Goal: Task Accomplishment & Management: Manage account settings

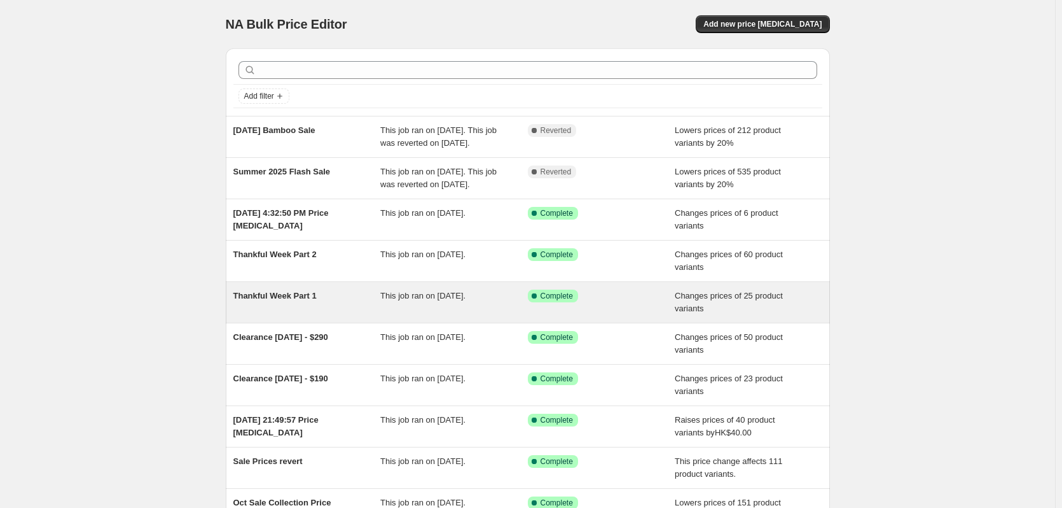
click at [277, 300] on span "Thankful Week Part 1" at bounding box center [274, 296] width 83 height 10
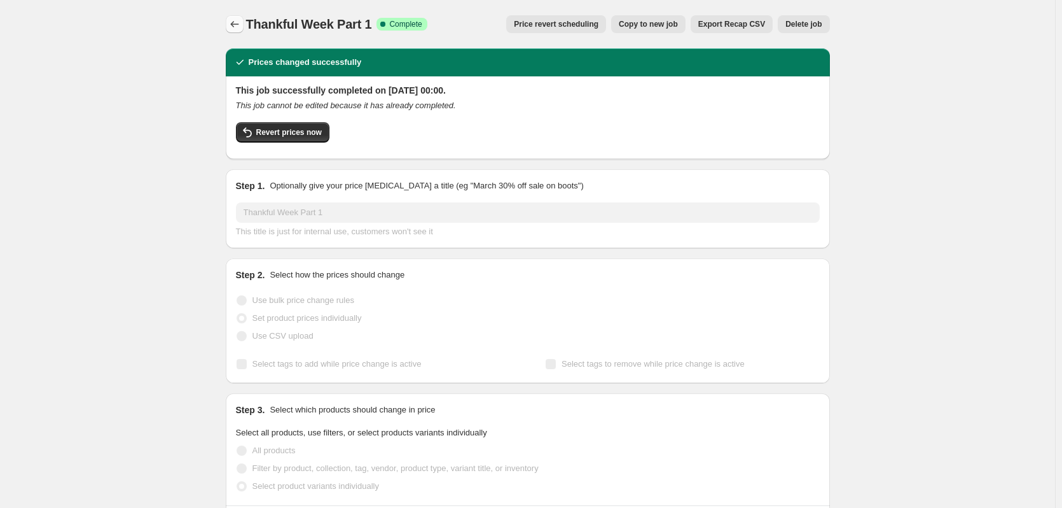
click at [244, 29] on button "Price change jobs" at bounding box center [235, 24] width 18 height 18
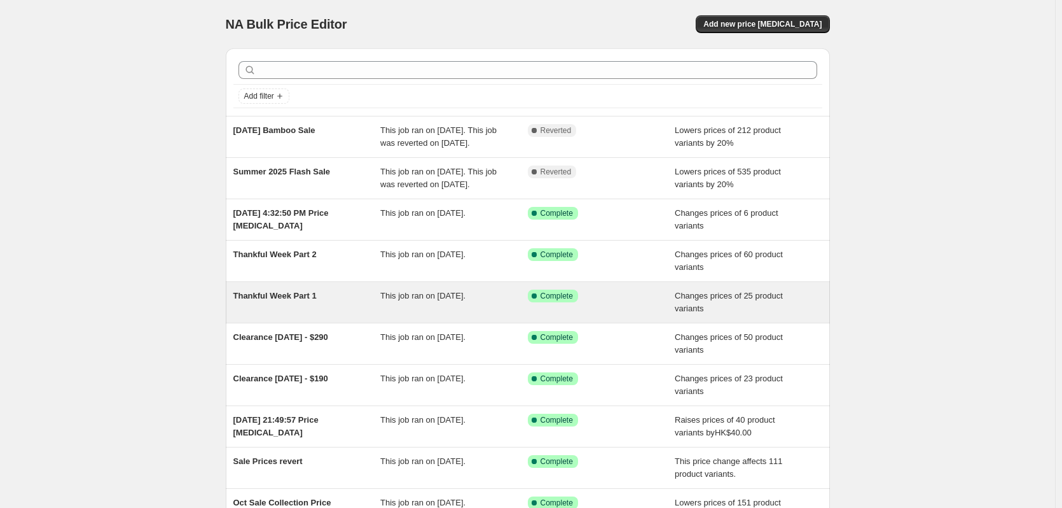
click at [268, 300] on span "Thankful Week Part 1" at bounding box center [274, 296] width 83 height 10
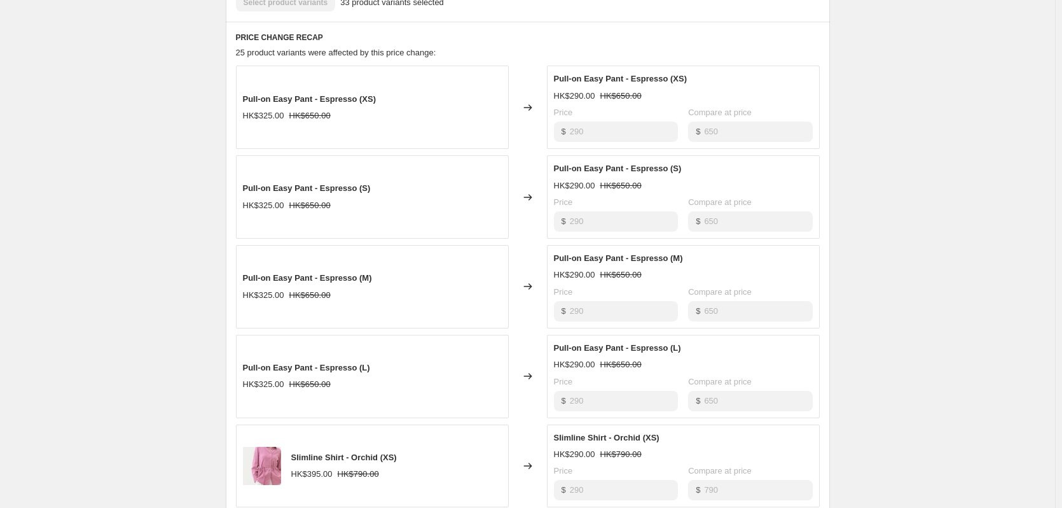
scroll to position [735, 0]
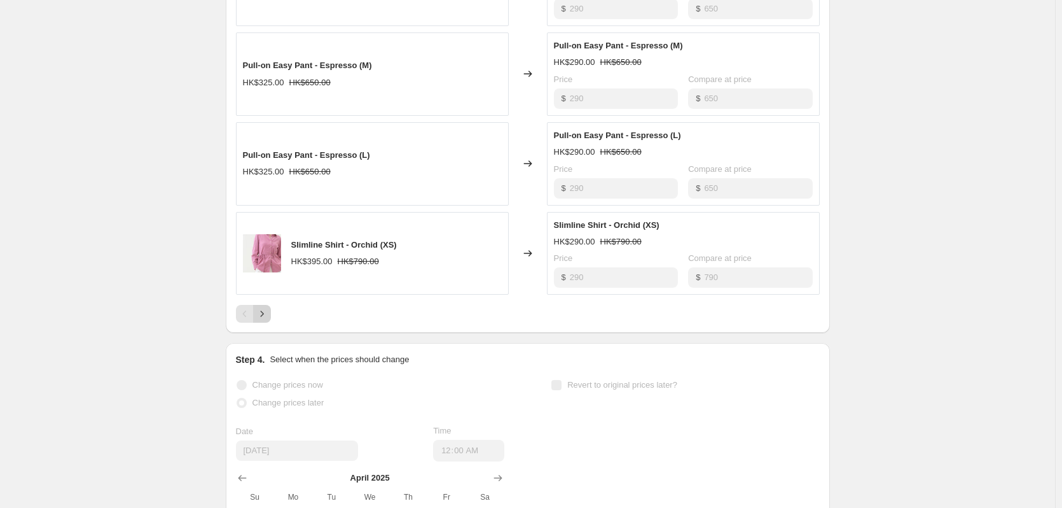
click at [264, 314] on icon "Next" at bounding box center [262, 313] width 13 height 13
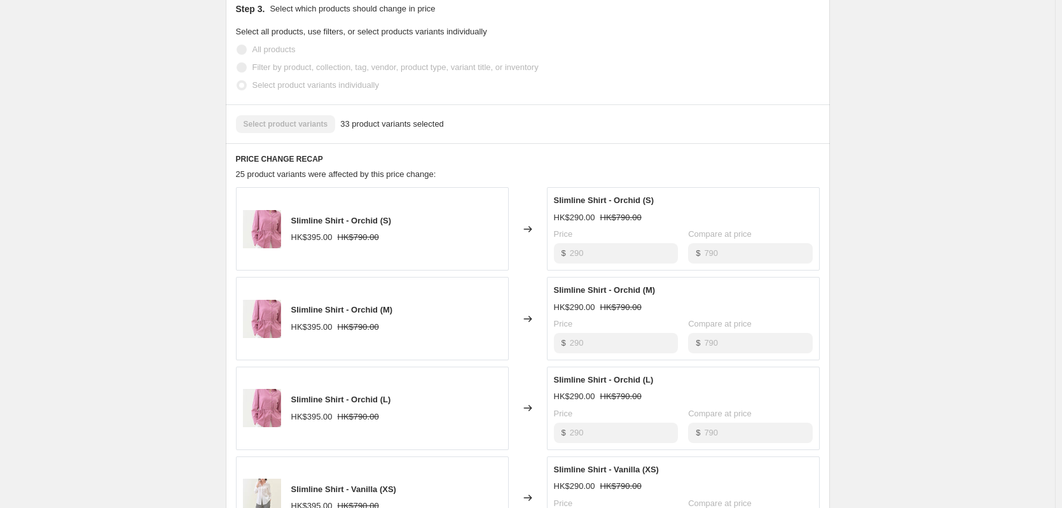
scroll to position [0, 0]
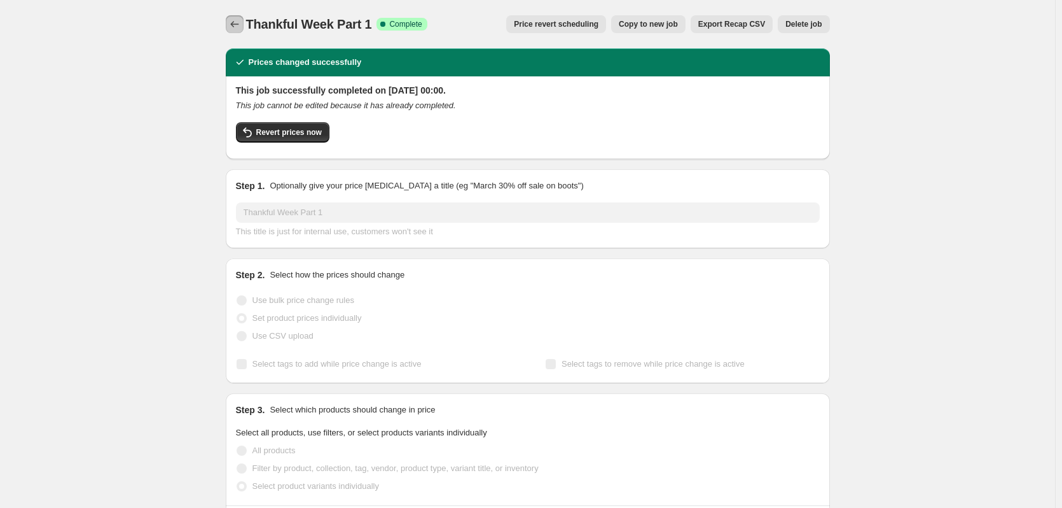
click at [241, 24] on icon "Price change jobs" at bounding box center [234, 24] width 13 height 13
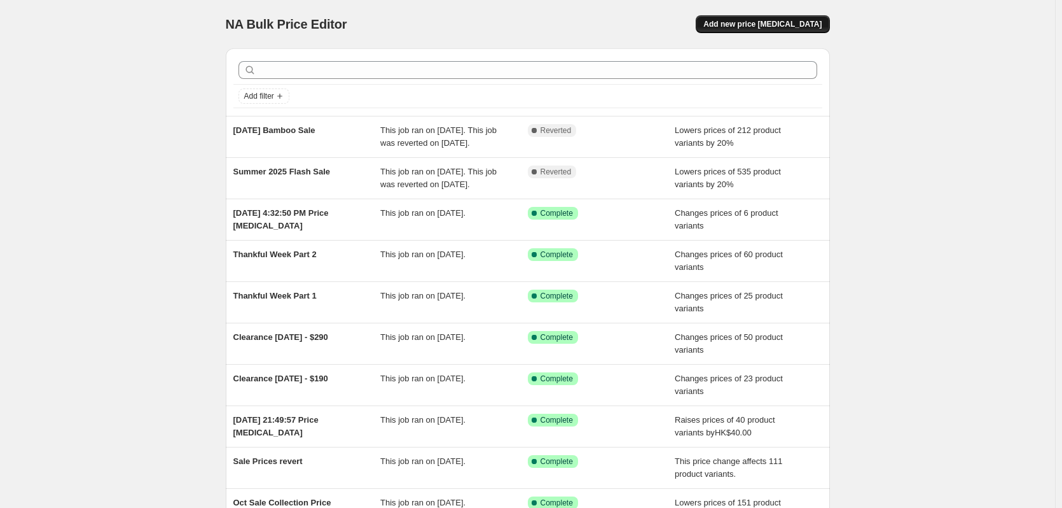
click at [758, 26] on span "Add new price [MEDICAL_DATA]" at bounding box center [763, 24] width 118 height 10
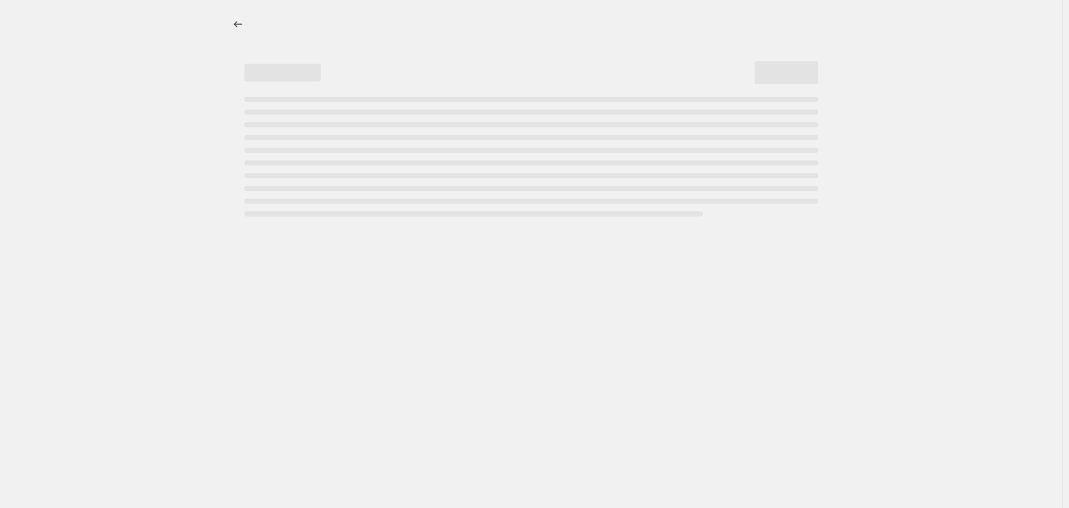
select select "percentage"
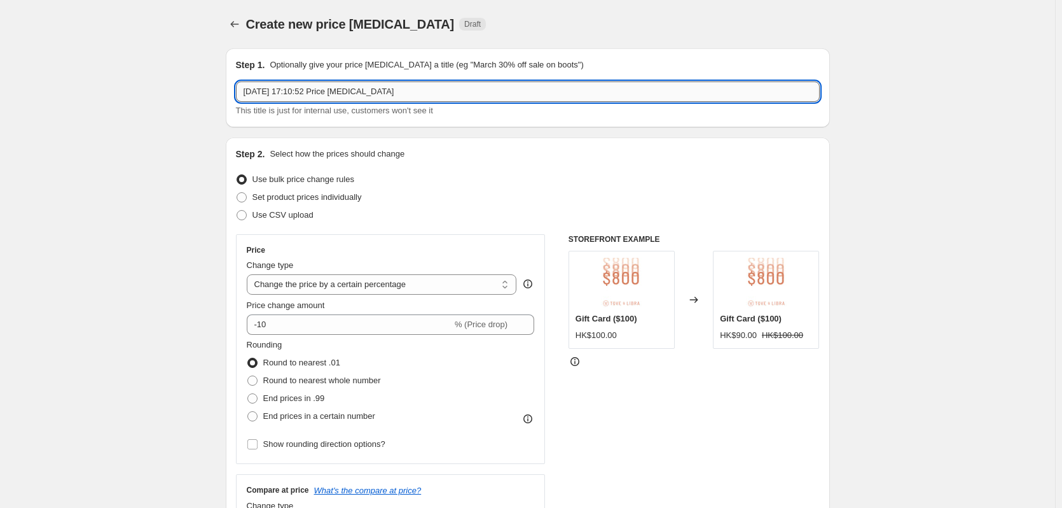
click at [363, 90] on input "[DATE] 17:10:52 Price [MEDICAL_DATA]" at bounding box center [528, 91] width 584 height 20
click at [321, 88] on input "[DATE] 17:10:52 Price [MEDICAL_DATA]" at bounding box center [528, 91] width 584 height 20
paste input "Clearance [DATE] - $290"
click at [356, 88] on input "[DATE] 17:10:5Clearance [DATE] - $2902 Price [MEDICAL_DATA]" at bounding box center [528, 91] width 584 height 20
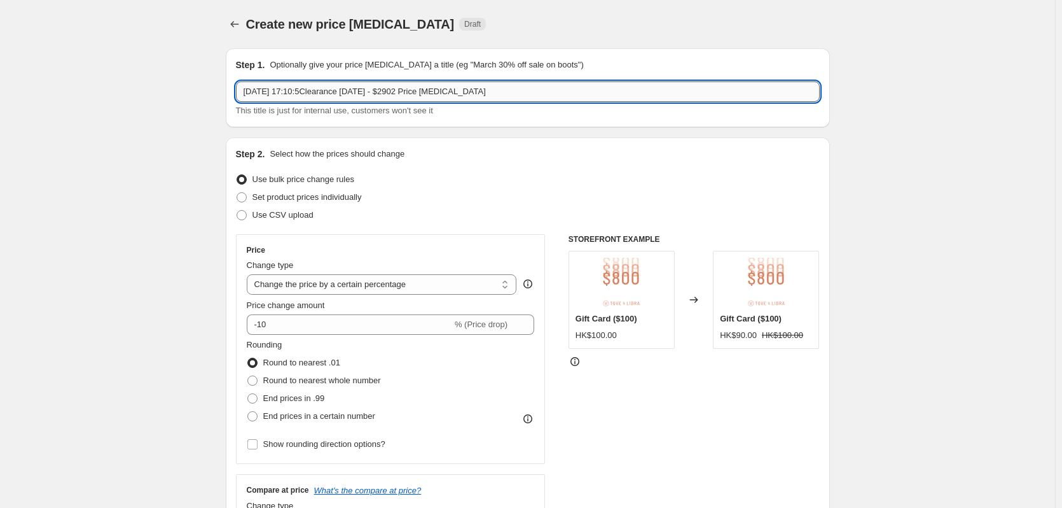
click at [356, 88] on input "[DATE] 17:10:5Clearance [DATE] - $2902 Price [MEDICAL_DATA]" at bounding box center [528, 91] width 584 height 20
paste input "Clearance [DATE] - $290"
click at [246, 93] on input "Clearance [DATE] - $290" at bounding box center [528, 91] width 584 height 20
click at [320, 89] on input "Clearance FW25 - [DATE] - $290" at bounding box center [528, 91] width 584 height 20
click at [328, 95] on input "Clearance FW25 - [DATE] - $290" at bounding box center [528, 91] width 584 height 20
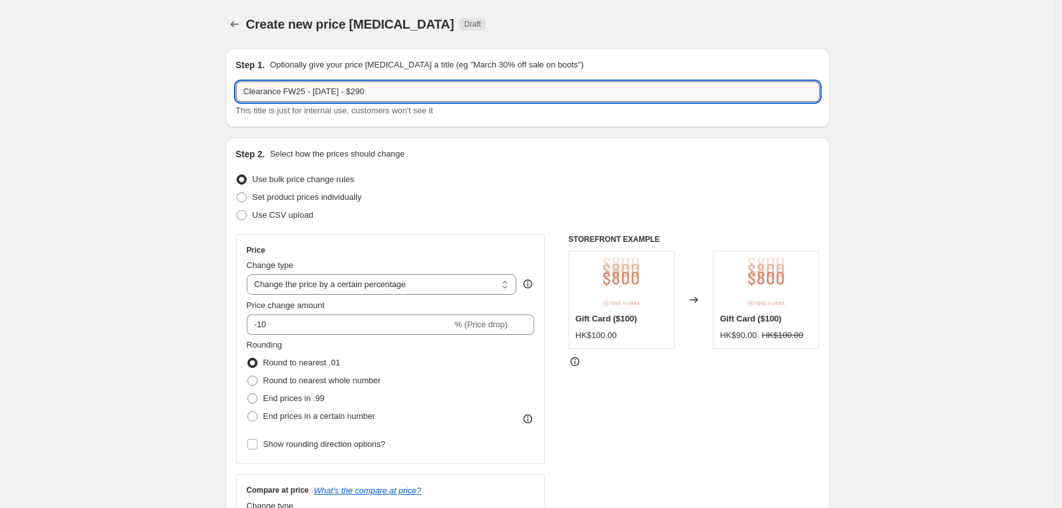
click at [328, 95] on input "Clearance FW25 - [DATE] - $290" at bounding box center [528, 91] width 584 height 20
click at [250, 99] on input "Clearance FW25 - [DATE] - $290" at bounding box center [528, 91] width 584 height 20
click at [247, 92] on input "Clearance FW25 - [DATE] - $290" at bounding box center [528, 91] width 584 height 20
type input "NEW Clearance FW25 - [DATE] - $290"
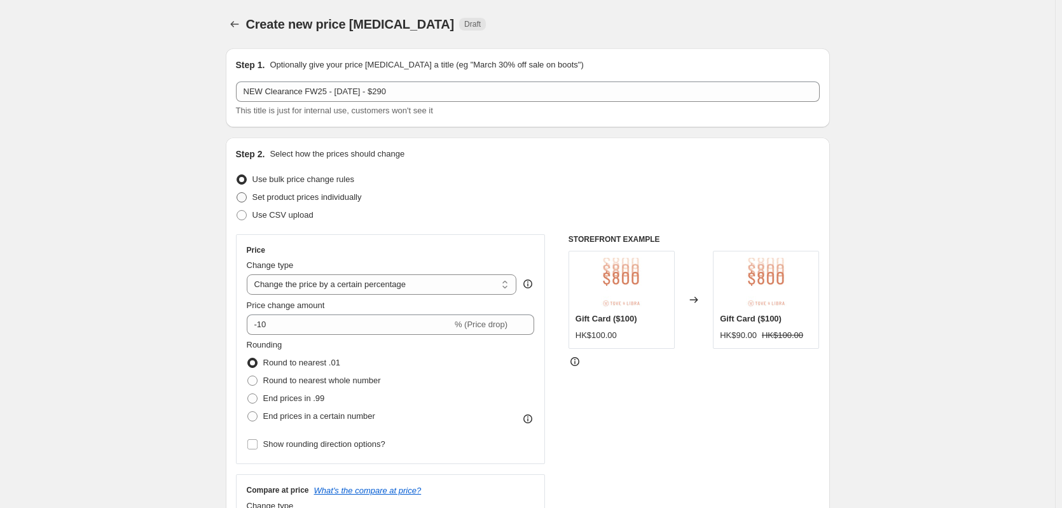
click at [268, 201] on span "Set product prices individually" at bounding box center [307, 197] width 109 height 10
click at [237, 193] on input "Set product prices individually" at bounding box center [237, 192] width 1 height 1
radio input "true"
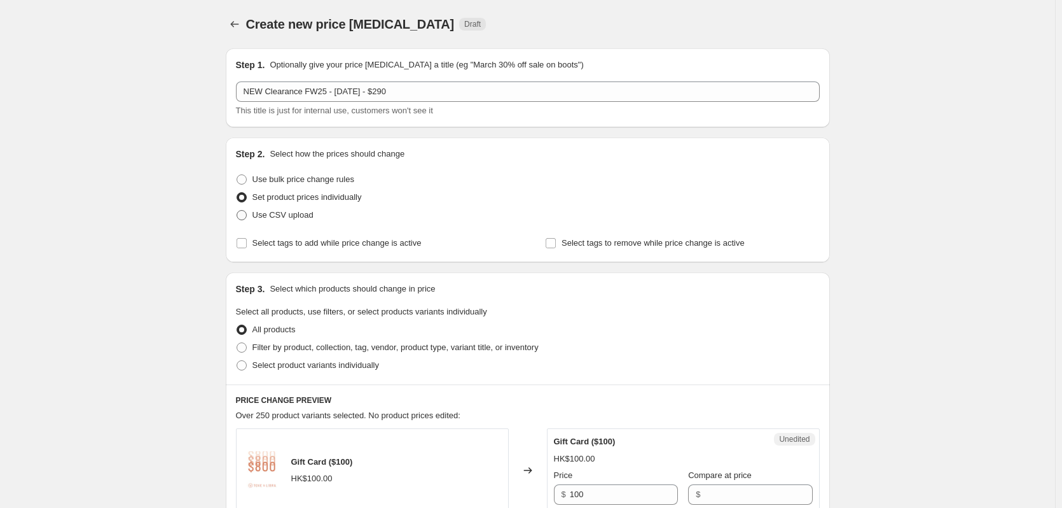
click at [275, 219] on span "Use CSV upload" at bounding box center [283, 215] width 61 height 10
click at [237, 211] on input "Use CSV upload" at bounding box center [237, 210] width 1 height 1
radio input "true"
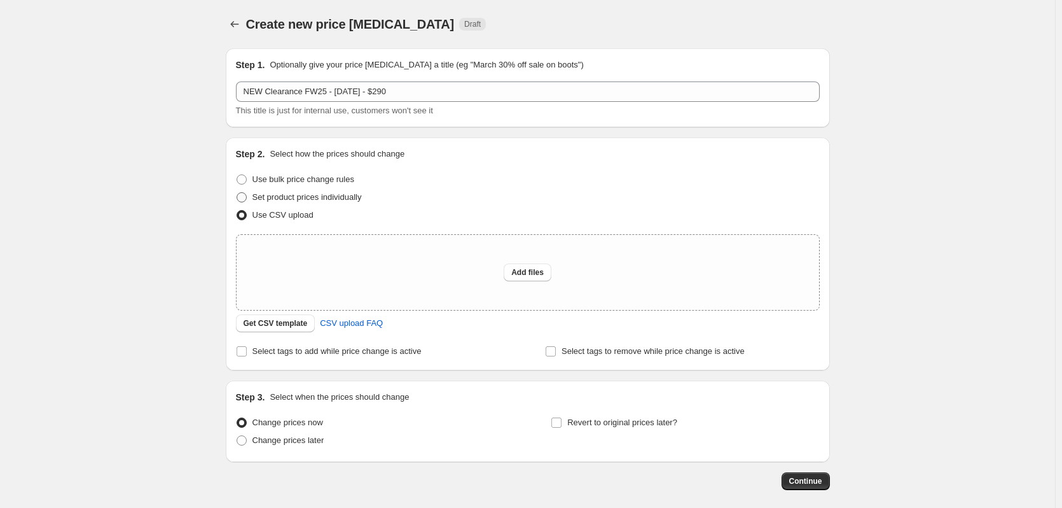
drag, startPoint x: 247, startPoint y: 197, endPoint x: 442, endPoint y: 230, distance: 198.2
click at [246, 197] on span at bounding box center [242, 197] width 10 height 10
click at [237, 193] on input "Set product prices individually" at bounding box center [237, 192] width 1 height 1
radio input "true"
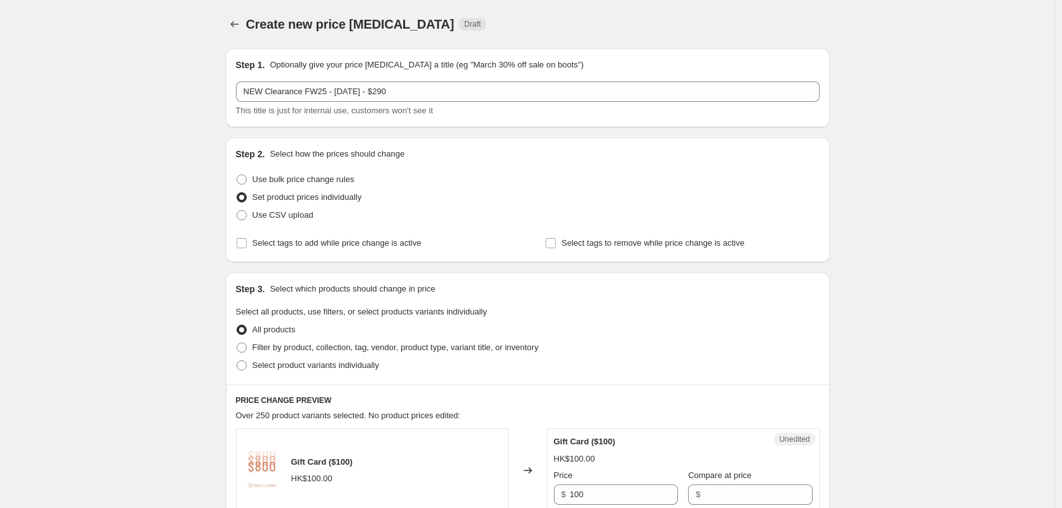
scroll to position [212, 0]
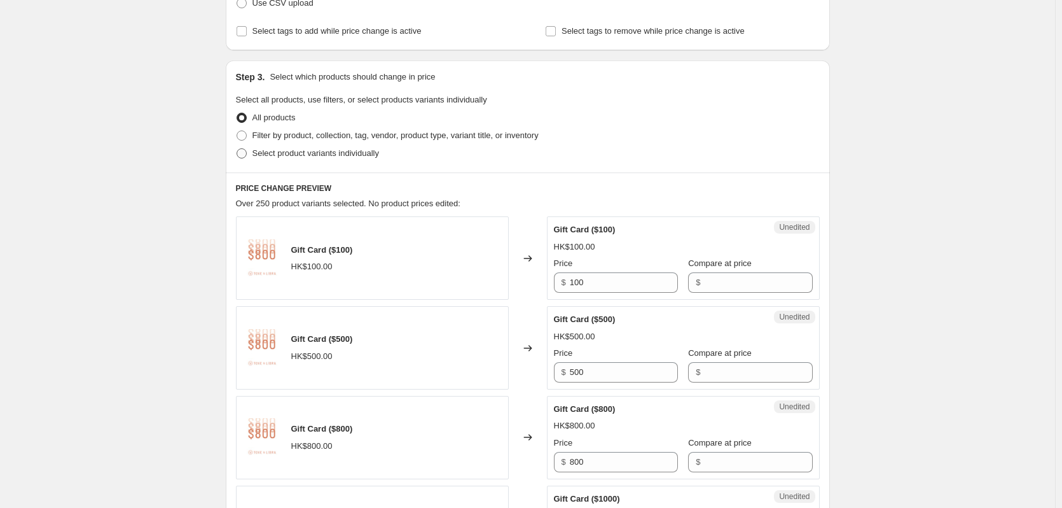
click at [247, 156] on span at bounding box center [242, 153] width 10 height 10
click at [237, 149] on input "Select product variants individually" at bounding box center [237, 148] width 1 height 1
radio input "true"
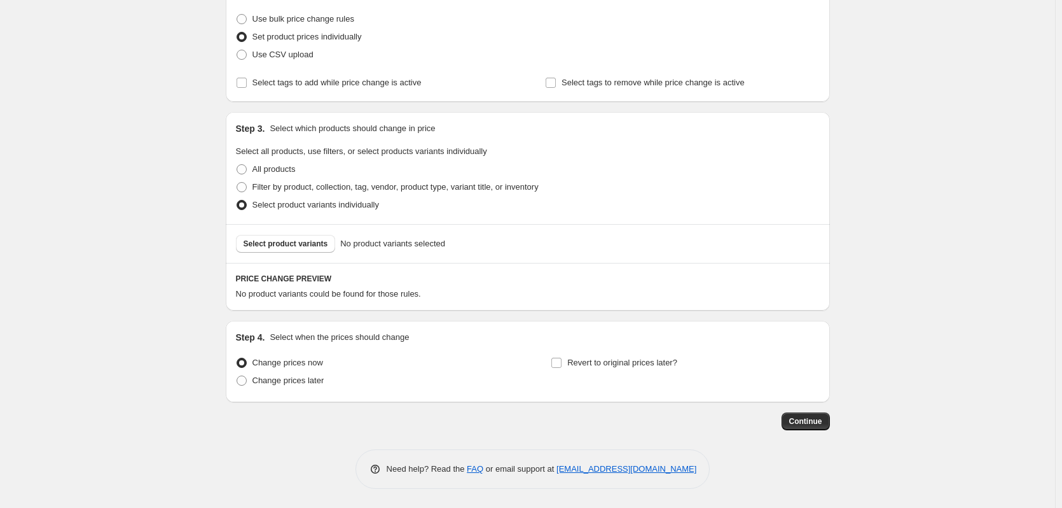
scroll to position [160, 0]
click at [302, 249] on button "Select product variants" at bounding box center [286, 244] width 100 height 18
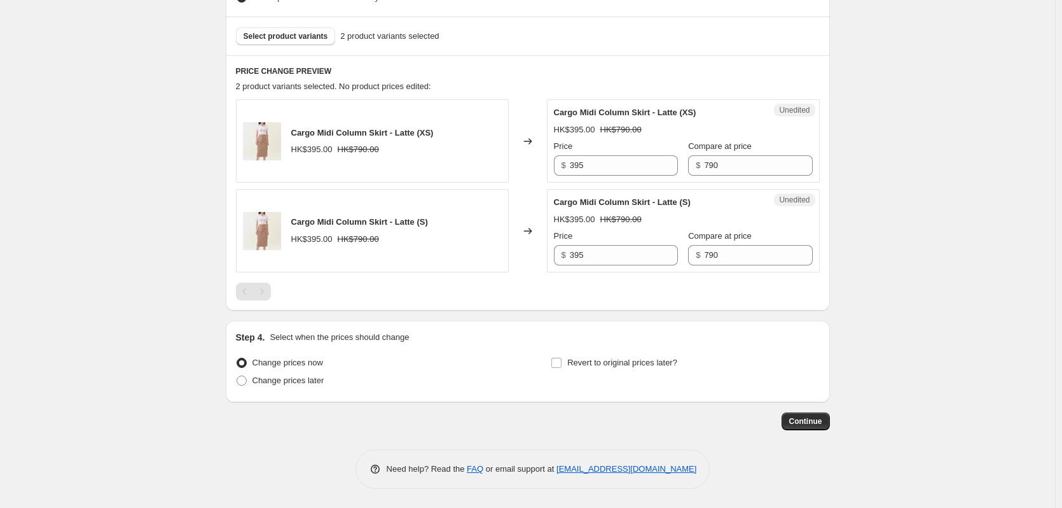
scroll to position [156, 0]
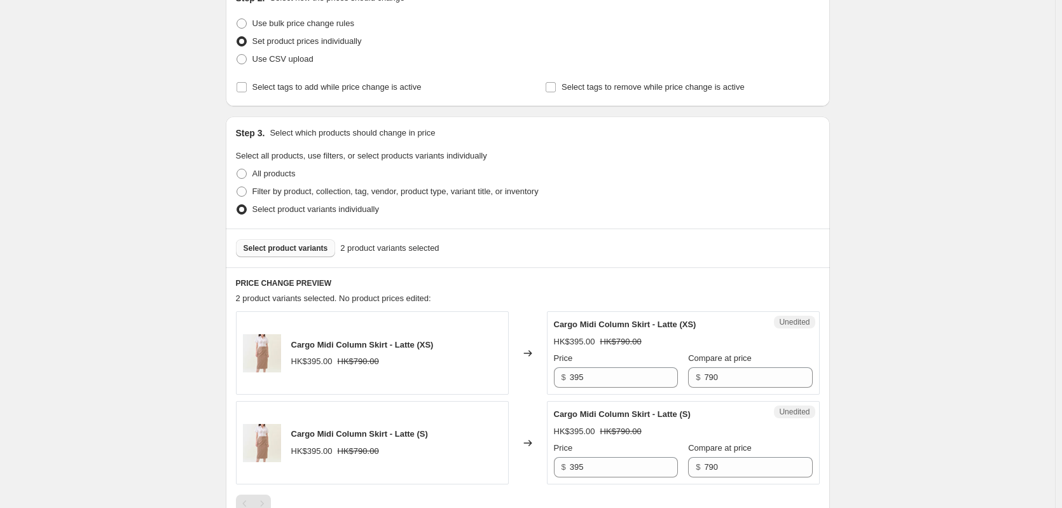
click at [277, 240] on button "Select product variants" at bounding box center [286, 248] width 100 height 18
click at [307, 248] on span "Select product variants" at bounding box center [286, 248] width 85 height 10
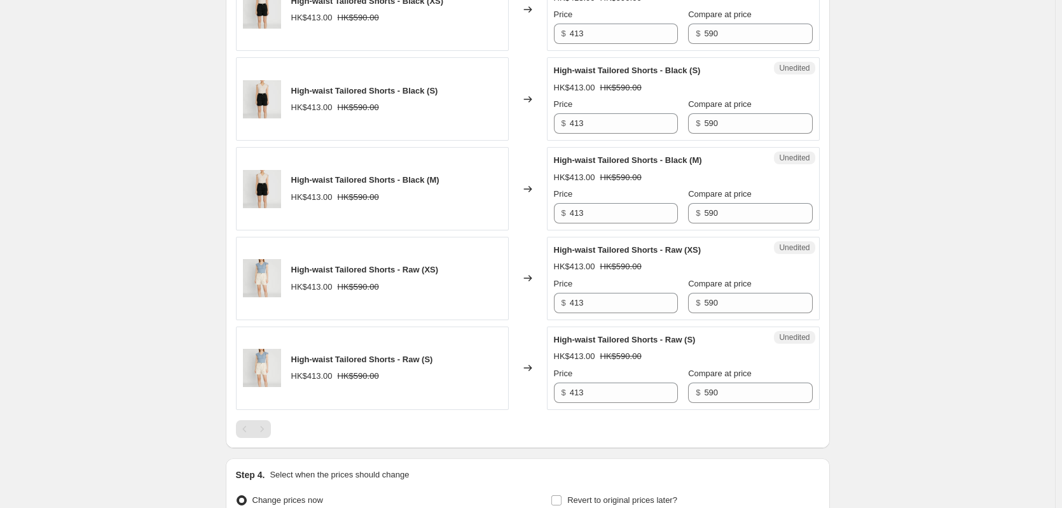
scroll to position [0, 0]
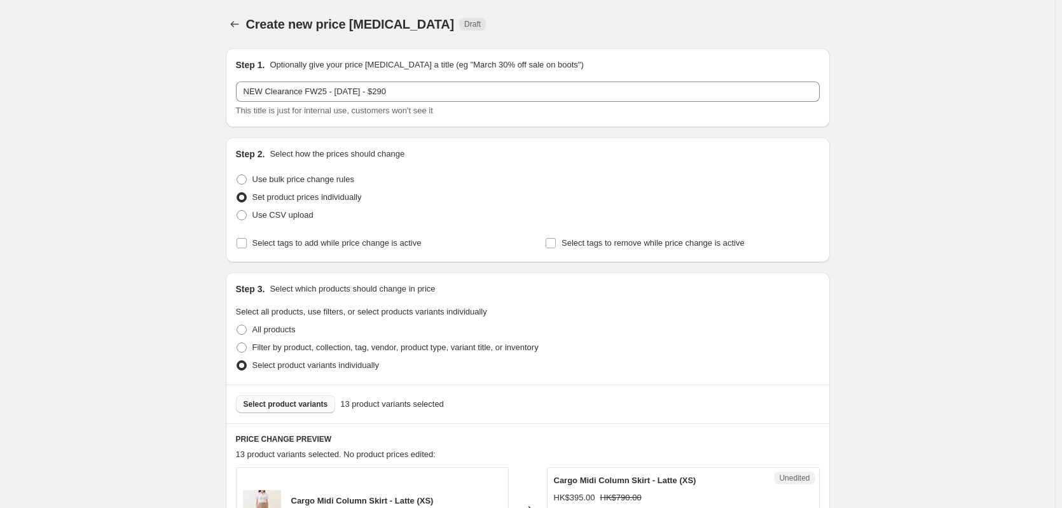
click at [281, 403] on span "Select product variants" at bounding box center [286, 404] width 85 height 10
click at [289, 406] on span "Select product variants" at bounding box center [286, 404] width 85 height 10
click at [293, 398] on button "Select product variants" at bounding box center [286, 404] width 100 height 18
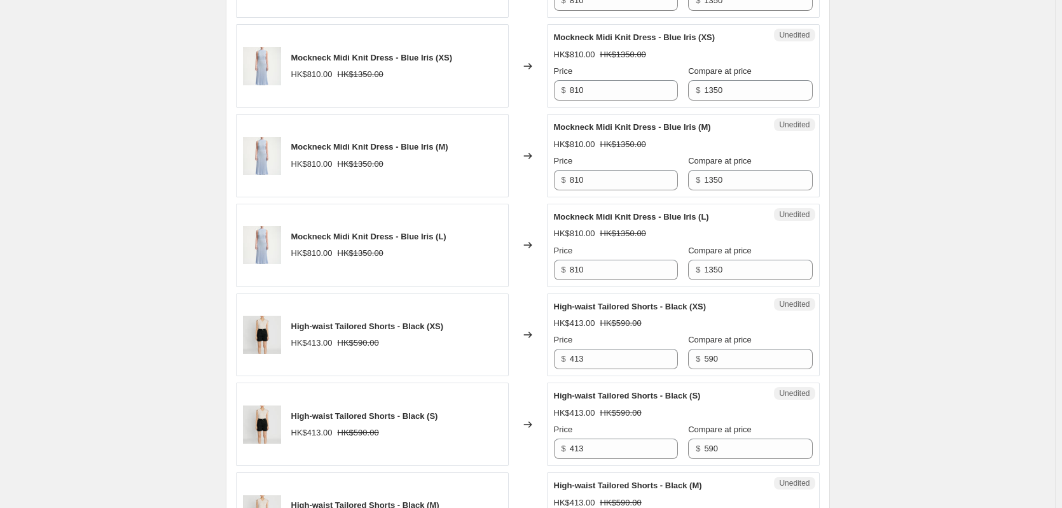
scroll to position [1908, 0]
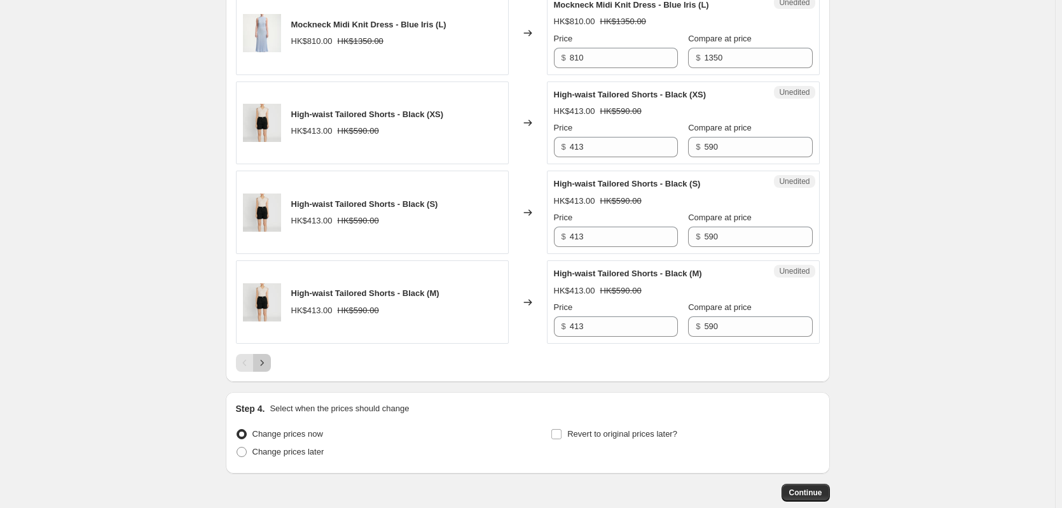
drag, startPoint x: 266, startPoint y: 364, endPoint x: 444, endPoint y: 358, distance: 178.2
click at [267, 364] on icon "Next" at bounding box center [262, 362] width 13 height 13
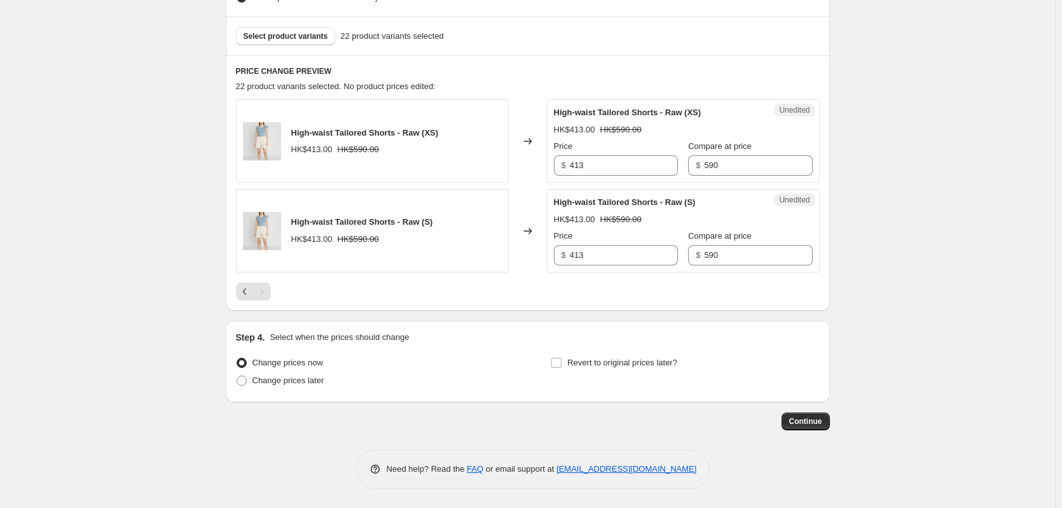
scroll to position [156, 0]
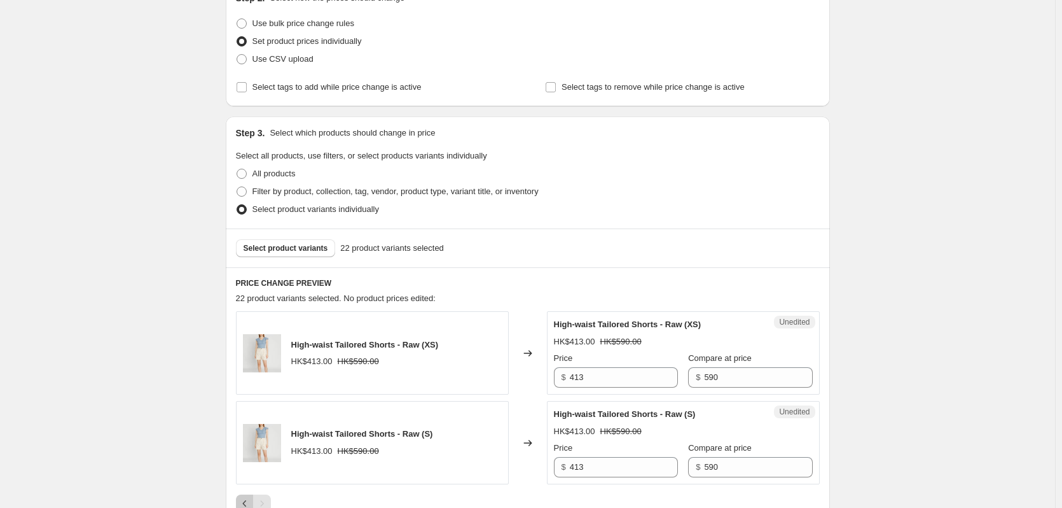
click at [244, 497] on icon "Previous" at bounding box center [245, 503] width 13 height 13
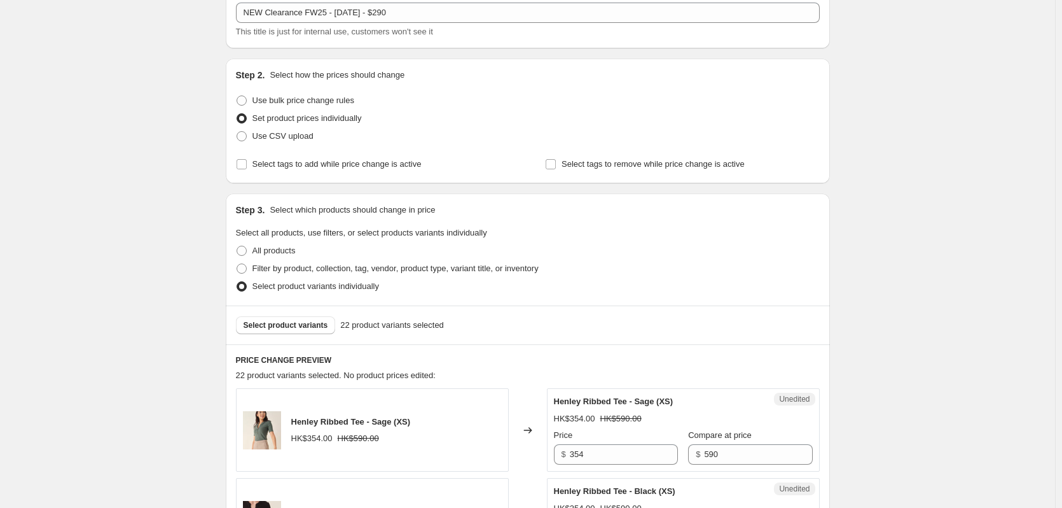
scroll to position [0, 0]
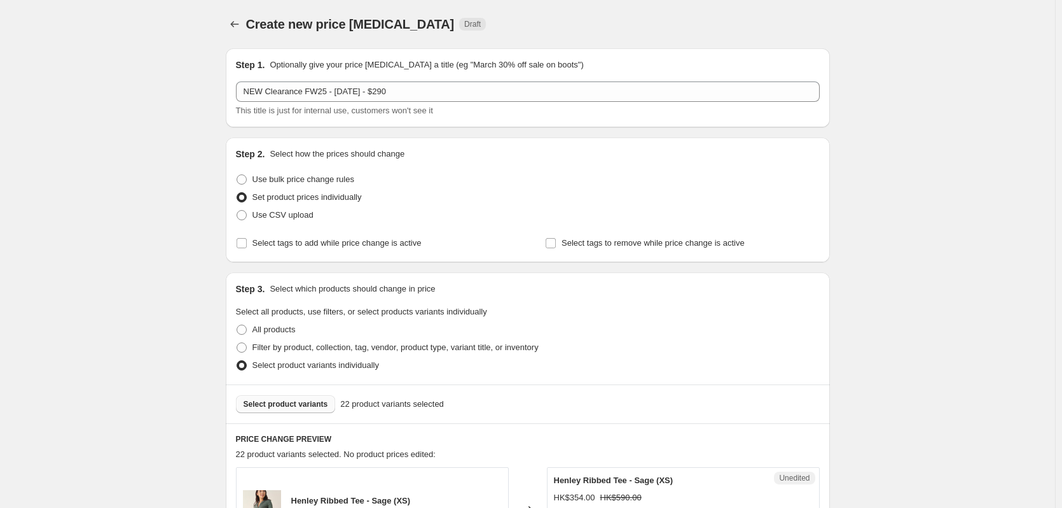
click at [295, 401] on span "Select product variants" at bounding box center [286, 404] width 85 height 10
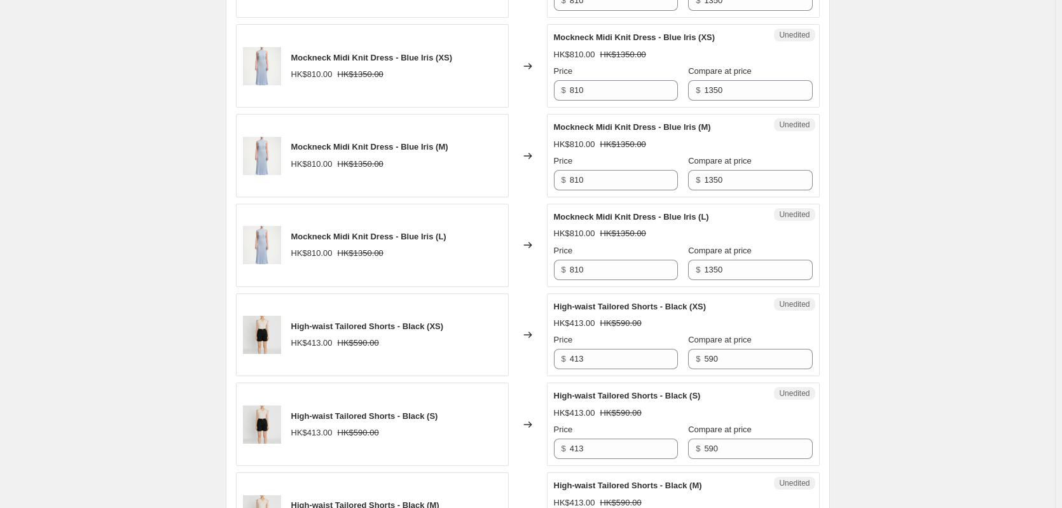
scroll to position [1908, 0]
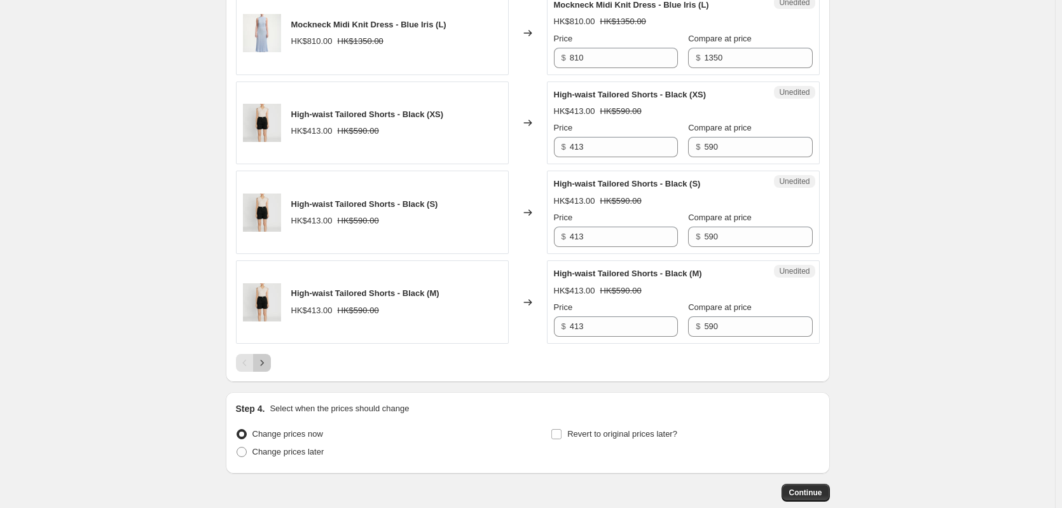
click at [263, 364] on icon "Next" at bounding box center [261, 362] width 3 height 6
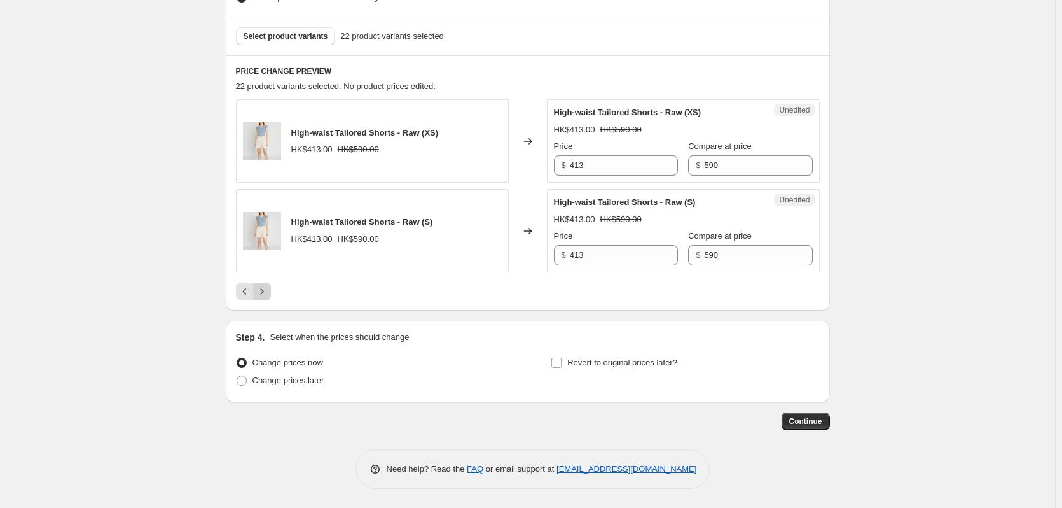
scroll to position [368, 0]
click at [608, 163] on input "413" at bounding box center [624, 165] width 108 height 20
type input "290"
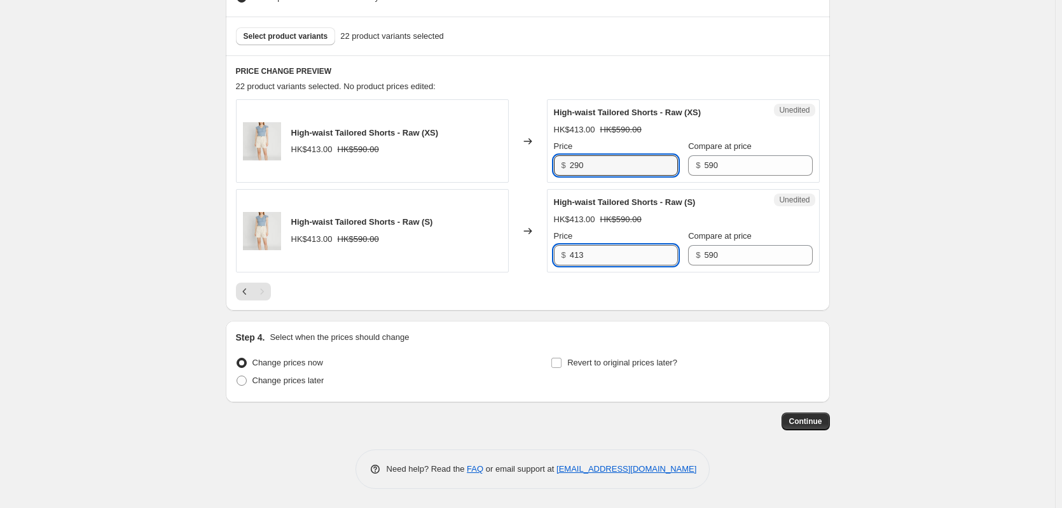
click at [613, 264] on input "413" at bounding box center [624, 255] width 108 height 20
type input "4"
type input "290"
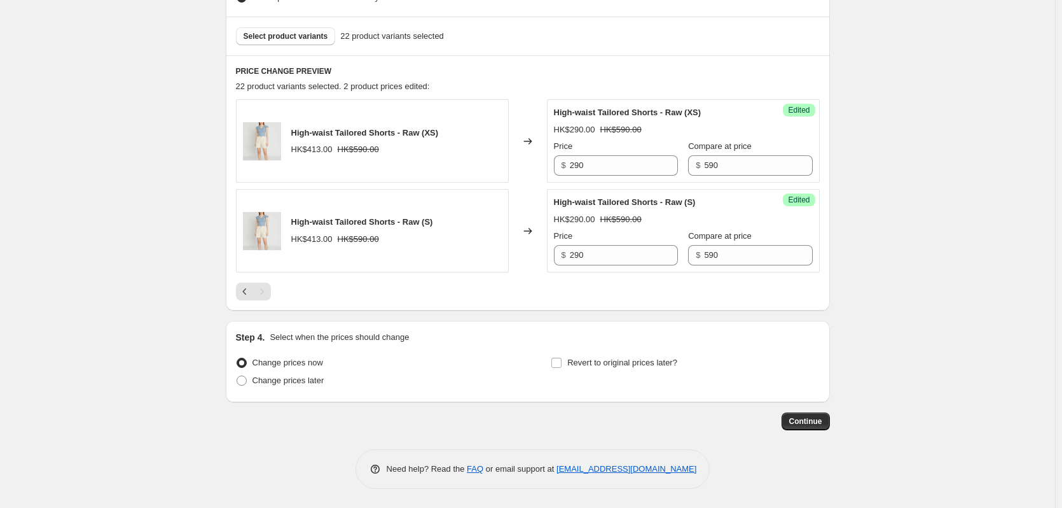
click at [509, 280] on div "High-waist Tailored Shorts - Raw (XS) HK$413.00 HK$590.00 Changed to Success Ed…" at bounding box center [528, 199] width 584 height 201
click at [245, 290] on icon "Previous" at bounding box center [245, 291] width 13 height 13
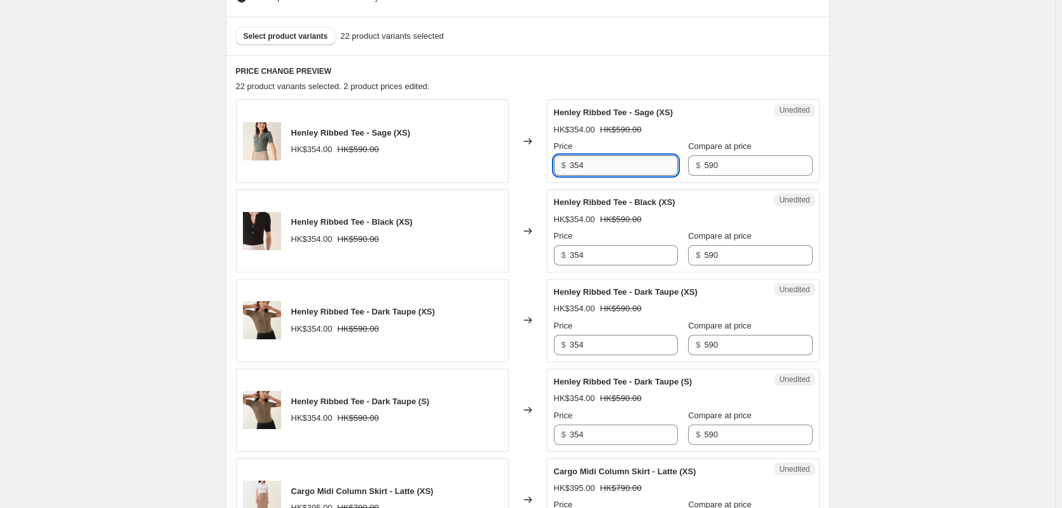
click at [619, 167] on input "354" at bounding box center [624, 165] width 108 height 20
type input "290"
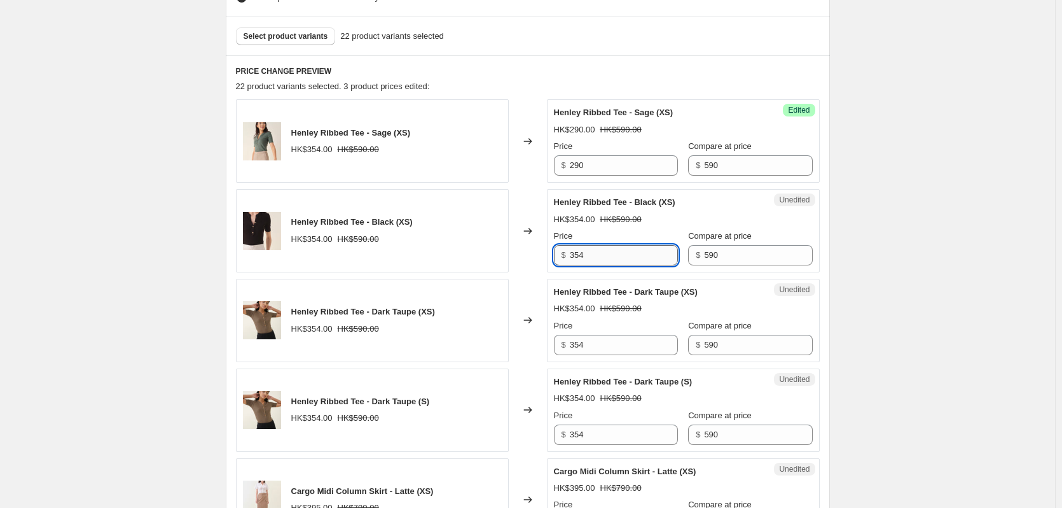
click at [608, 252] on input "354" at bounding box center [624, 255] width 108 height 20
type input "3"
type input "290"
click at [595, 344] on input "354" at bounding box center [624, 345] width 108 height 20
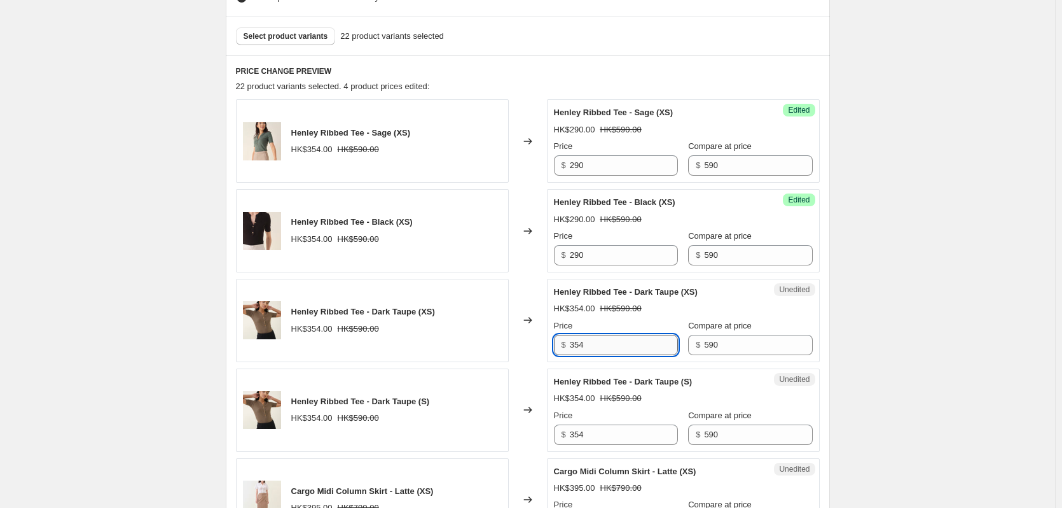
click at [595, 344] on input "354" at bounding box center [624, 345] width 108 height 20
click at [578, 344] on input "290" at bounding box center [624, 345] width 108 height 20
type input "290"
click at [581, 436] on input "354" at bounding box center [624, 434] width 108 height 20
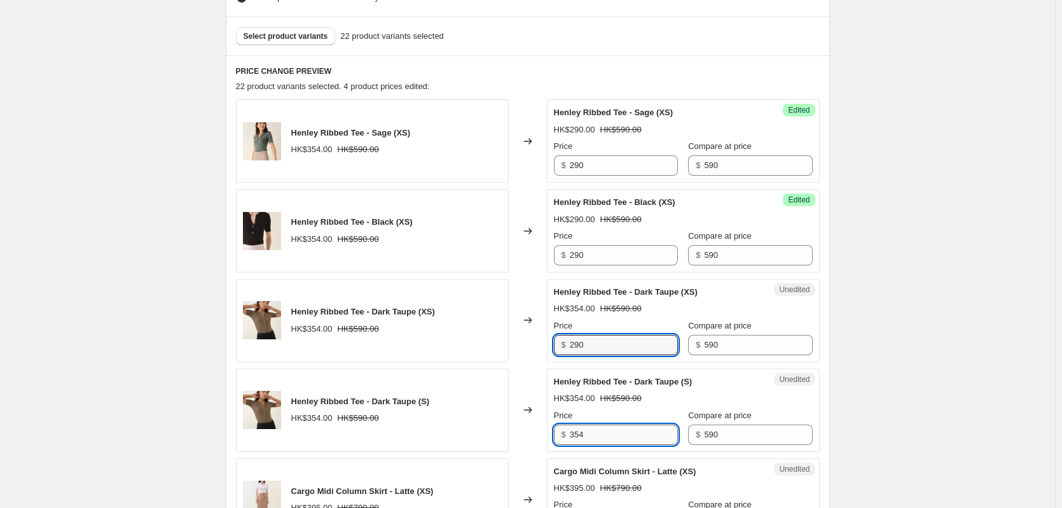
click at [581, 436] on input "354" at bounding box center [624, 434] width 108 height 20
paste input "290"
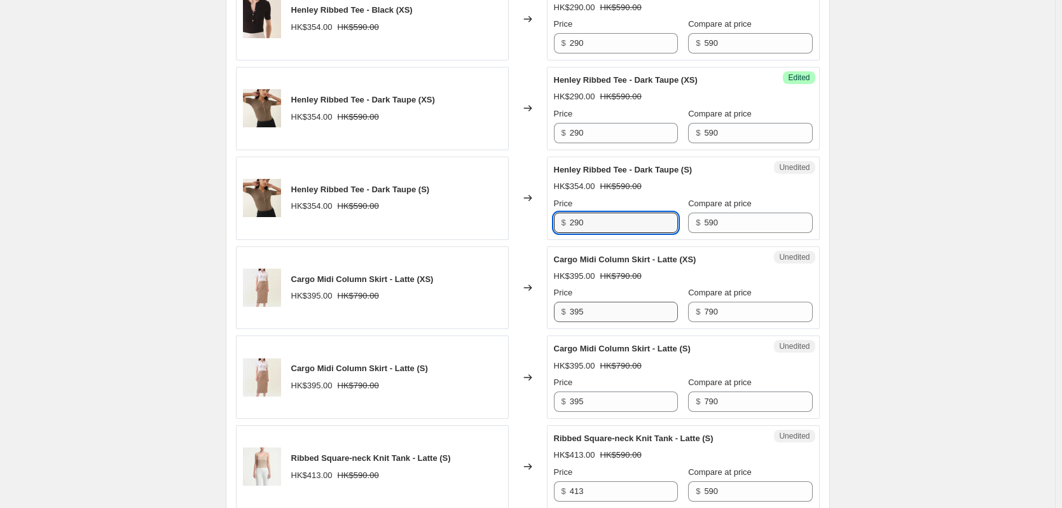
type input "290"
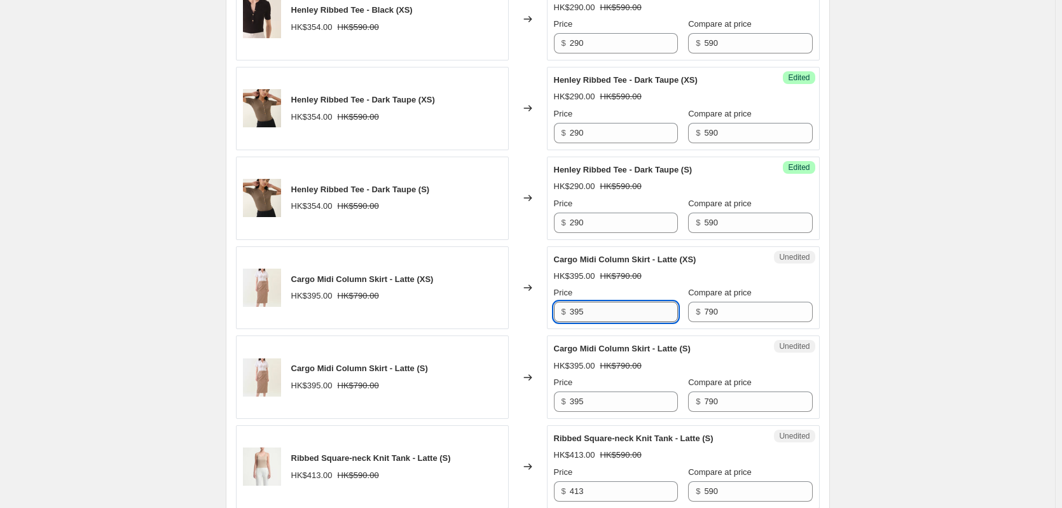
click at [583, 309] on input "395" at bounding box center [624, 312] width 108 height 20
paste input "290"
type input "290"
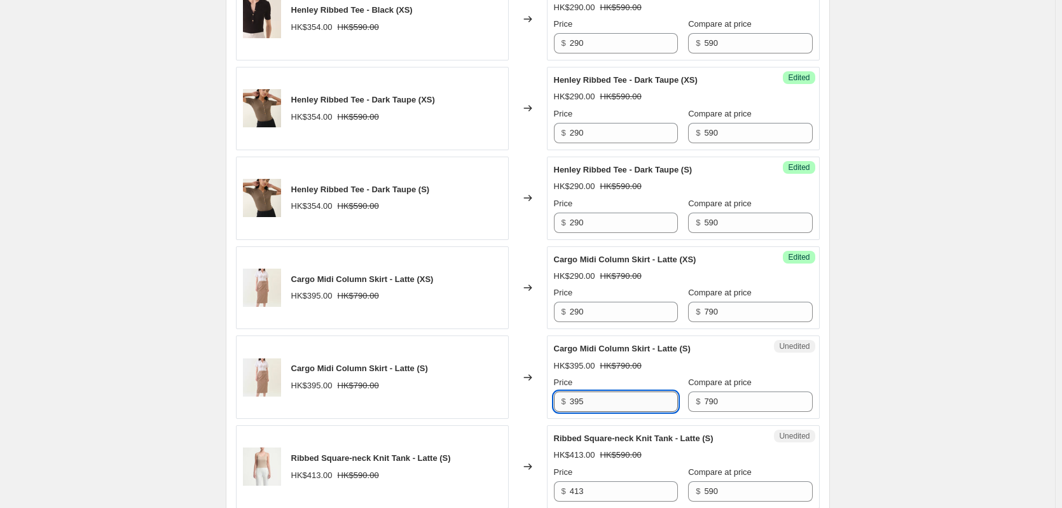
click at [578, 405] on input "395" at bounding box center [624, 401] width 108 height 20
paste input "290"
type input "290"
click at [580, 485] on input "413" at bounding box center [624, 491] width 108 height 20
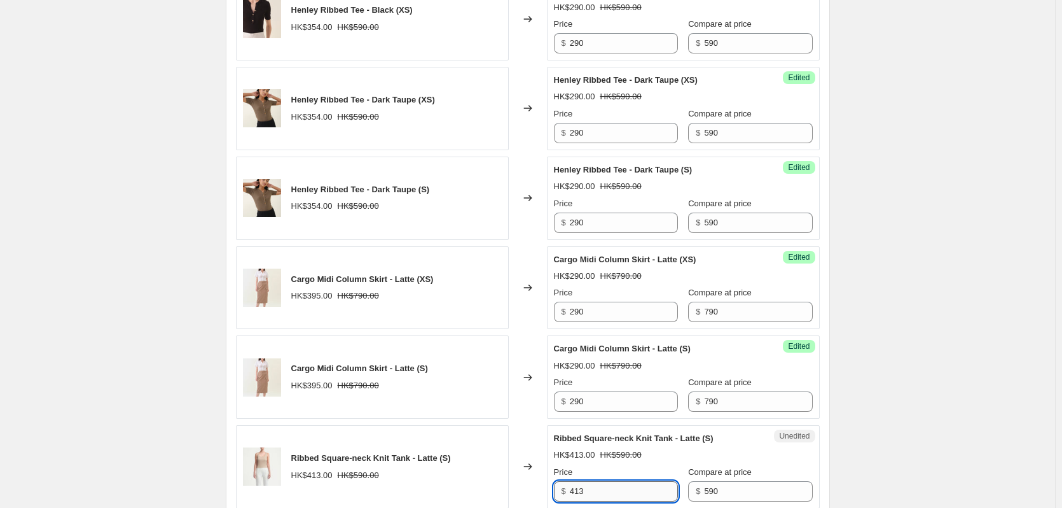
click at [580, 485] on input "413" at bounding box center [624, 491] width 108 height 20
paste input "290"
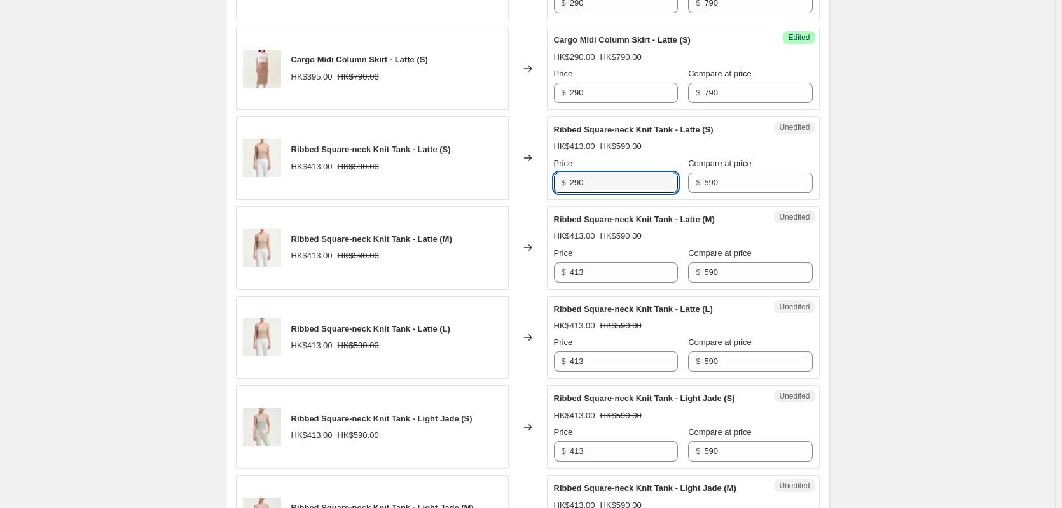
scroll to position [1004, 0]
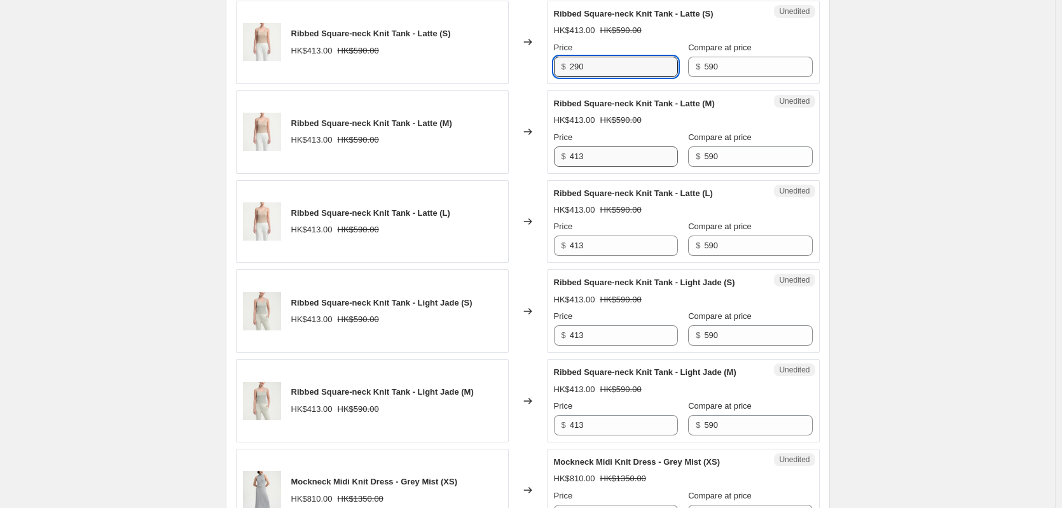
type input "290"
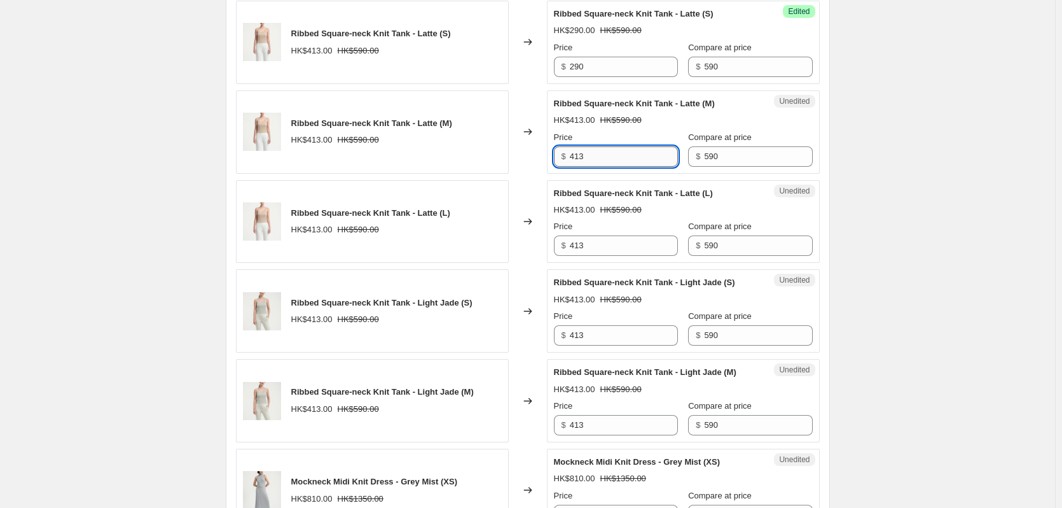
click at [583, 158] on input "413" at bounding box center [624, 156] width 108 height 20
paste input "290"
type input "290"
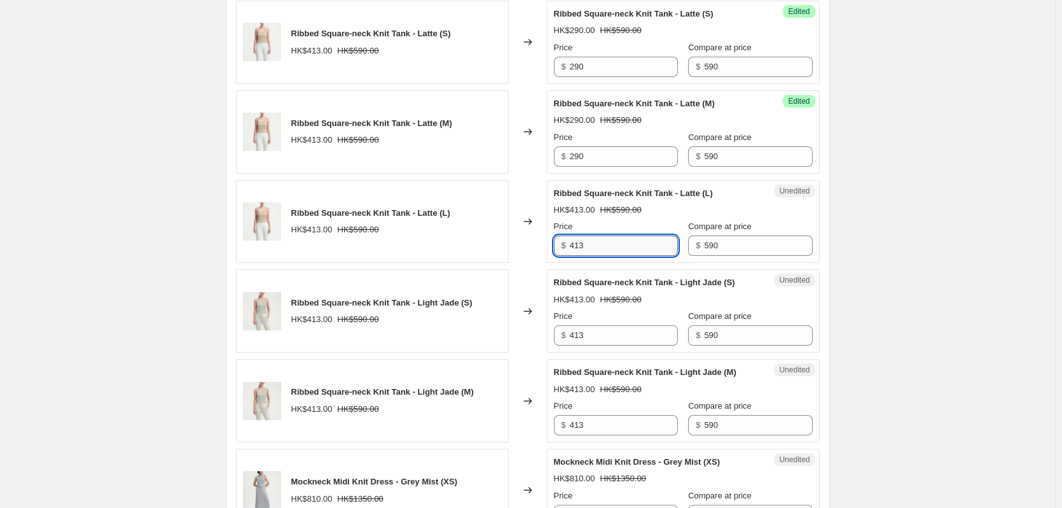
click at [581, 246] on input "413" at bounding box center [624, 245] width 108 height 20
paste input "290"
type input "290"
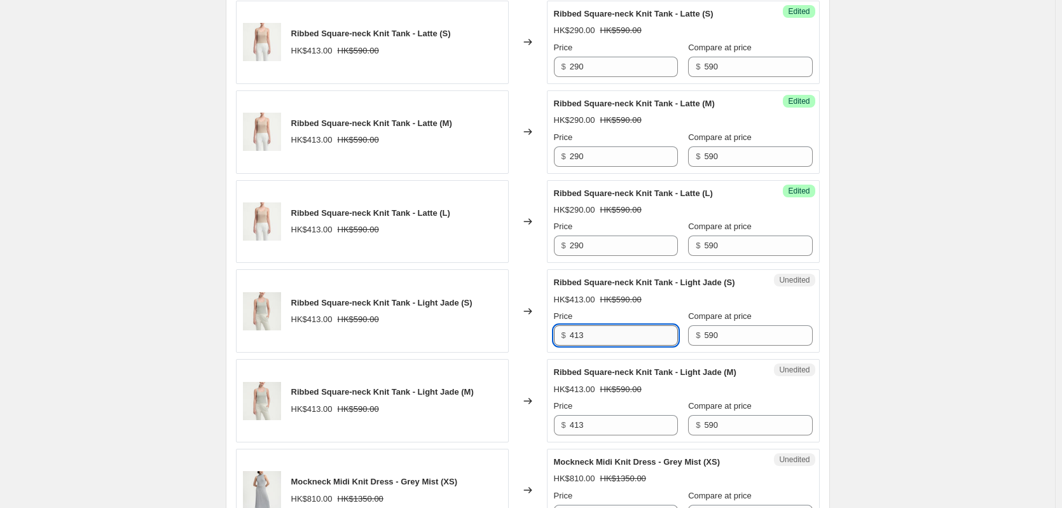
click at [580, 331] on input "413" at bounding box center [624, 335] width 108 height 20
paste input "290"
type input "290"
click at [580, 424] on input "413" at bounding box center [624, 425] width 108 height 20
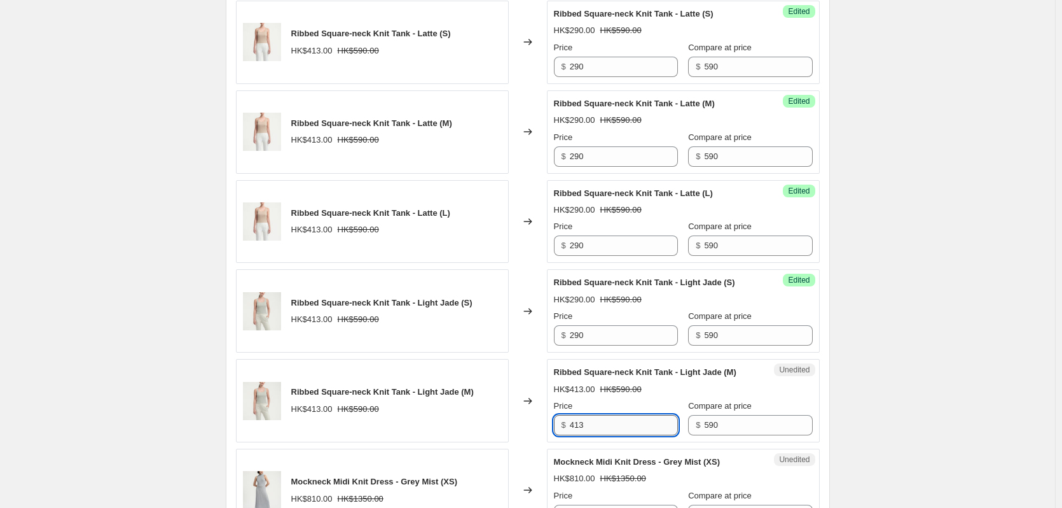
click at [580, 424] on input "413" at bounding box center [624, 425] width 108 height 20
paste input "290"
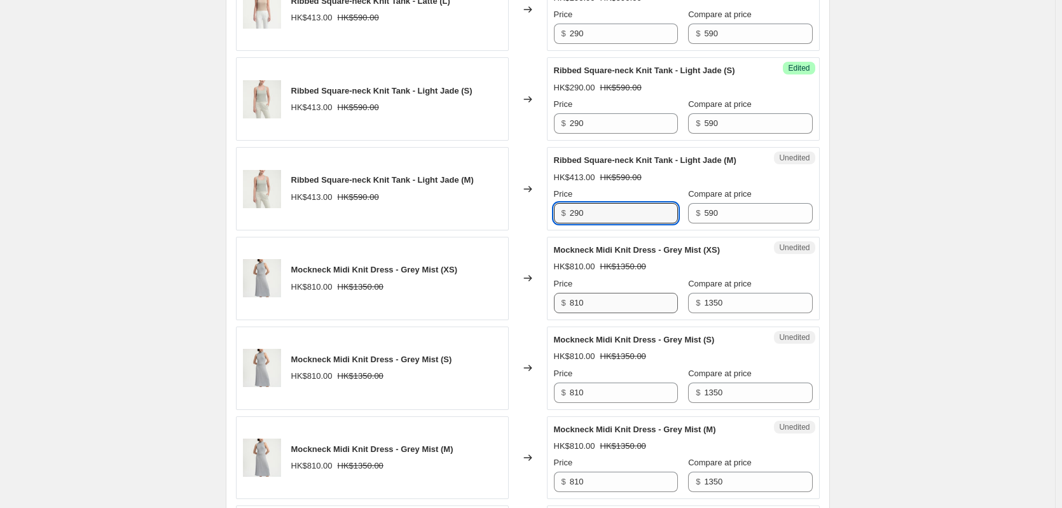
type input "290"
click at [577, 303] on input "810" at bounding box center [624, 303] width 108 height 20
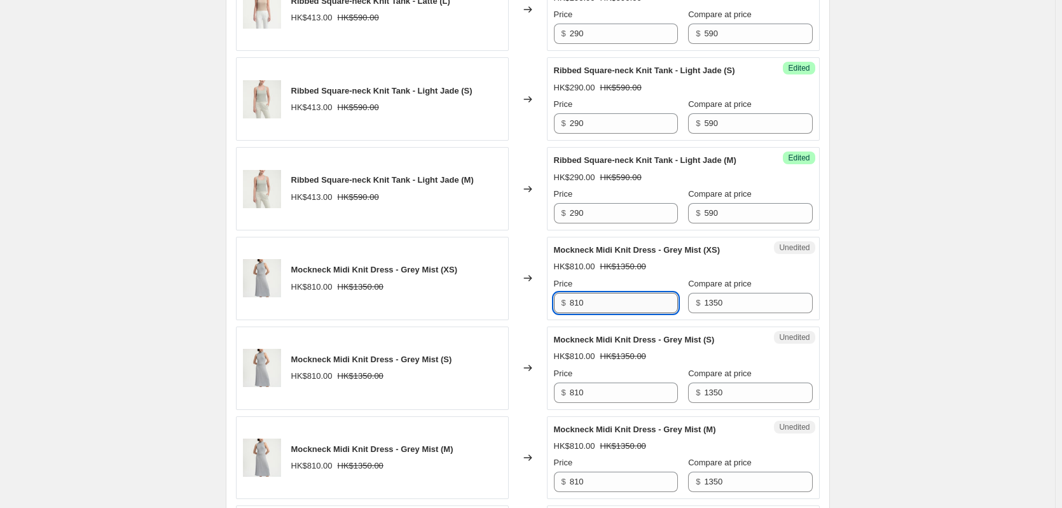
click at [577, 303] on input "810" at bounding box center [624, 303] width 108 height 20
paste input "29"
type input "290"
click at [580, 392] on input "810" at bounding box center [624, 392] width 108 height 20
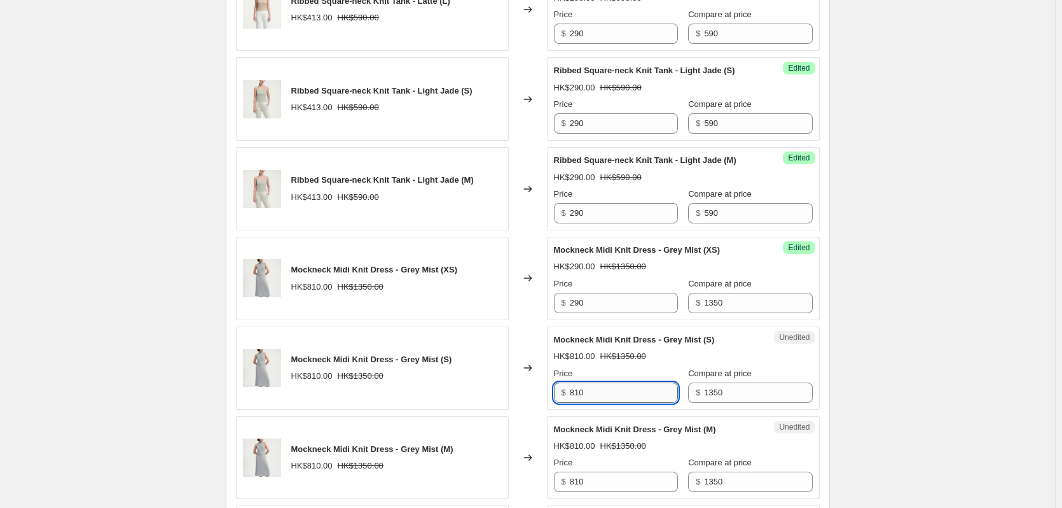
click at [580, 392] on input "810" at bounding box center [624, 392] width 108 height 20
paste input "29"
type input "290"
click at [579, 481] on input "810" at bounding box center [624, 481] width 108 height 20
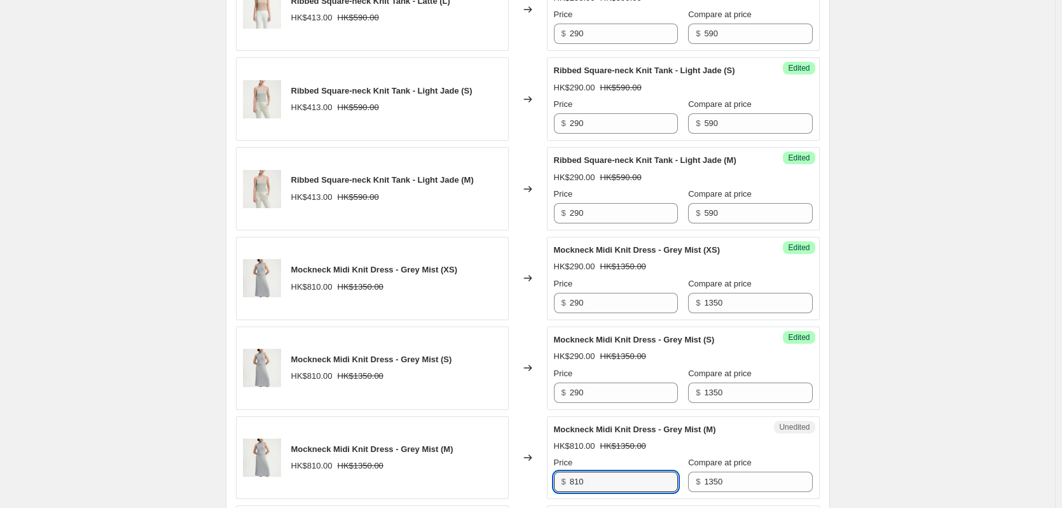
paste input "29"
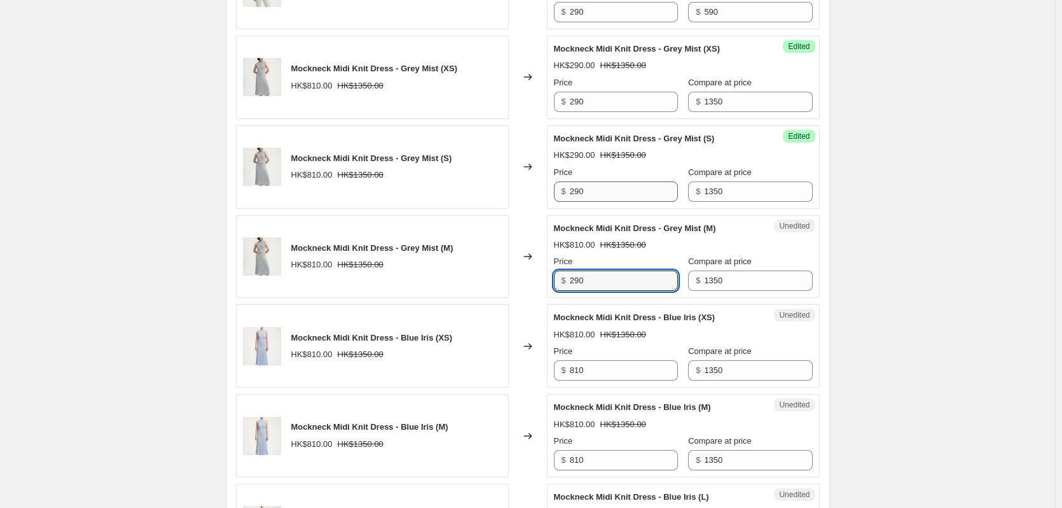
scroll to position [1428, 0]
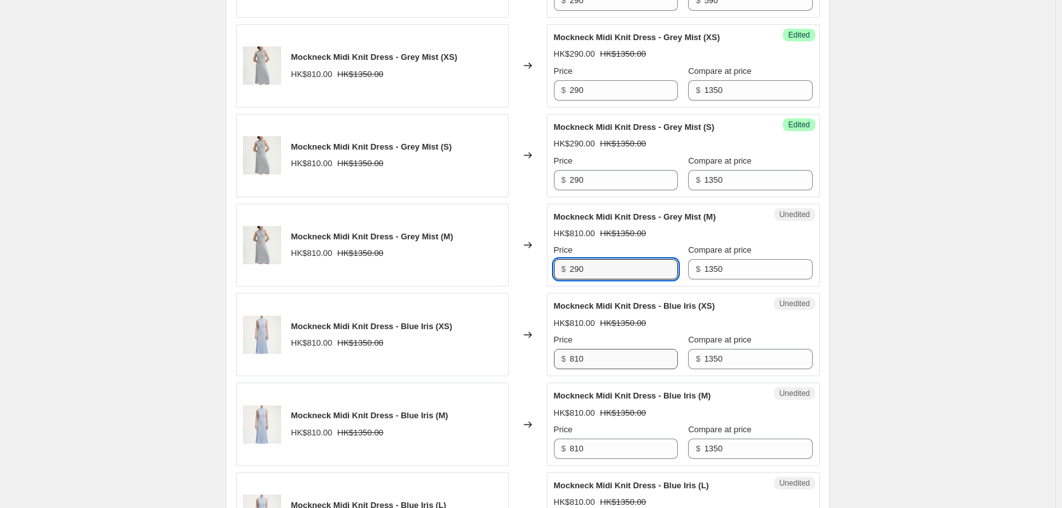
type input "290"
click at [580, 359] on input "810" at bounding box center [624, 359] width 108 height 20
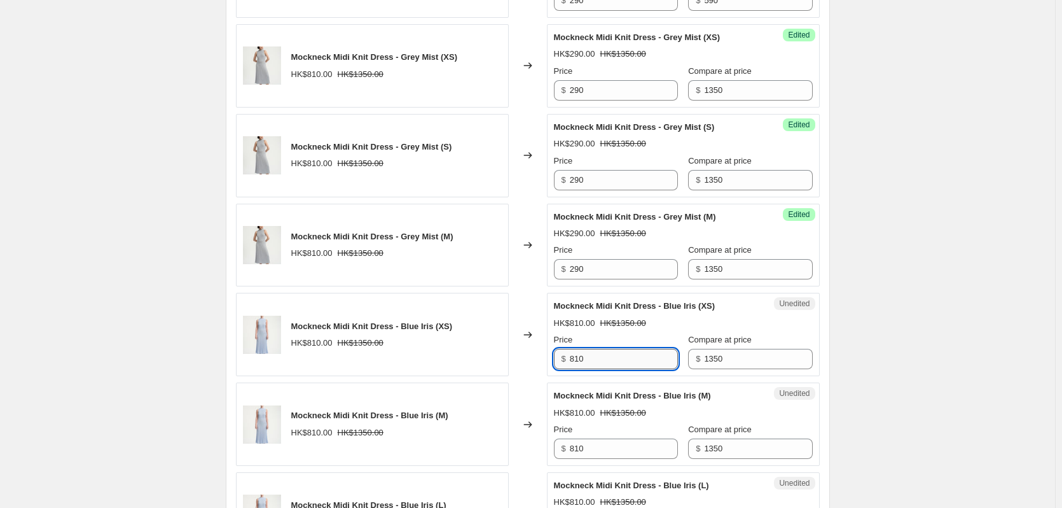
click at [580, 359] on input "810" at bounding box center [624, 359] width 108 height 20
paste input "29"
type input "290"
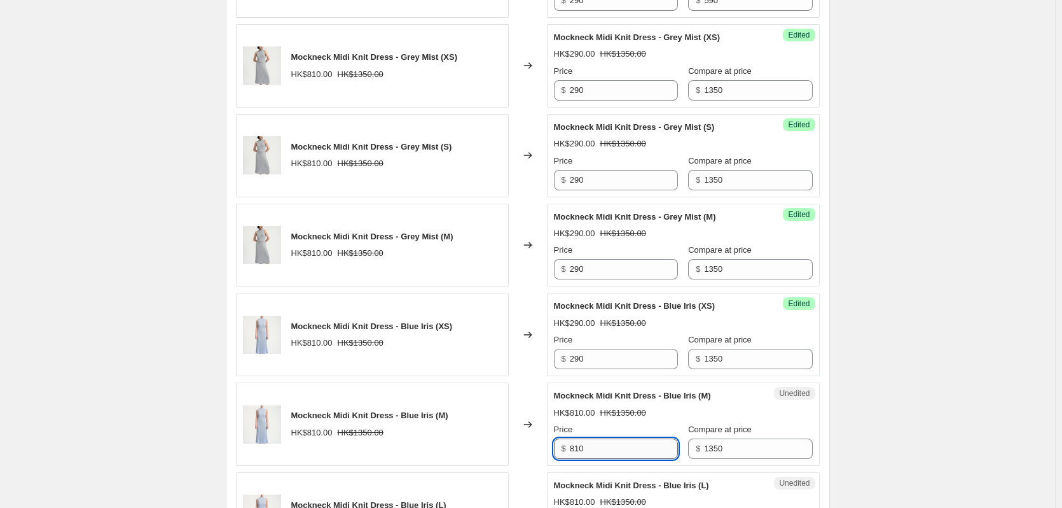
click at [574, 447] on input "810" at bounding box center [624, 448] width 108 height 20
paste input "29"
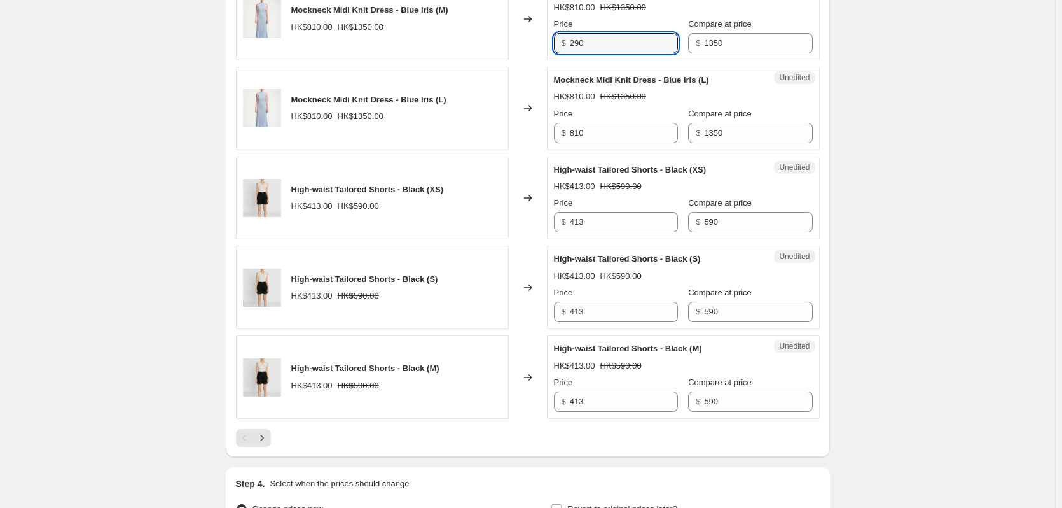
scroll to position [1852, 0]
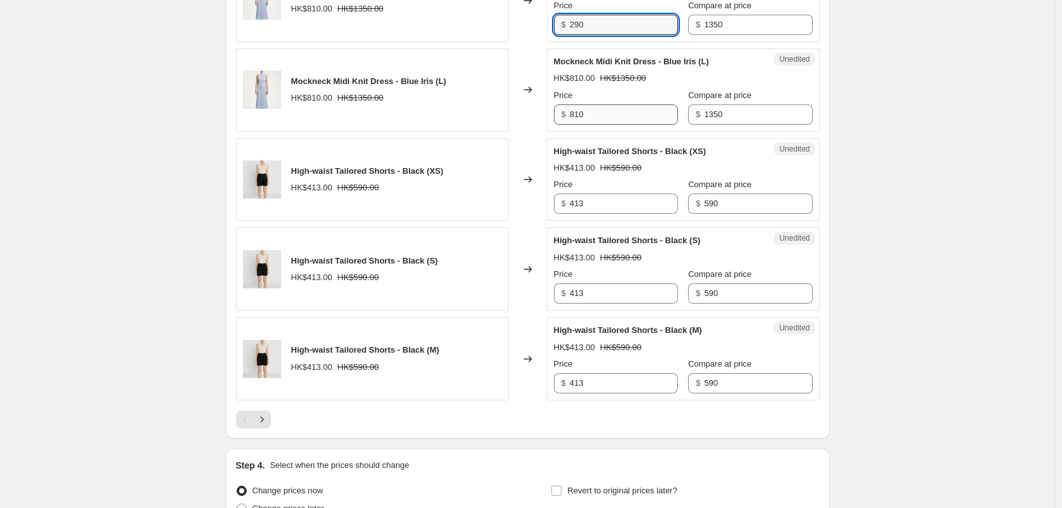
type input "290"
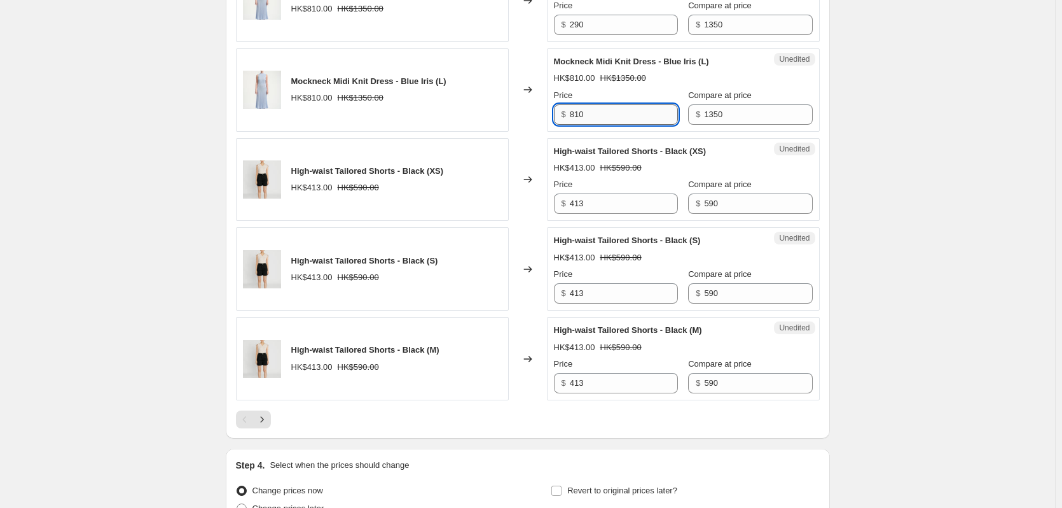
click at [580, 114] on input "810" at bounding box center [624, 114] width 108 height 20
paste input "29"
type input "290"
click at [581, 207] on input "413" at bounding box center [624, 203] width 108 height 20
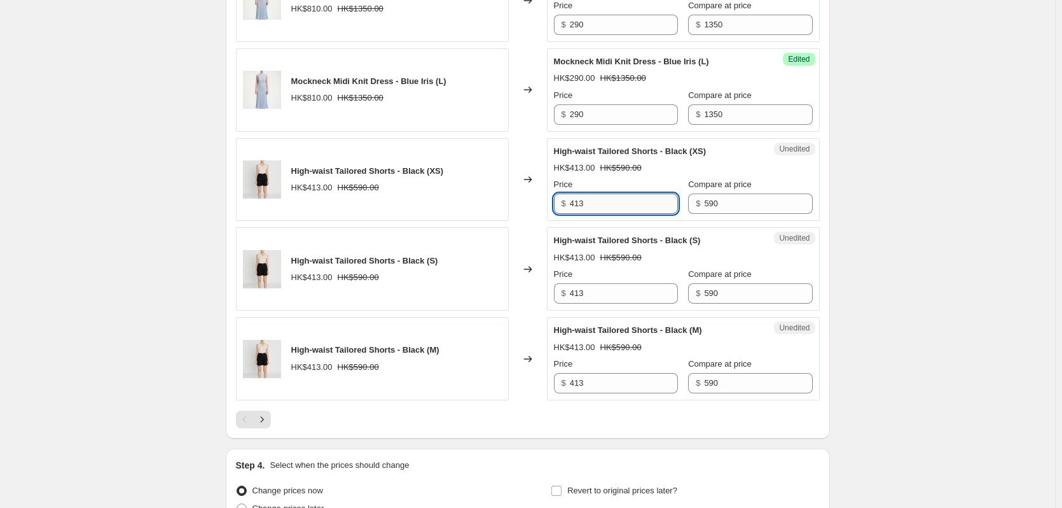
click at [581, 207] on input "413" at bounding box center [624, 203] width 108 height 20
paste input "290"
type input "290"
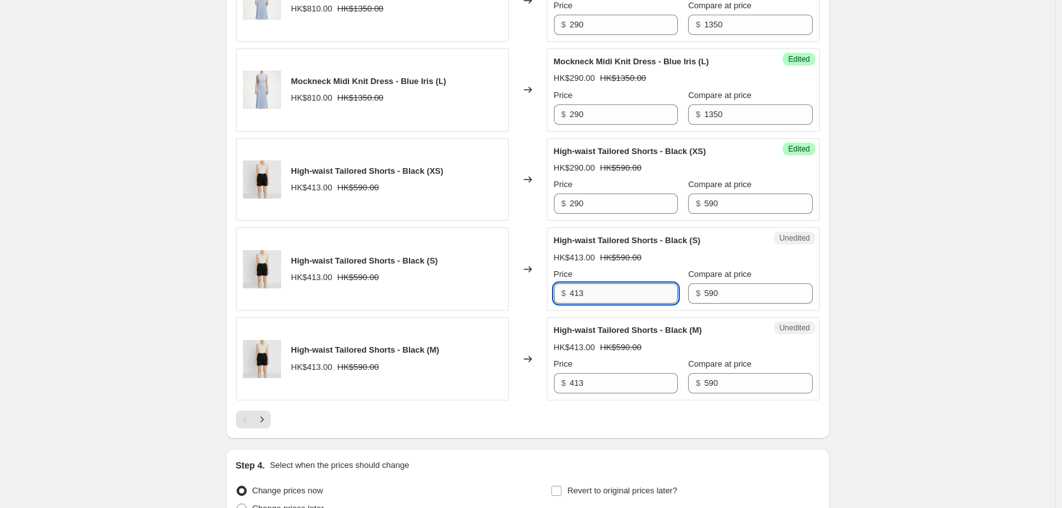
click at [578, 294] on input "413" at bounding box center [624, 293] width 108 height 20
paste input "290"
type input "290"
click at [583, 384] on input "413" at bounding box center [624, 383] width 108 height 20
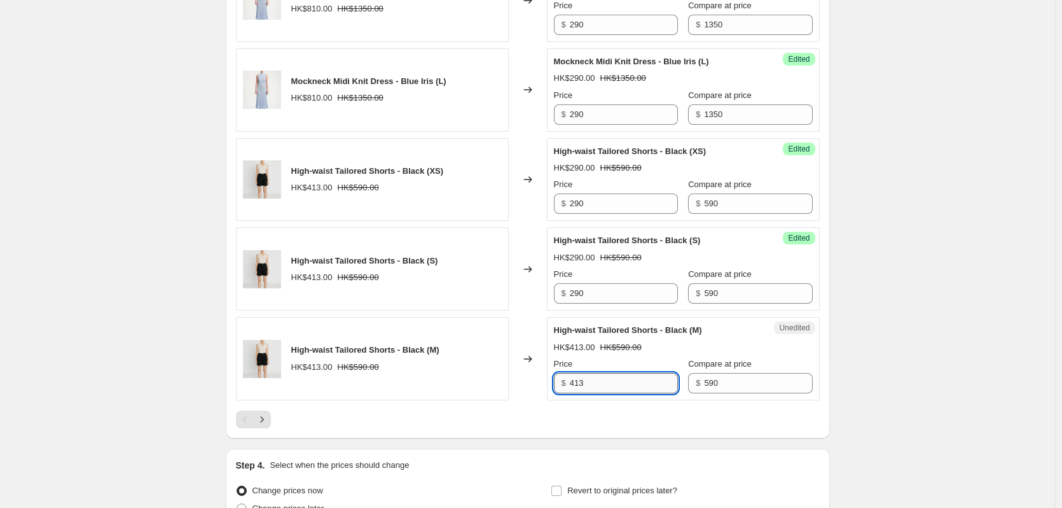
click at [583, 383] on input "413" at bounding box center [624, 383] width 108 height 20
paste input "290"
type input "290"
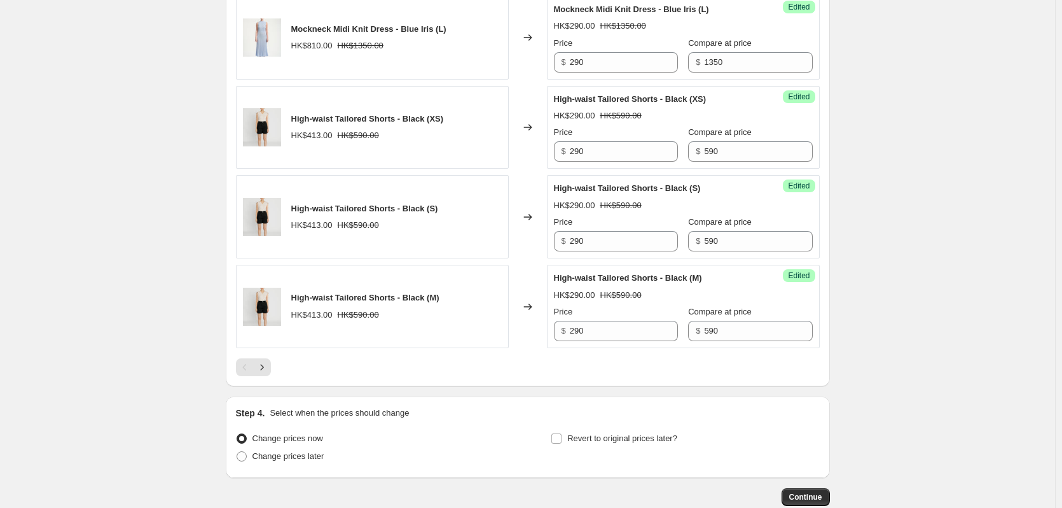
scroll to position [1908, 0]
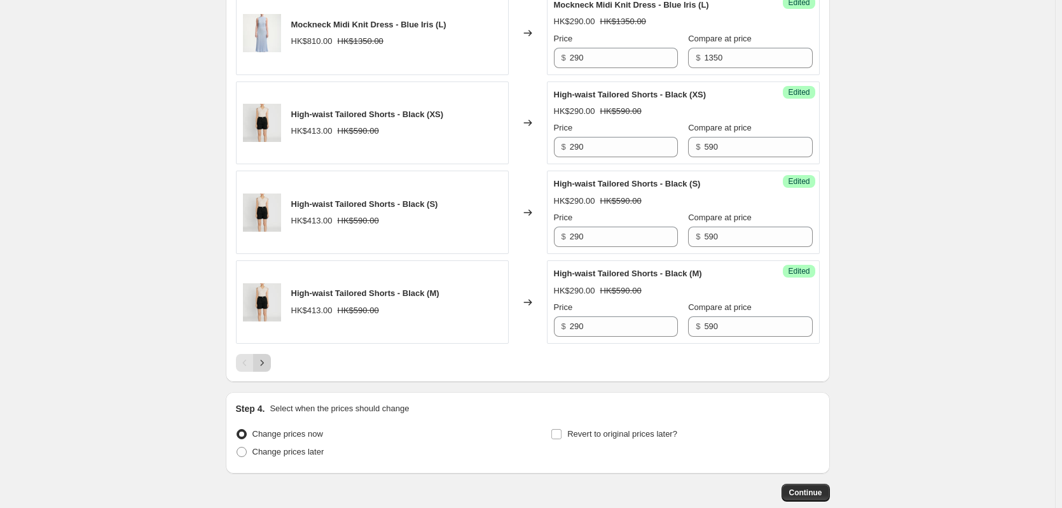
click at [268, 364] on icon "Next" at bounding box center [262, 362] width 13 height 13
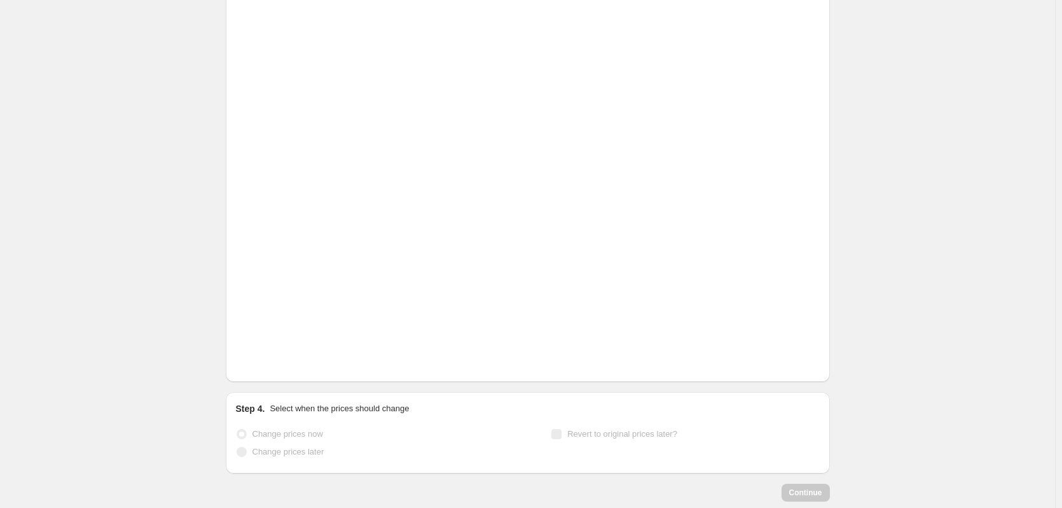
scroll to position [368, 0]
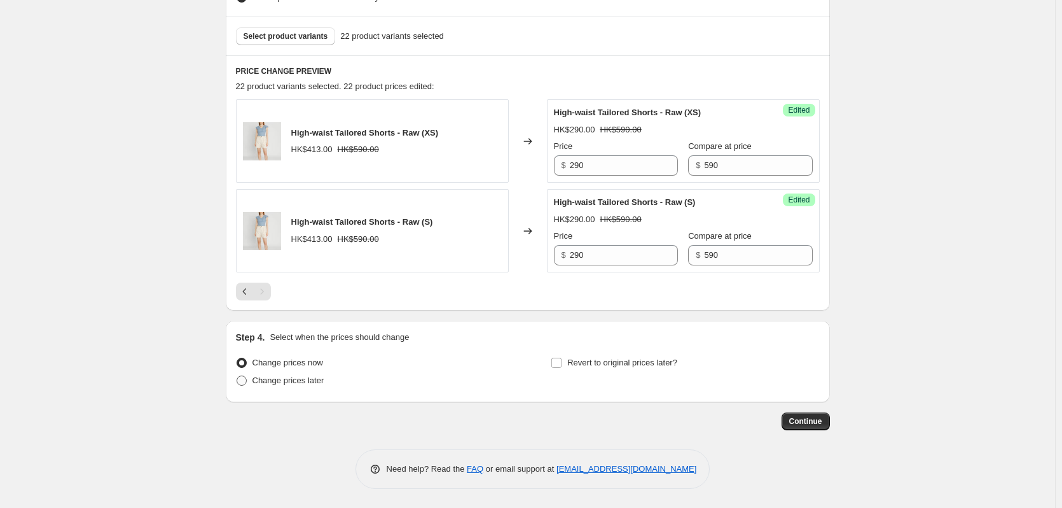
click at [244, 383] on span at bounding box center [242, 380] width 10 height 10
click at [237, 376] on input "Change prices later" at bounding box center [237, 375] width 1 height 1
radio input "true"
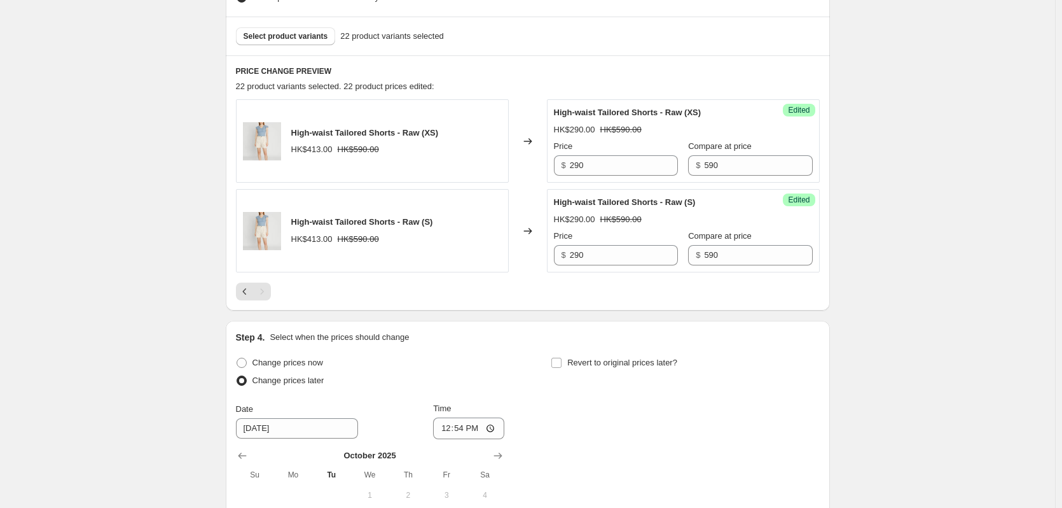
scroll to position [580, 0]
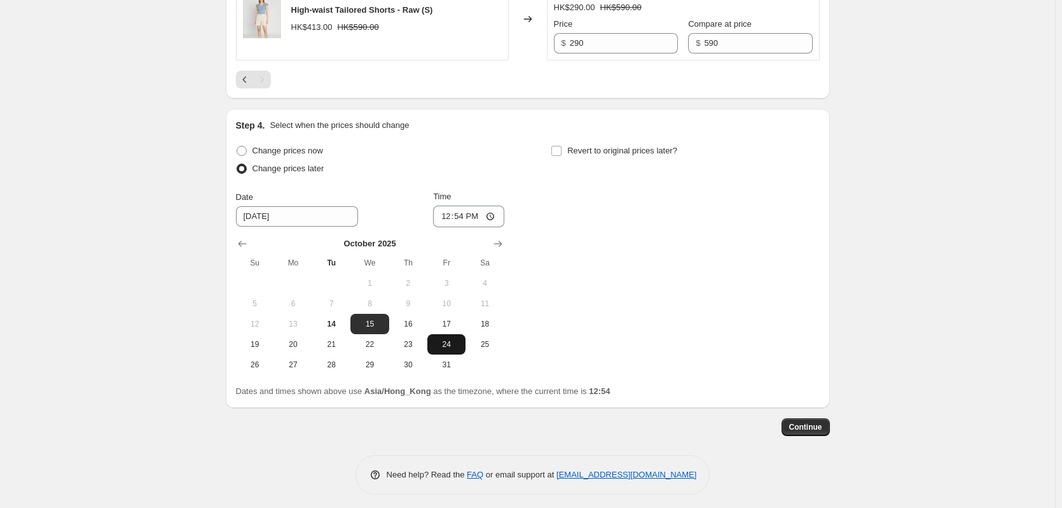
click at [447, 346] on span "24" at bounding box center [447, 344] width 28 height 10
click at [410, 344] on span "23" at bounding box center [408, 344] width 28 height 10
click at [451, 344] on span "24" at bounding box center [447, 344] width 28 height 10
type input "[DATE]"
click at [469, 216] on input "12:54" at bounding box center [468, 216] width 71 height 22
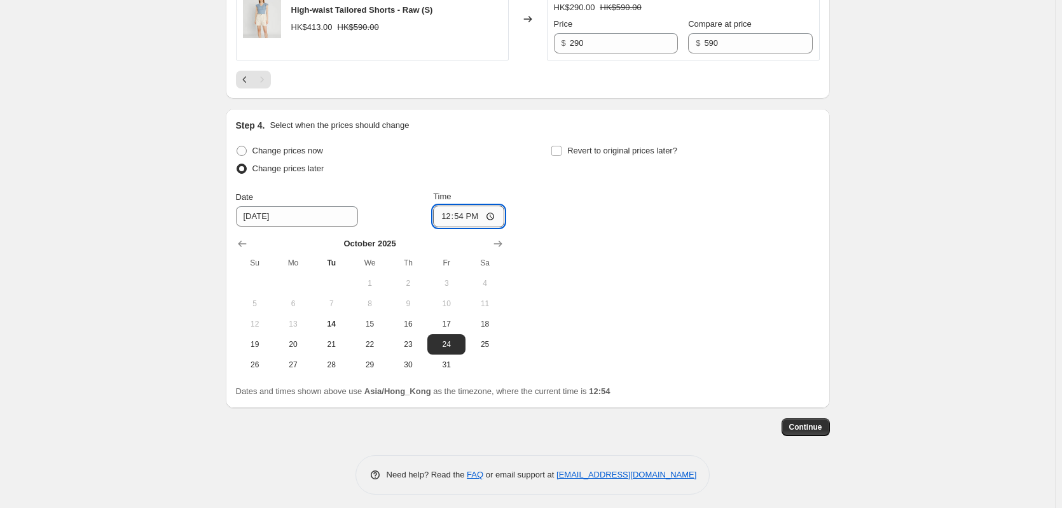
click at [482, 216] on input "12:54" at bounding box center [468, 216] width 71 height 22
click at [577, 286] on div "Change prices now Change prices later Date [DATE] Time 12:00 [DATE] Su Mo Tu We…" at bounding box center [528, 258] width 584 height 233
click at [500, 213] on input "12:00" at bounding box center [468, 216] width 71 height 22
click at [495, 214] on input "12:00" at bounding box center [468, 216] width 71 height 22
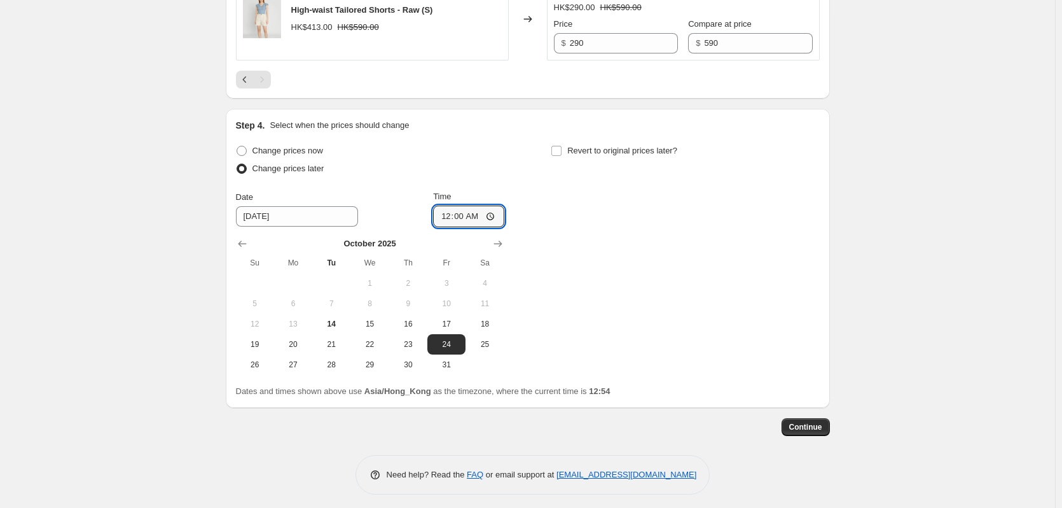
type input "00:00"
drag, startPoint x: 581, startPoint y: 235, endPoint x: 587, endPoint y: 239, distance: 6.8
click at [582, 235] on div "Change prices now Change prices later Date [DATE] Time 00:00 [DATE] Su Mo Tu We…" at bounding box center [528, 258] width 584 height 233
click at [592, 290] on div "Change prices now Change prices later Date [DATE] Time 00:00 [DATE] Su Mo Tu We…" at bounding box center [528, 258] width 584 height 233
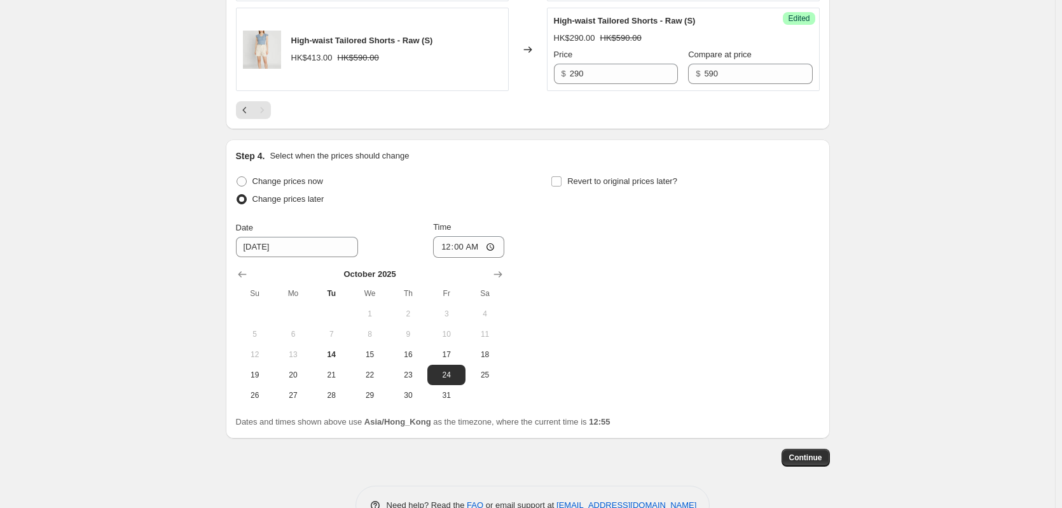
scroll to position [585, 0]
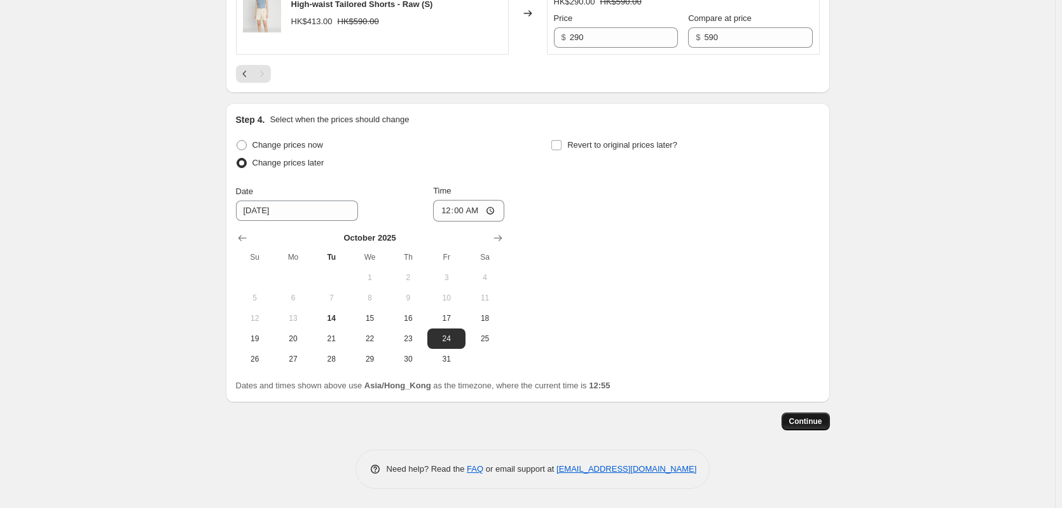
click at [809, 419] on span "Continue" at bounding box center [805, 421] width 33 height 10
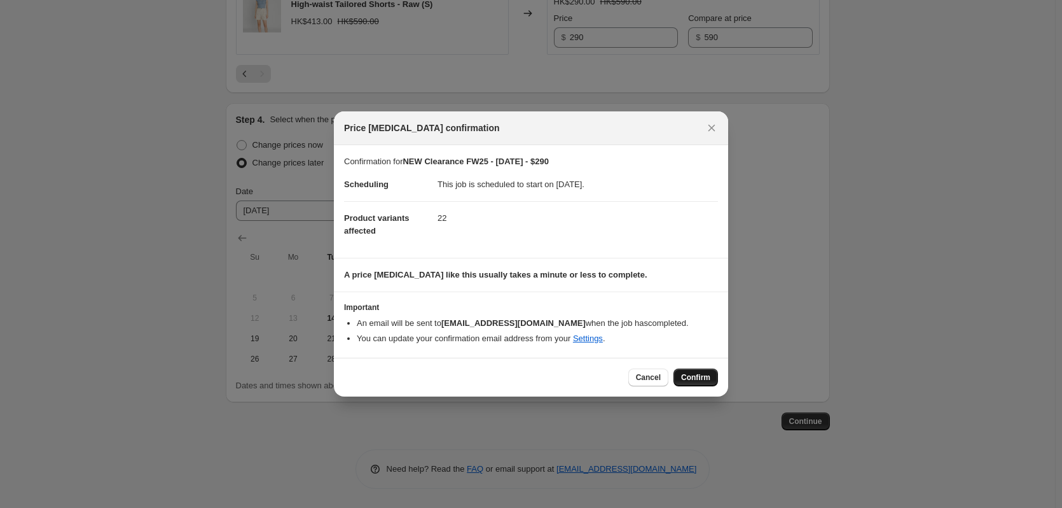
click at [697, 373] on span "Confirm" at bounding box center [695, 377] width 29 height 10
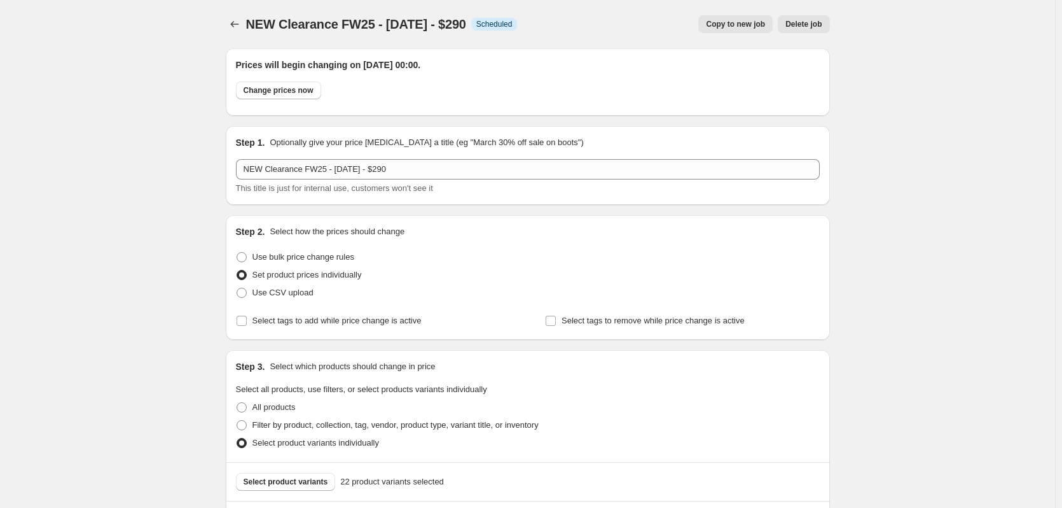
click at [369, 22] on span "NEW Clearance FW25 - [DATE] - $290" at bounding box center [356, 24] width 220 height 14
copy span "NEW Clearance FW25 - [DATE] - $290"
click at [740, 22] on span "Copy to new job" at bounding box center [735, 24] width 59 height 10
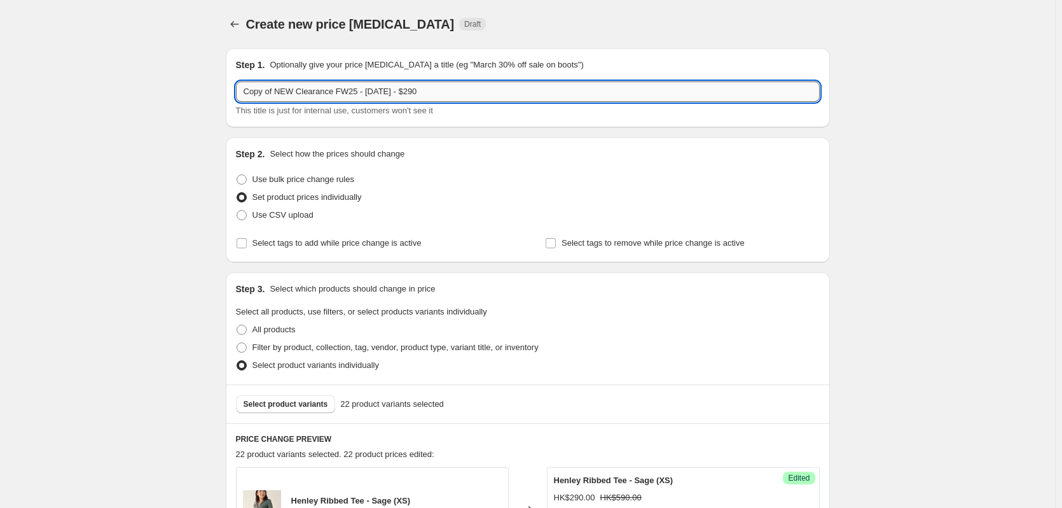
click at [424, 90] on input "Copy of NEW Clearance FW25 - [DATE] - $290" at bounding box center [528, 91] width 584 height 20
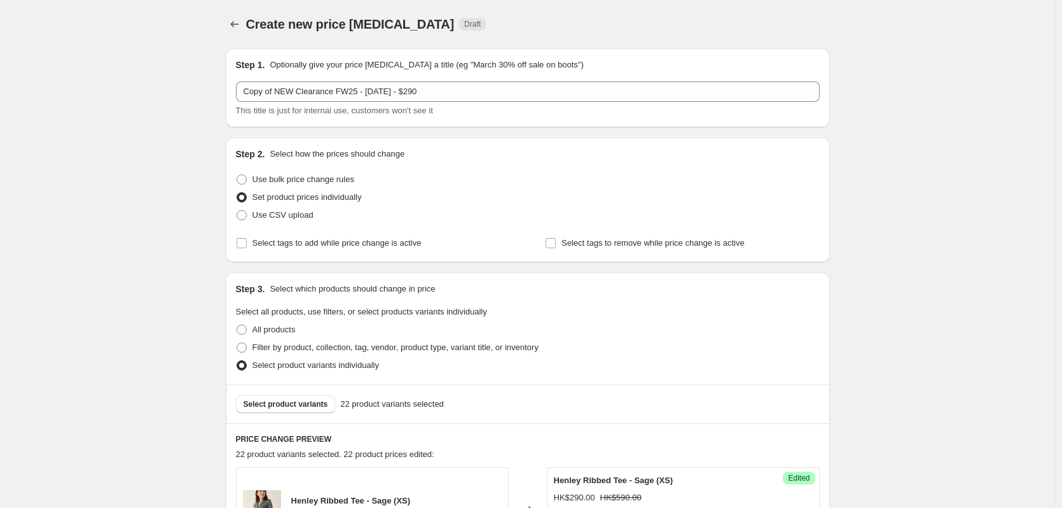
drag, startPoint x: 629, startPoint y: 35, endPoint x: 590, endPoint y: 25, distance: 40.7
click at [629, 34] on div "Create new price [MEDICAL_DATA]. This page is ready Create new price [MEDICAL_D…" at bounding box center [528, 24] width 604 height 48
click at [232, 26] on icon "Price change jobs" at bounding box center [234, 24] width 13 height 13
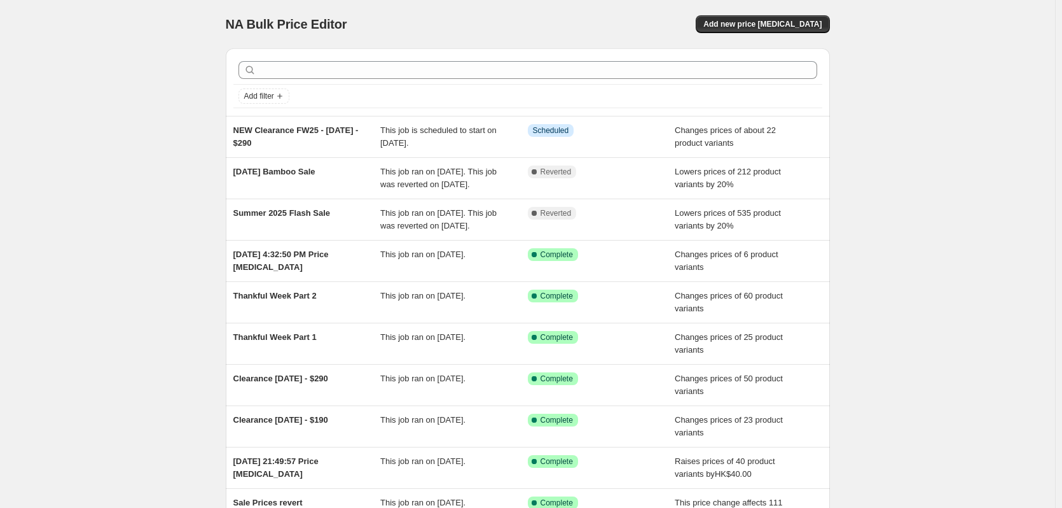
click at [908, 193] on div "NA Bulk Price Editor. This page is ready NA Bulk Price Editor Add new price [ME…" at bounding box center [527, 327] width 1055 height 655
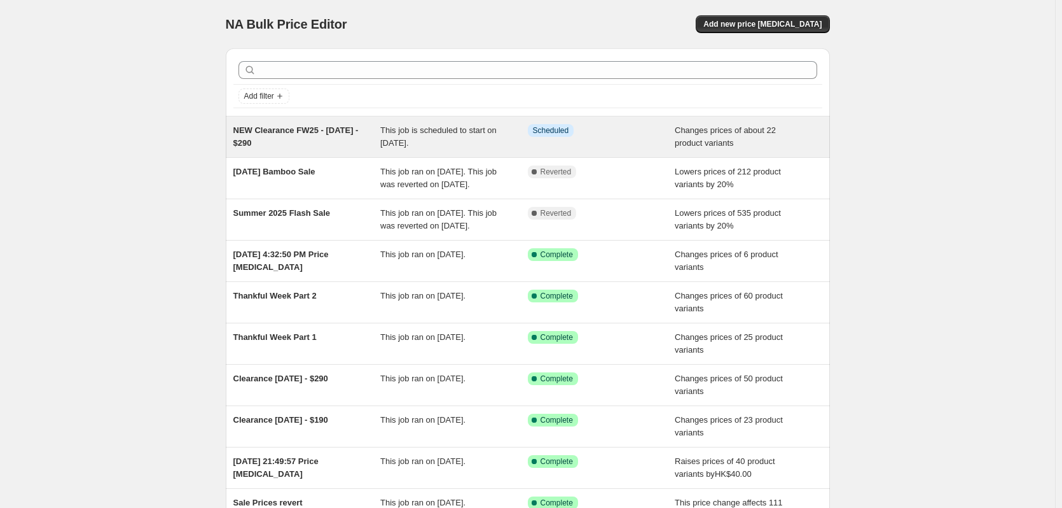
drag, startPoint x: 233, startPoint y: 130, endPoint x: 293, endPoint y: 146, distance: 61.9
click at [293, 146] on div "NEW Clearance FW25 - [DATE] - $290 This job is scheduled to start on [DATE]. In…" at bounding box center [528, 136] width 604 height 41
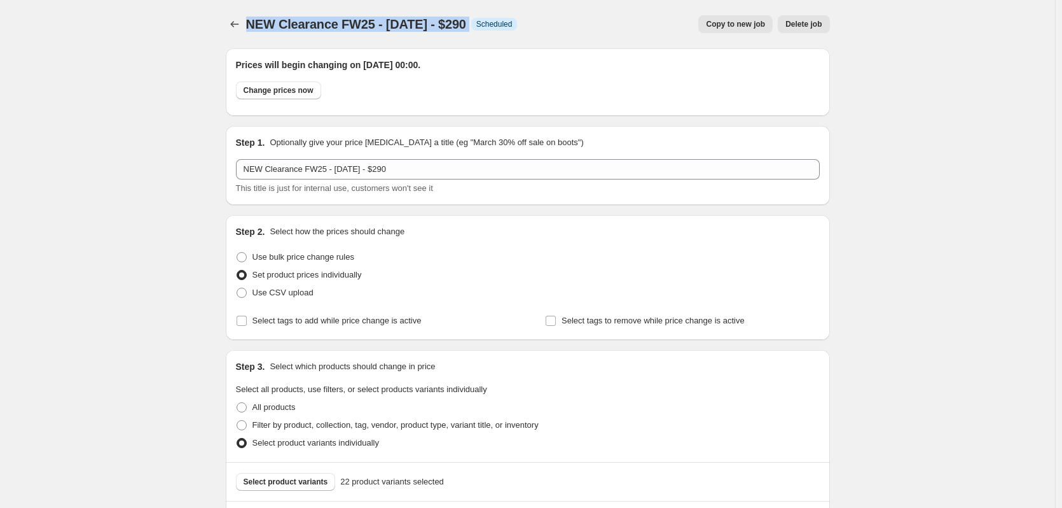
drag, startPoint x: 251, startPoint y: 24, endPoint x: 501, endPoint y: 19, distance: 250.0
click at [501, 19] on div "NEW Clearance FW25 - [DATE] - $290 Info Scheduled" at bounding box center [382, 24] width 272 height 18
copy div "NEW Clearance FW25 - [DATE] - $290 Info"
click at [236, 22] on icon "Price change jobs" at bounding box center [234, 24] width 8 height 6
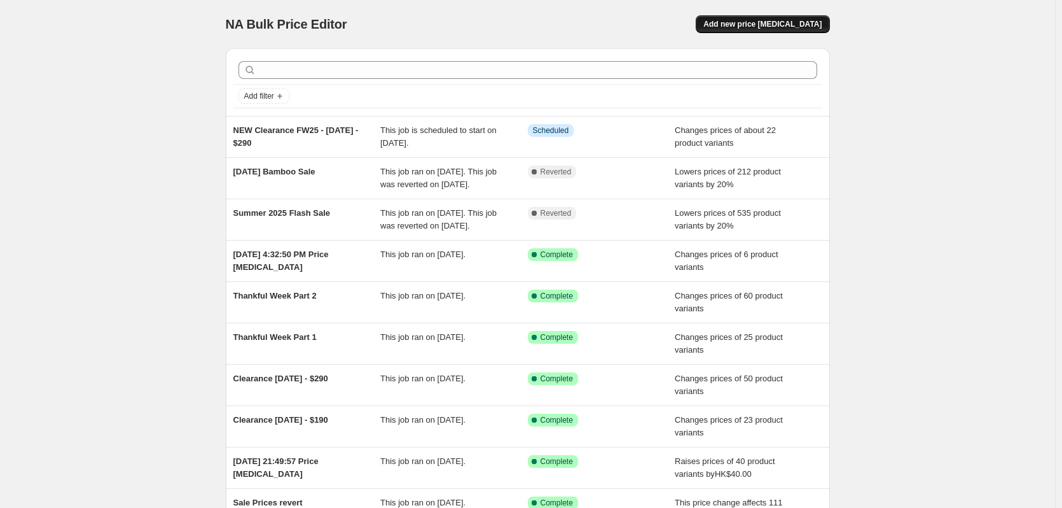
click at [739, 27] on span "Add new price [MEDICAL_DATA]" at bounding box center [763, 24] width 118 height 10
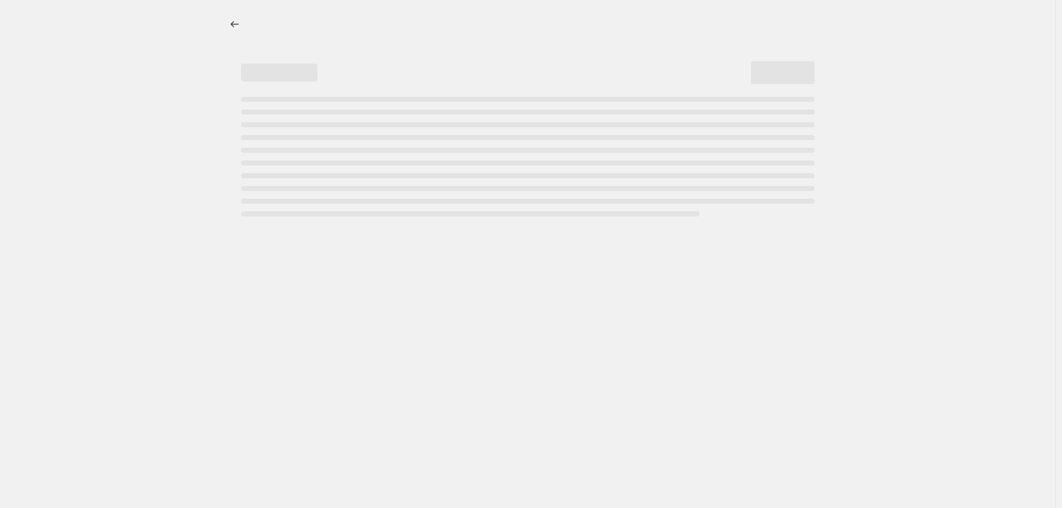
select select "percentage"
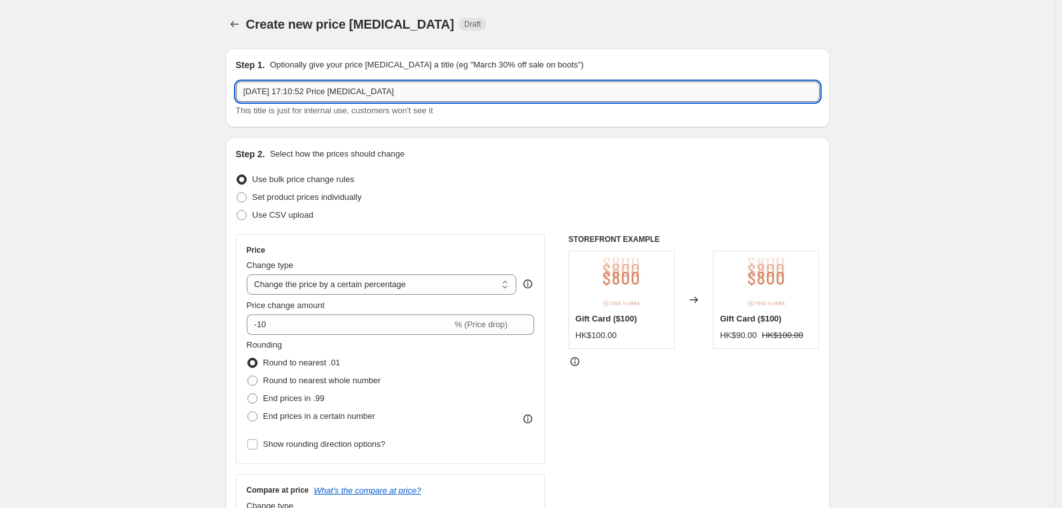
click at [275, 92] on input "[DATE] 17:10:52 Price [MEDICAL_DATA]" at bounding box center [528, 91] width 584 height 20
paste input "NEW Clearance FW25 - [DATE] - $290 Info"
drag, startPoint x: 399, startPoint y: 90, endPoint x: 441, endPoint y: 90, distance: 42.6
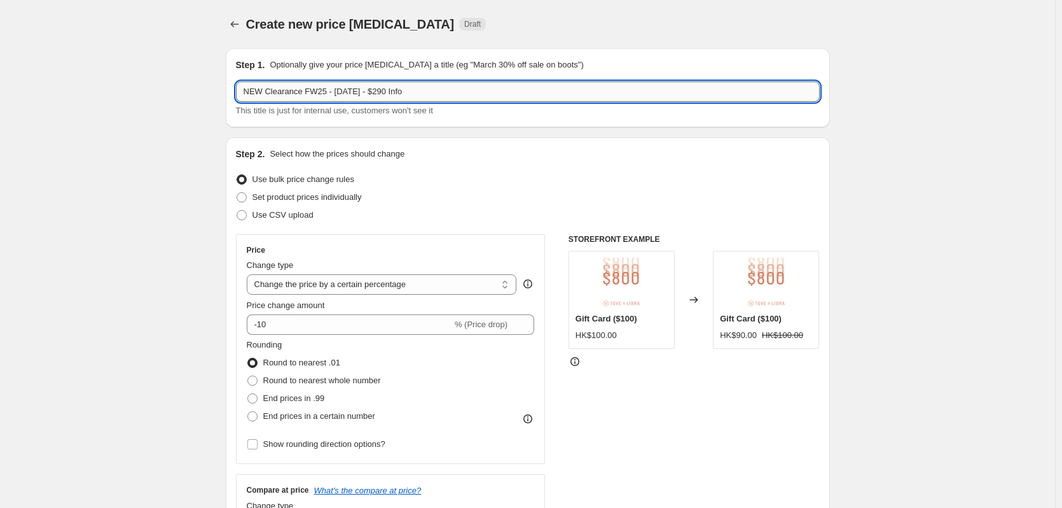
click at [441, 90] on input "NEW Clearance FW25 - [DATE] - $290 Info" at bounding box center [528, 91] width 584 height 20
type input "NEW Clearance FW25 - [DATE] - $390"
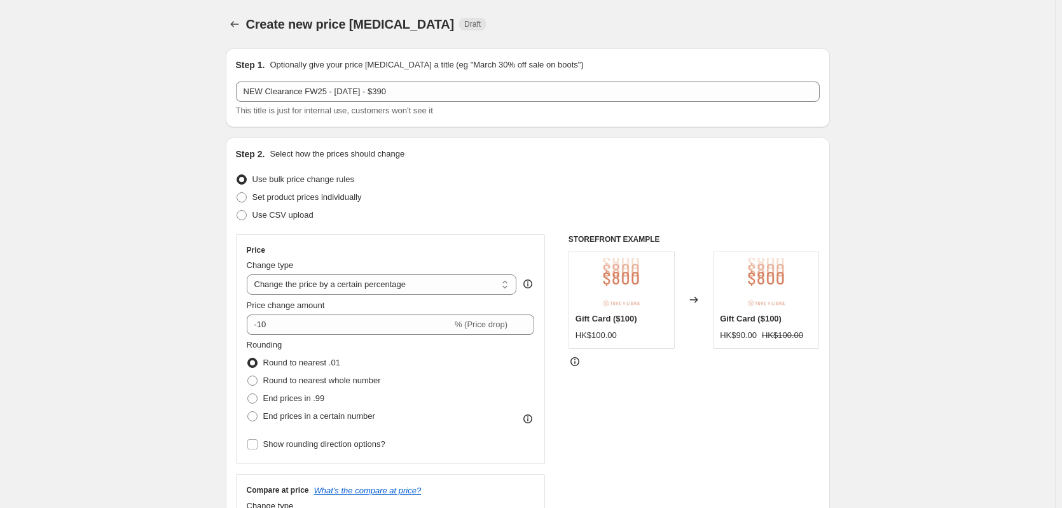
click at [272, 196] on span "Set product prices individually" at bounding box center [307, 197] width 109 height 10
click at [237, 193] on input "Set product prices individually" at bounding box center [237, 192] width 1 height 1
radio input "true"
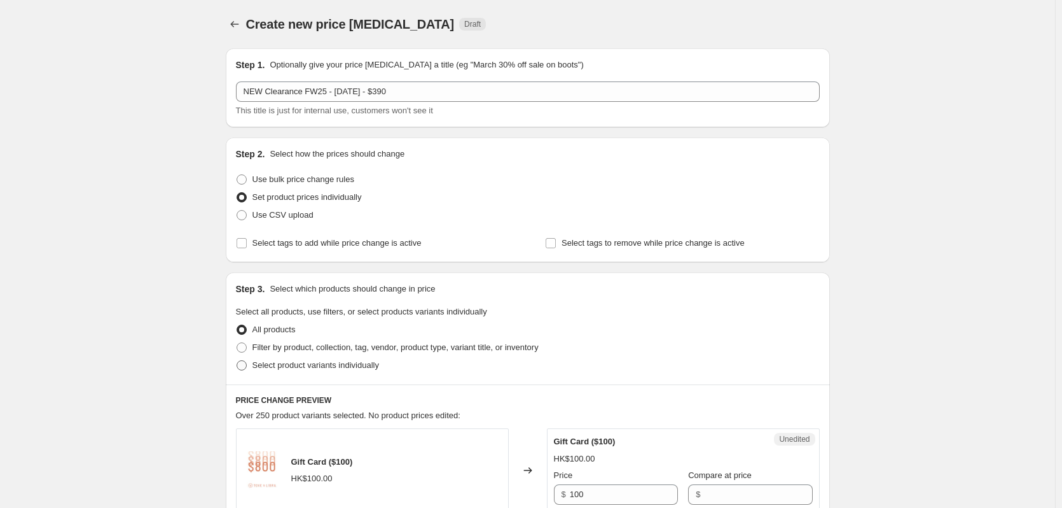
drag, startPoint x: 266, startPoint y: 363, endPoint x: 349, endPoint y: 344, distance: 85.3
click at [267, 362] on span "Select product variants individually" at bounding box center [316, 365] width 127 height 10
click at [237, 361] on input "Select product variants individually" at bounding box center [237, 360] width 1 height 1
radio input "true"
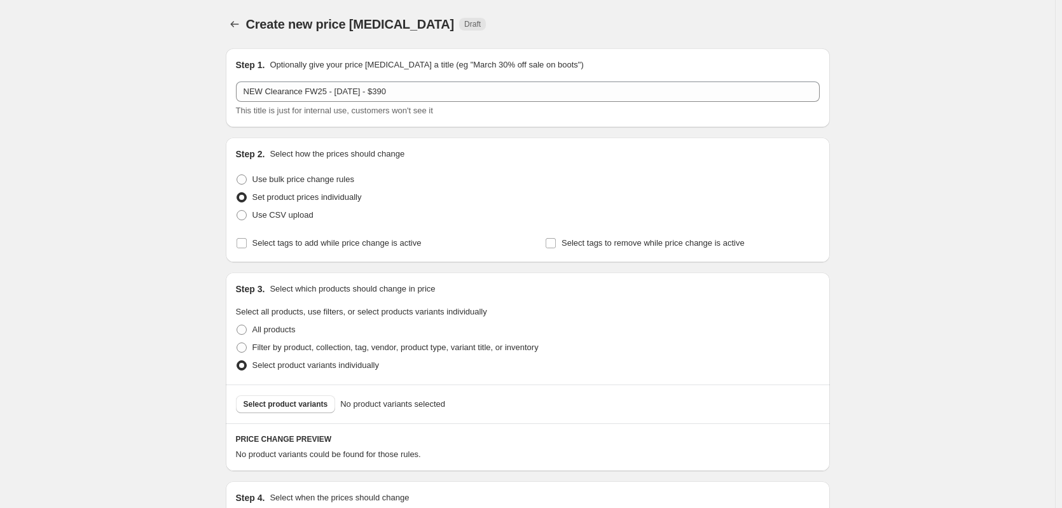
scroll to position [160, 0]
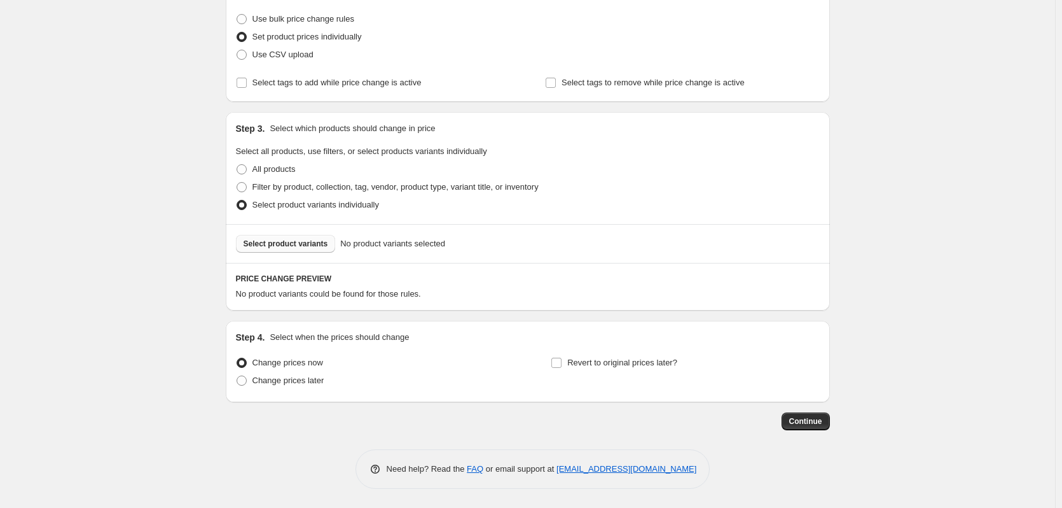
click at [291, 247] on span "Select product variants" at bounding box center [286, 244] width 85 height 10
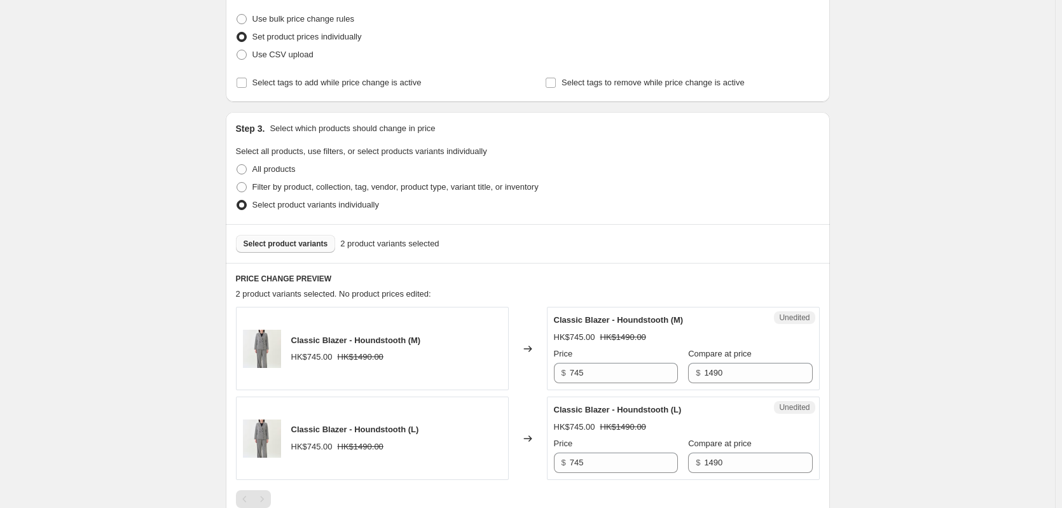
click at [299, 240] on span "Select product variants" at bounding box center [286, 244] width 85 height 10
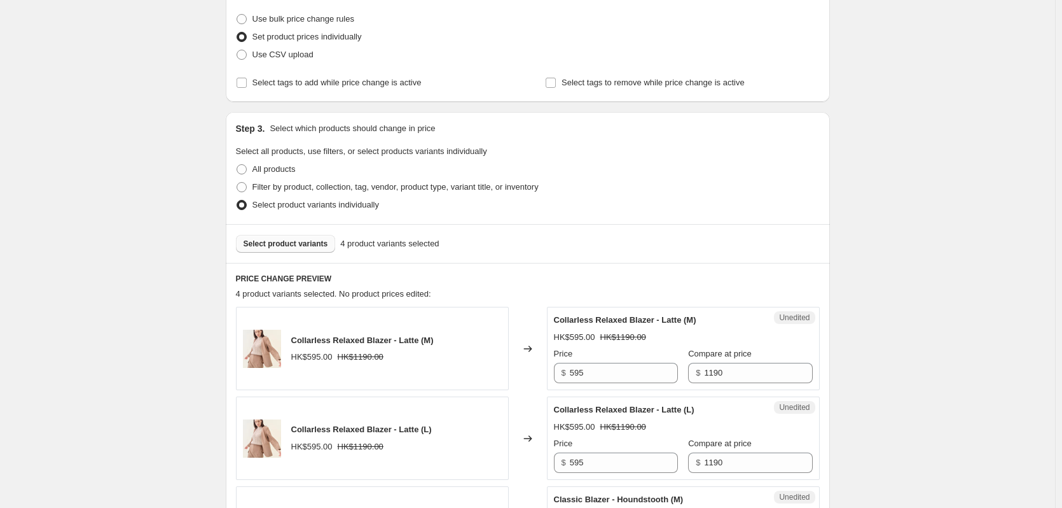
click at [293, 244] on span "Select product variants" at bounding box center [286, 244] width 85 height 10
click at [266, 243] on span "Select product variants" at bounding box center [286, 244] width 85 height 10
click at [302, 246] on span "Select product variants" at bounding box center [286, 244] width 85 height 10
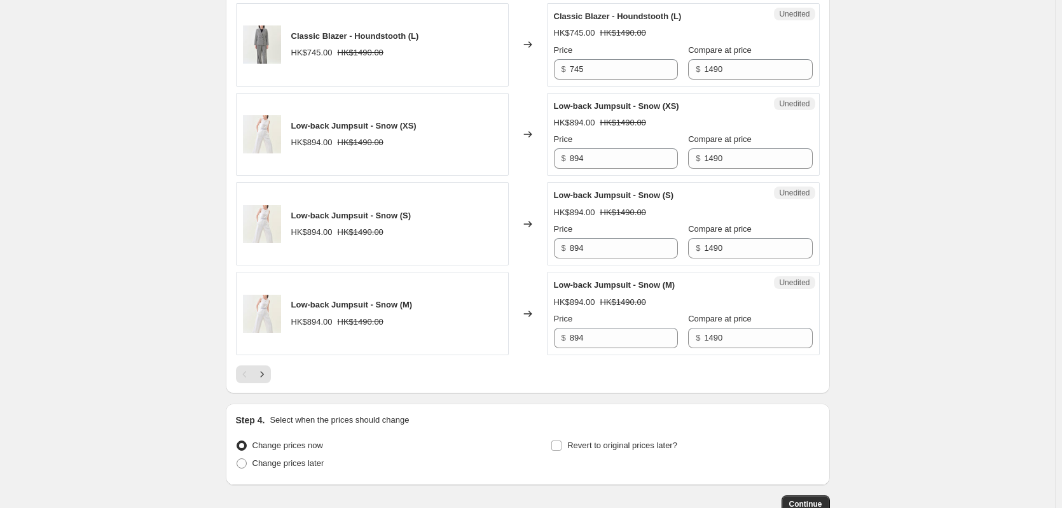
scroll to position [1908, 0]
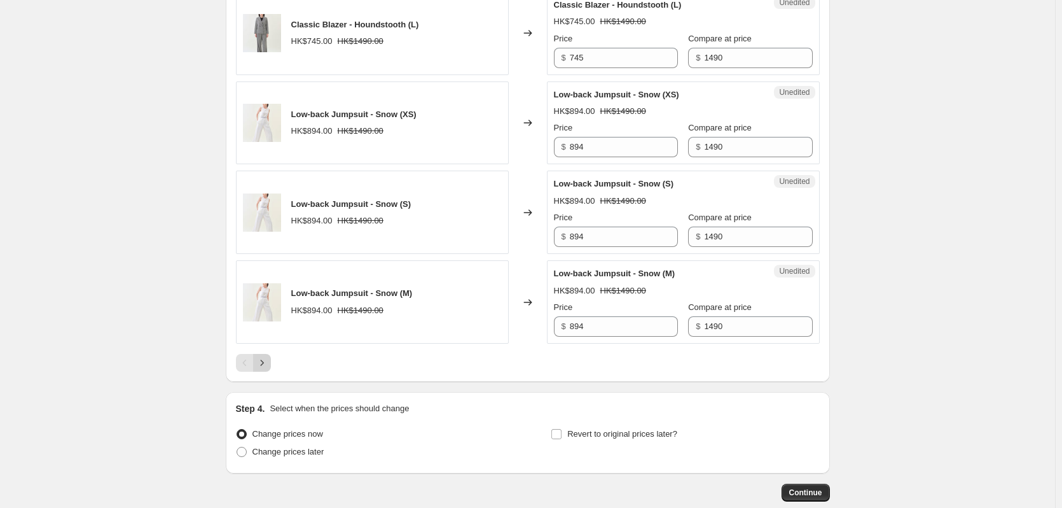
click at [265, 369] on icon "Next" at bounding box center [262, 362] width 13 height 13
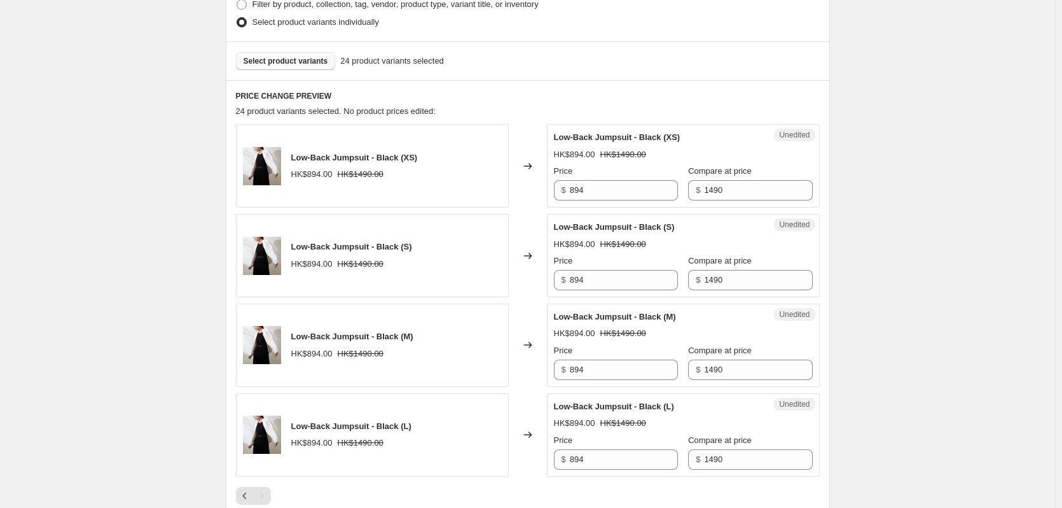
scroll to position [335, 0]
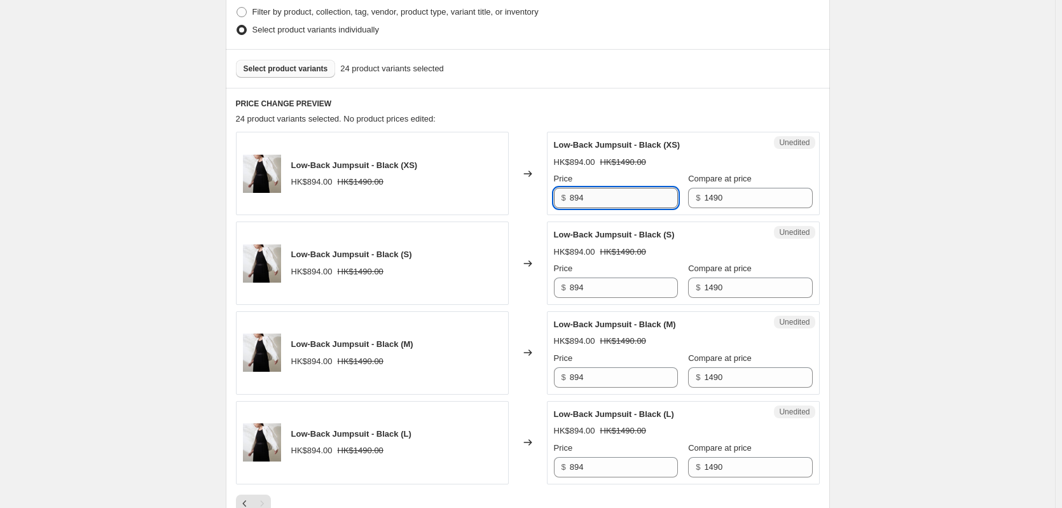
click at [580, 197] on input "894" at bounding box center [624, 198] width 108 height 20
click at [581, 190] on input "390" at bounding box center [624, 198] width 108 height 20
type input "390"
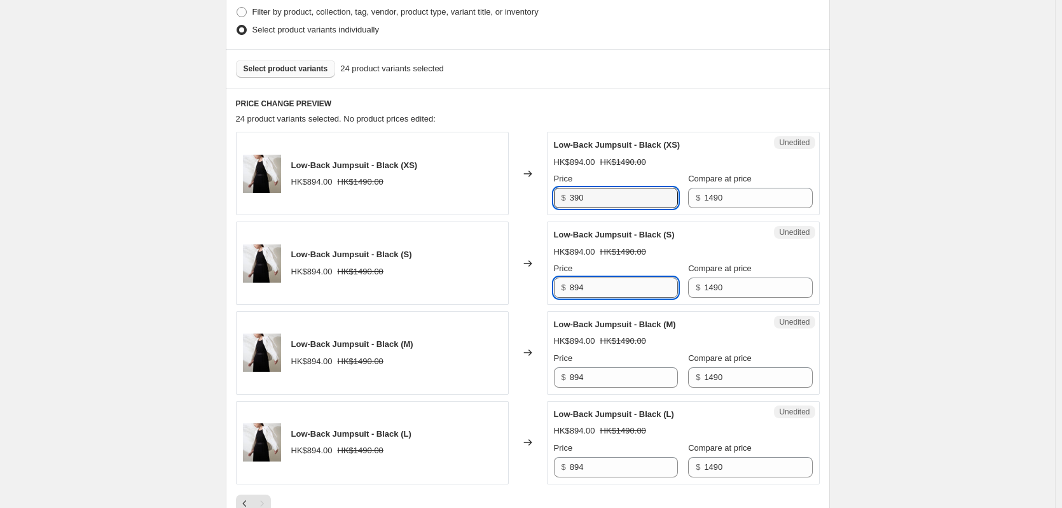
click at [580, 288] on input "894" at bounding box center [624, 287] width 108 height 20
paste input "390"
type input "390"
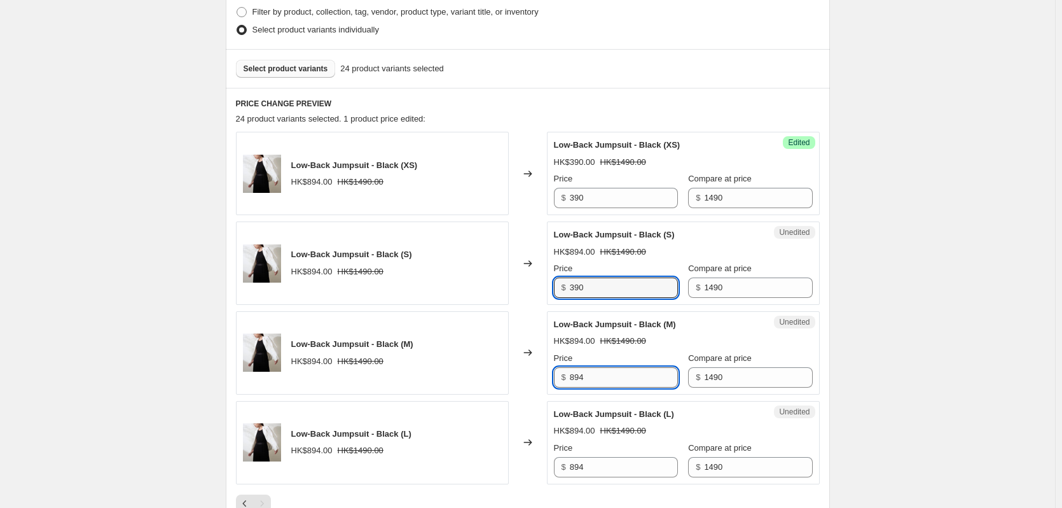
click at [578, 371] on input "894" at bounding box center [624, 377] width 108 height 20
paste input "390"
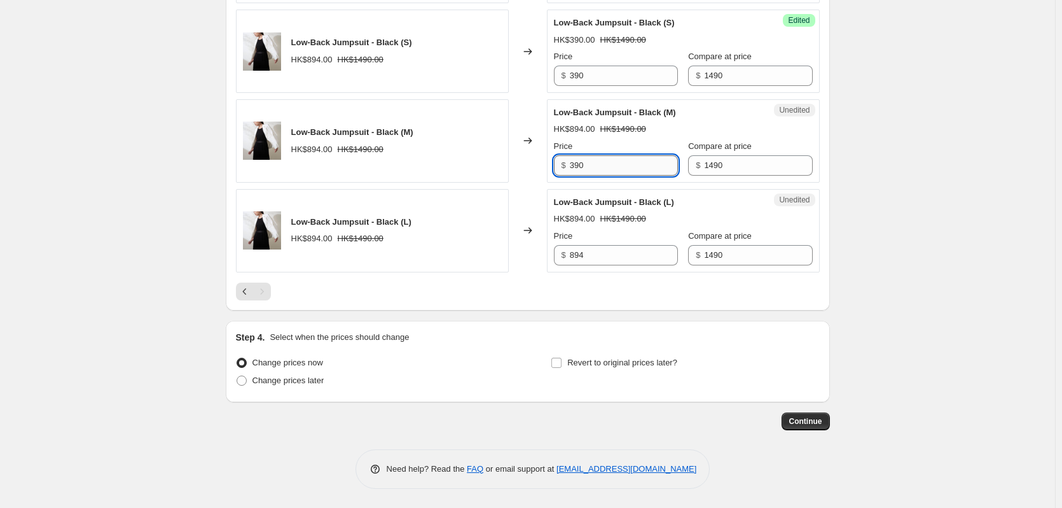
click at [579, 168] on input "390" at bounding box center [624, 165] width 108 height 20
click at [579, 167] on input "390" at bounding box center [624, 165] width 108 height 20
paste input "text"
type input "390"
click at [583, 255] on input "894" at bounding box center [624, 255] width 108 height 20
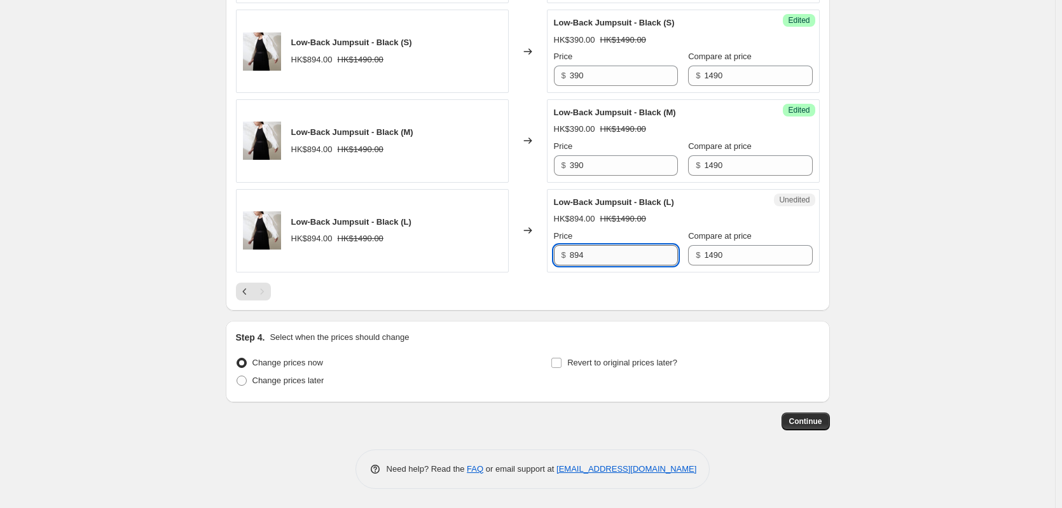
click at [583, 255] on input "894" at bounding box center [624, 255] width 108 height 20
paste input "390"
type input "390"
click at [616, 293] on div at bounding box center [528, 291] width 584 height 18
click at [248, 288] on icon "Previous" at bounding box center [245, 291] width 13 height 13
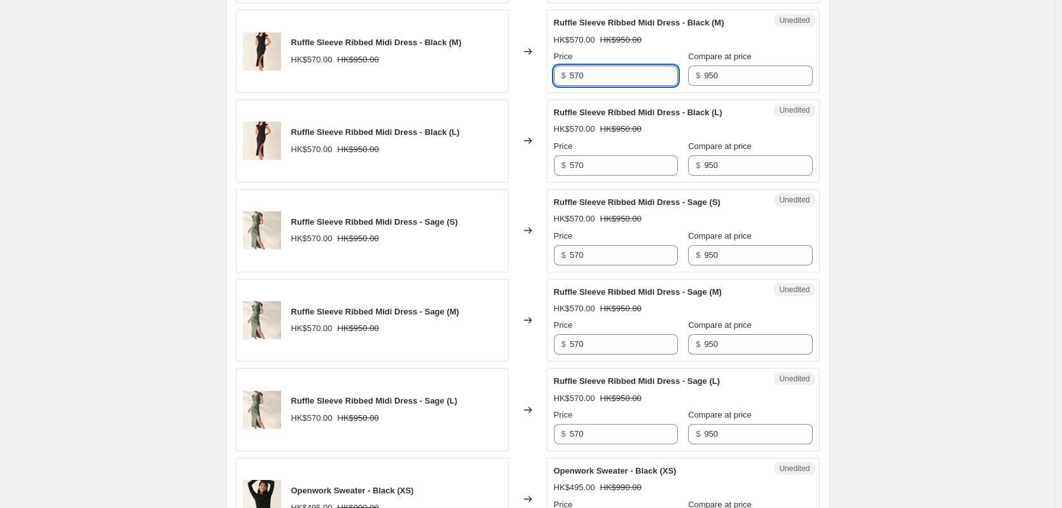
click at [578, 75] on input "570" at bounding box center [624, 76] width 108 height 20
paste input "39"
type input "390"
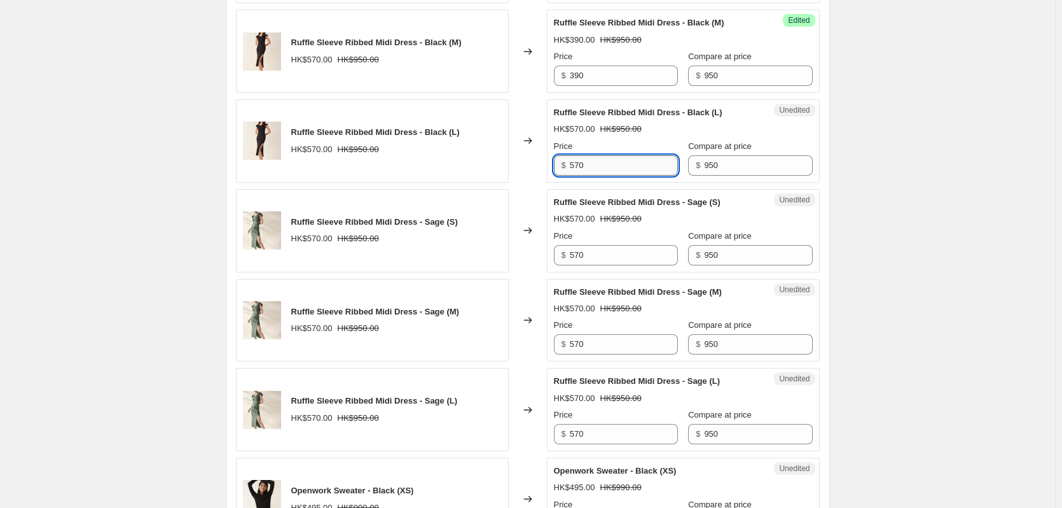
click at [580, 163] on input "570" at bounding box center [624, 165] width 108 height 20
paste input "39"
type input "390"
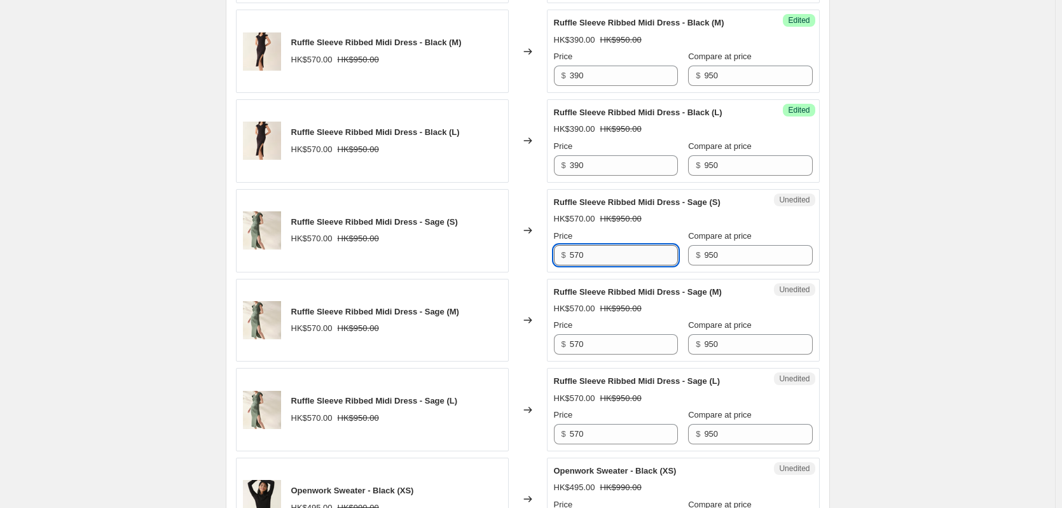
click at [577, 253] on input "570" at bounding box center [624, 255] width 108 height 20
paste input "39"
type input "390"
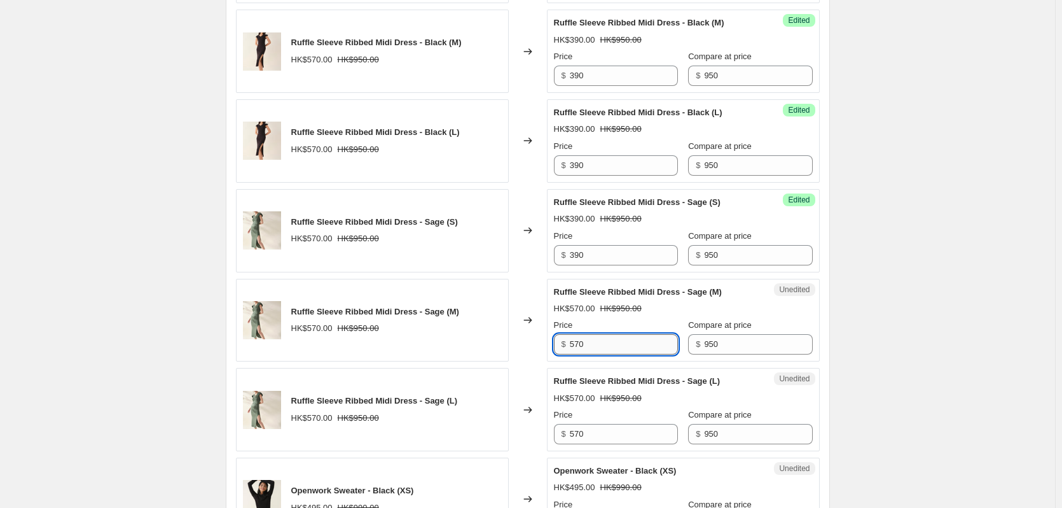
click at [579, 337] on input "570" at bounding box center [624, 344] width 108 height 20
paste input "39"
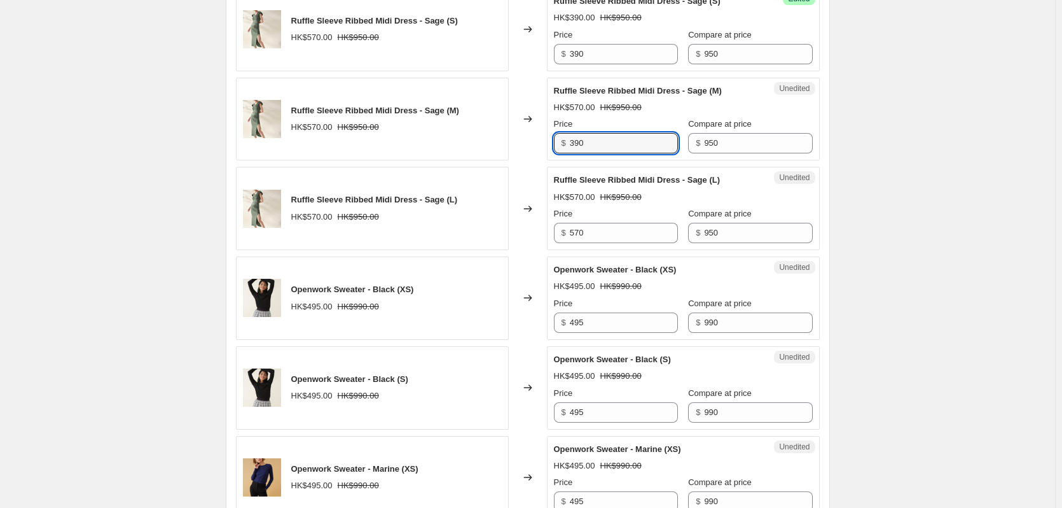
scroll to position [759, 0]
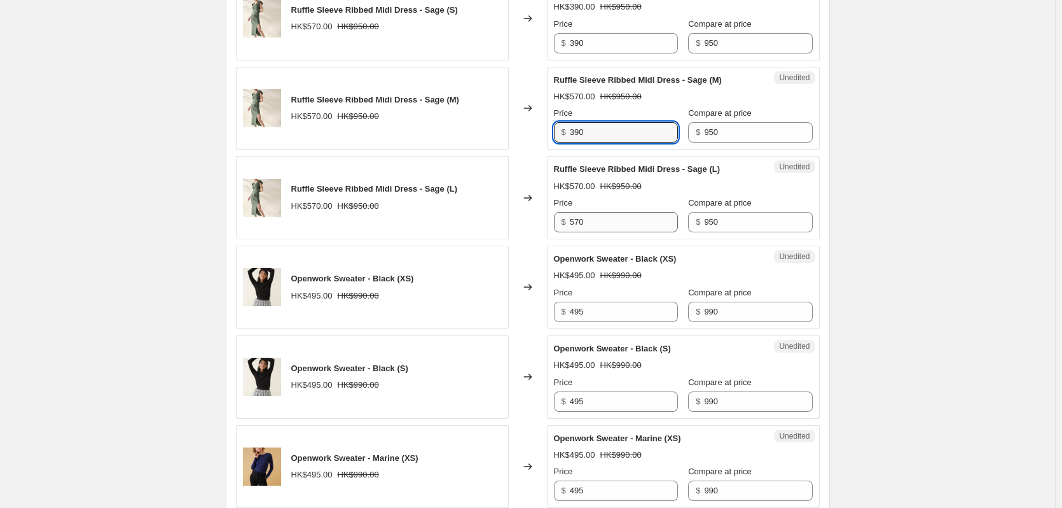
type input "390"
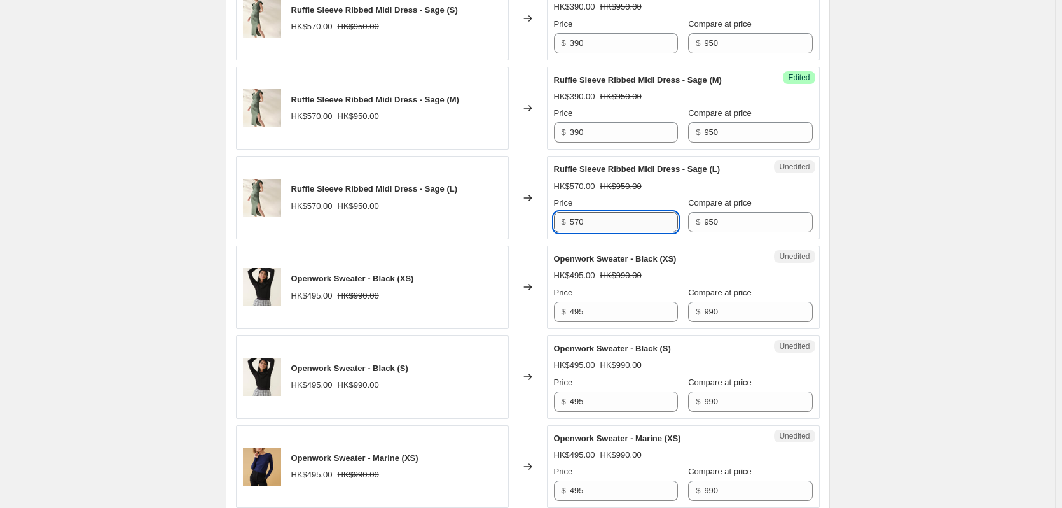
click at [576, 219] on input "570" at bounding box center [624, 222] width 108 height 20
paste input "39"
type input "390"
click at [576, 311] on input "495" at bounding box center [624, 312] width 108 height 20
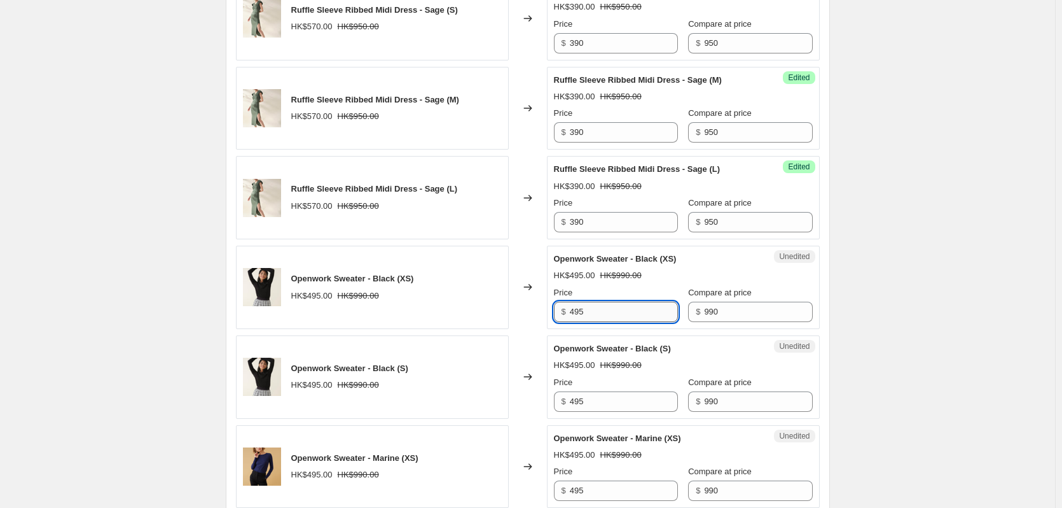
click at [576, 311] on input "495" at bounding box center [624, 312] width 108 height 20
paste input "390"
type input "390"
click at [581, 401] on input "495" at bounding box center [624, 401] width 108 height 20
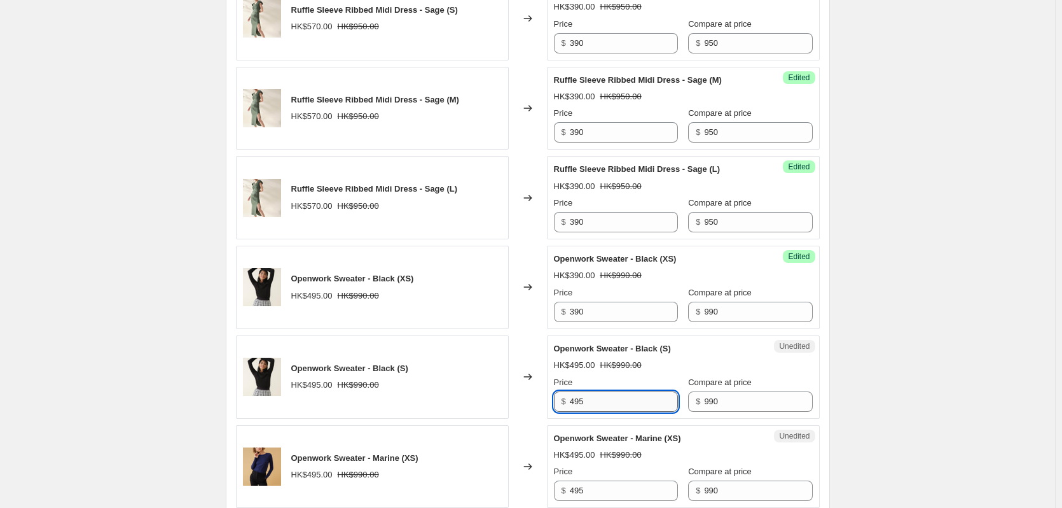
click at [581, 401] on input "495" at bounding box center [624, 401] width 108 height 20
paste input "390"
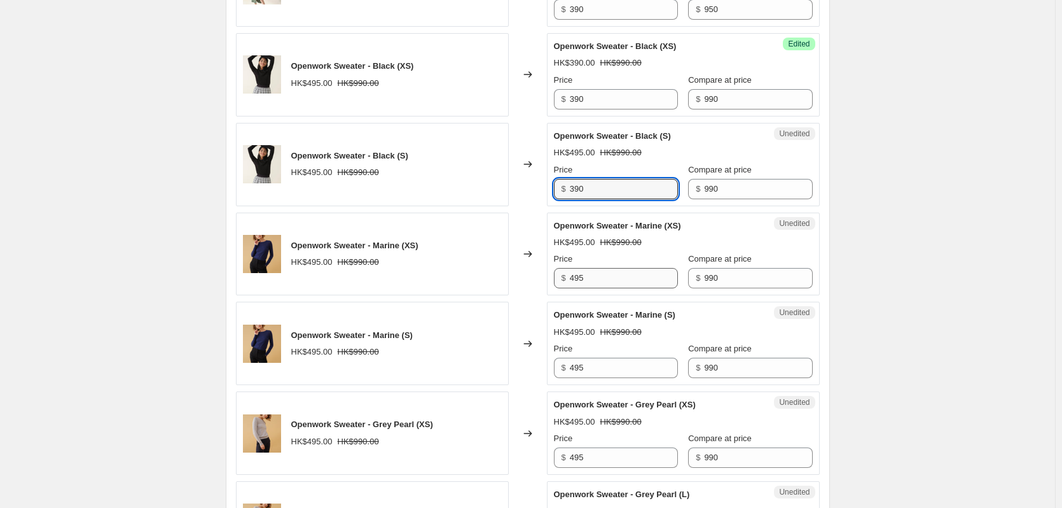
type input "390"
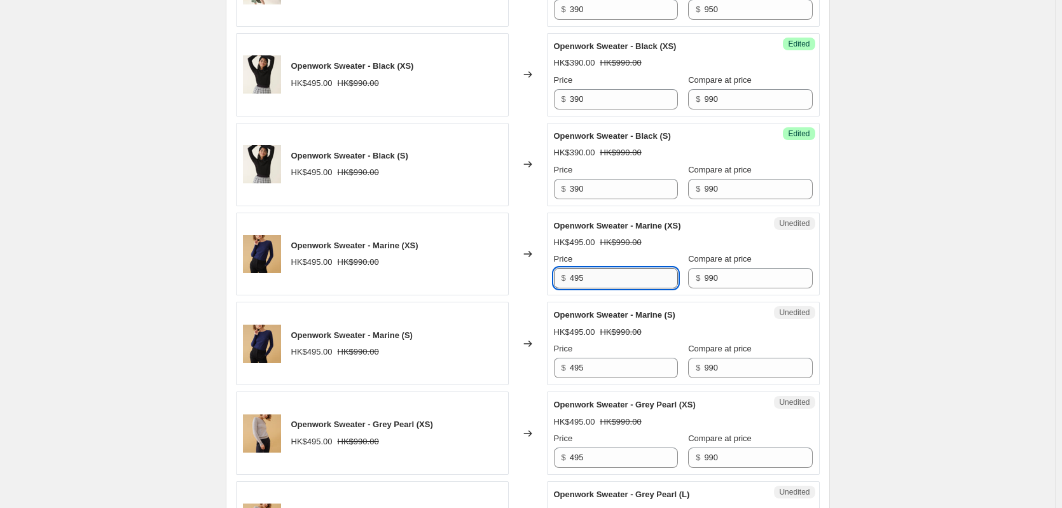
click at [578, 277] on input "495" at bounding box center [624, 278] width 108 height 20
paste input "390"
type input "390"
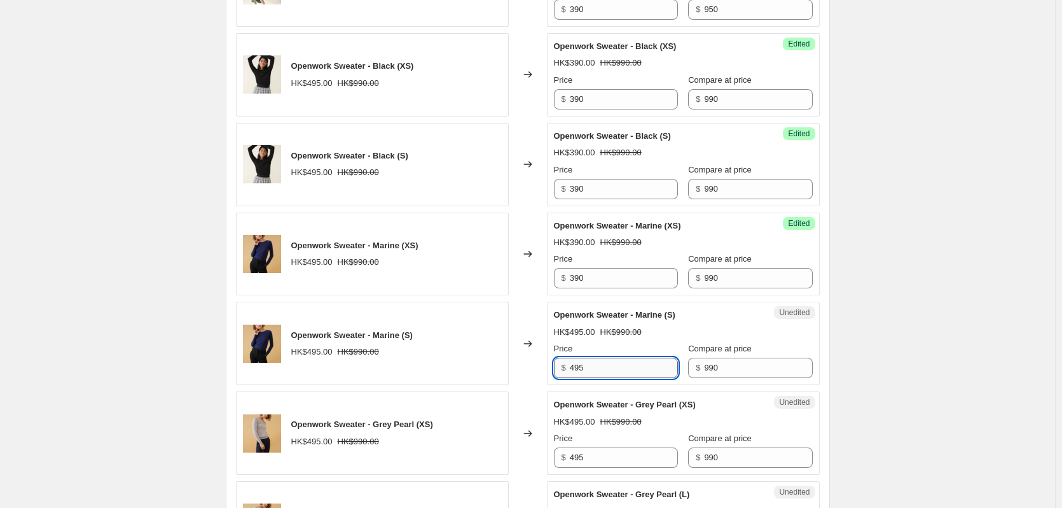
click at [578, 367] on input "495" at bounding box center [624, 368] width 108 height 20
paste input "390"
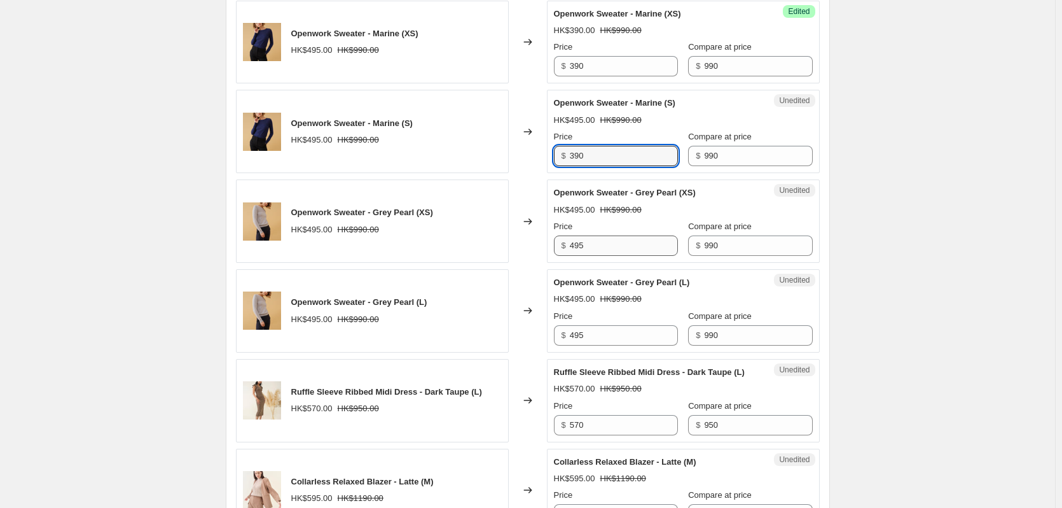
type input "390"
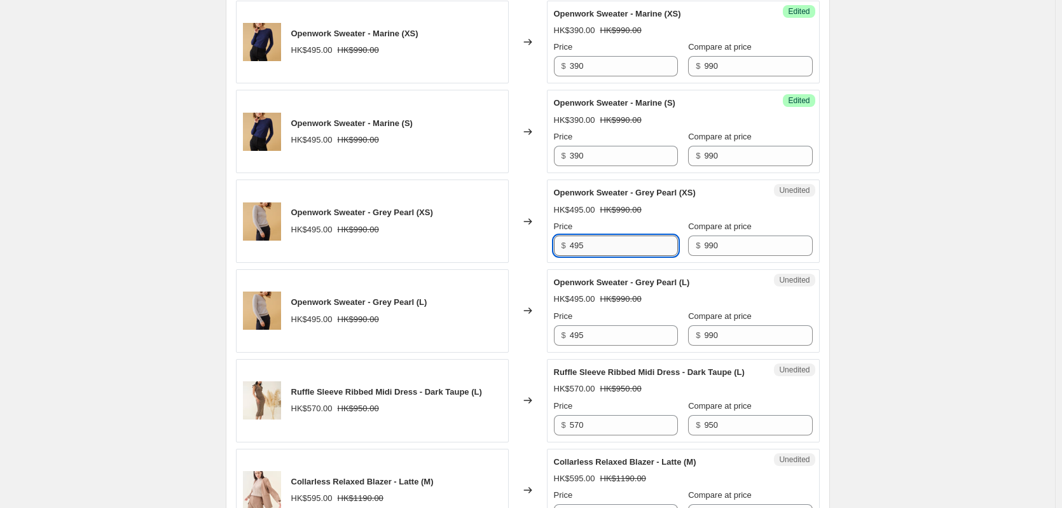
click at [577, 242] on input "495" at bounding box center [624, 245] width 108 height 20
paste input "390"
type input "390"
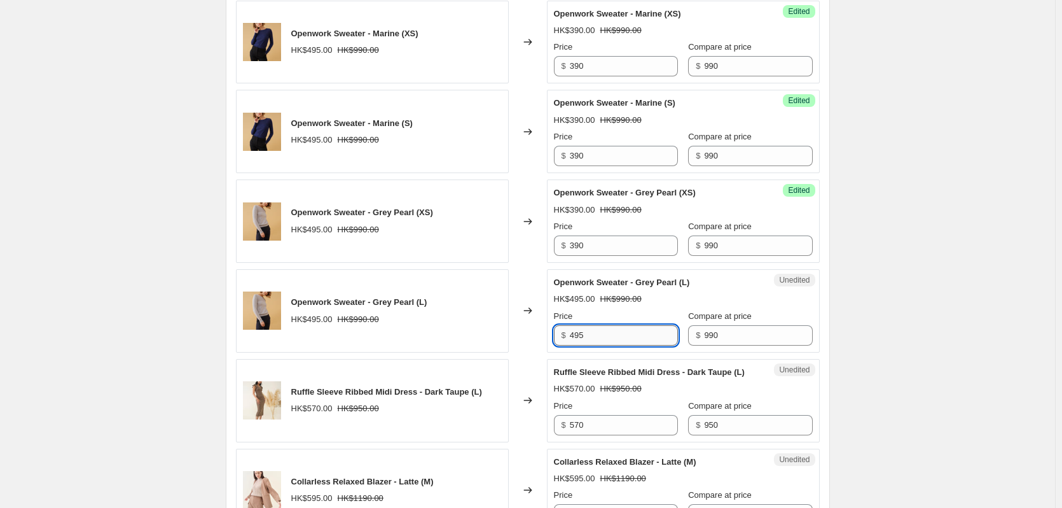
click at [579, 335] on input "495" at bounding box center [624, 335] width 108 height 20
paste input "390"
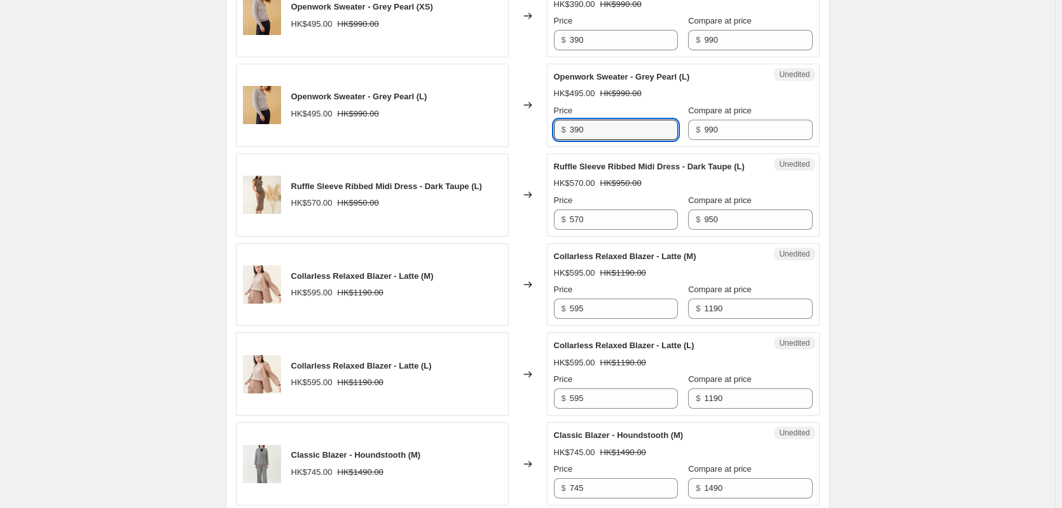
scroll to position [1395, 0]
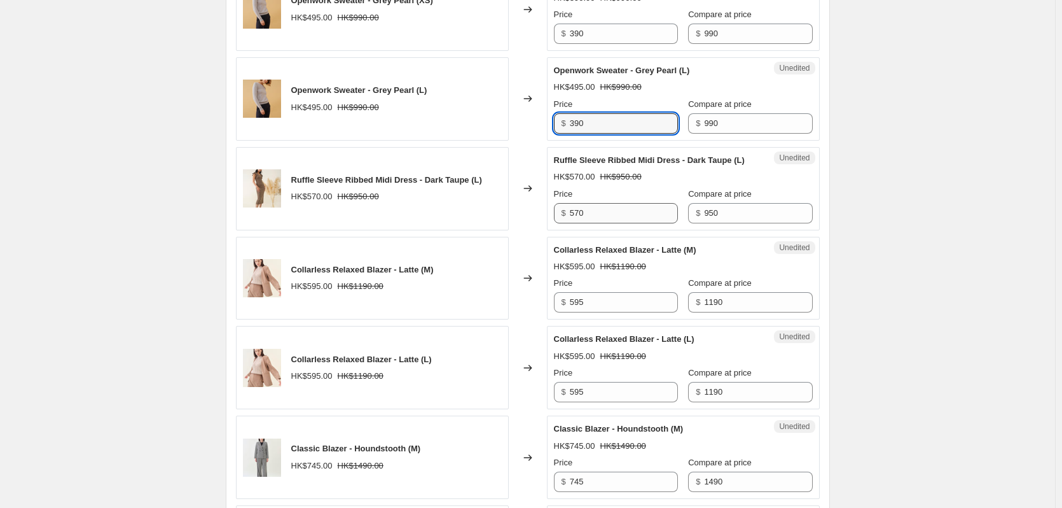
type input "390"
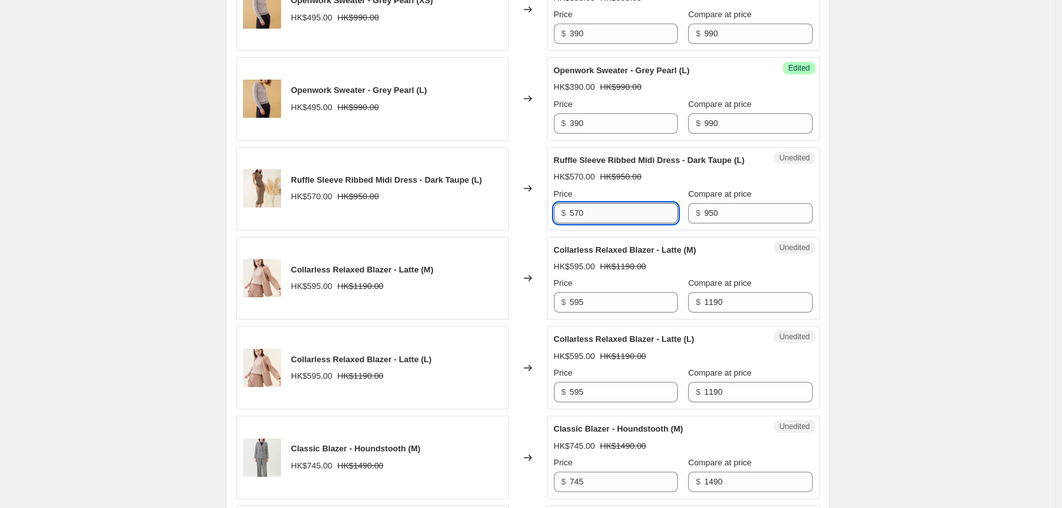
click at [580, 223] on input "570" at bounding box center [624, 213] width 108 height 20
paste input "39"
type input "390"
click at [581, 312] on input "595" at bounding box center [624, 302] width 108 height 20
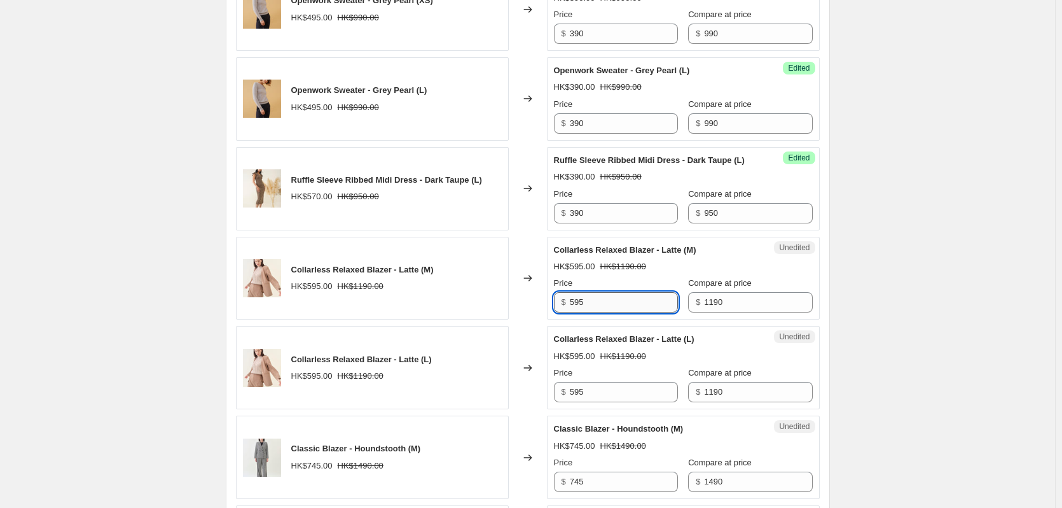
click at [581, 312] on input "595" at bounding box center [624, 302] width 108 height 20
paste input "390"
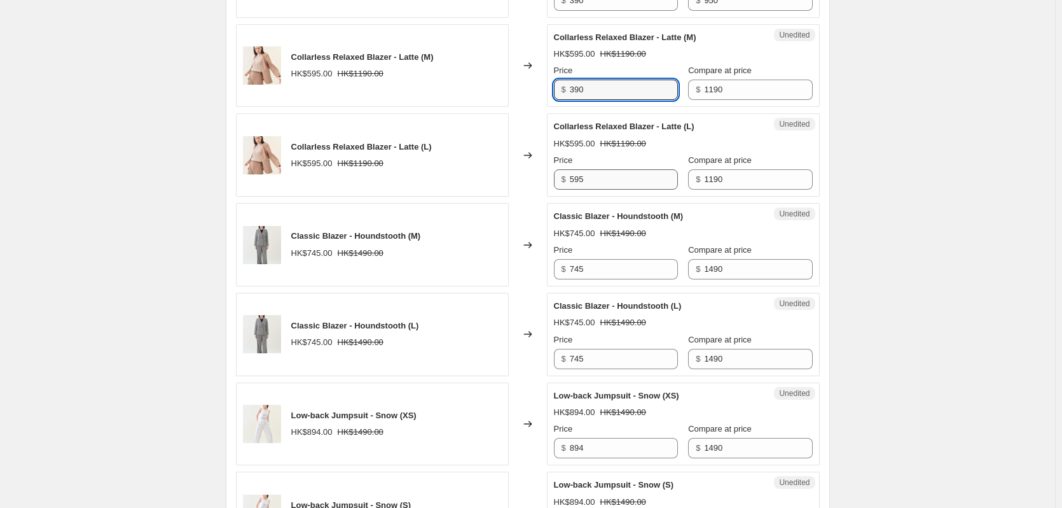
type input "390"
click at [576, 190] on input "595" at bounding box center [624, 179] width 108 height 20
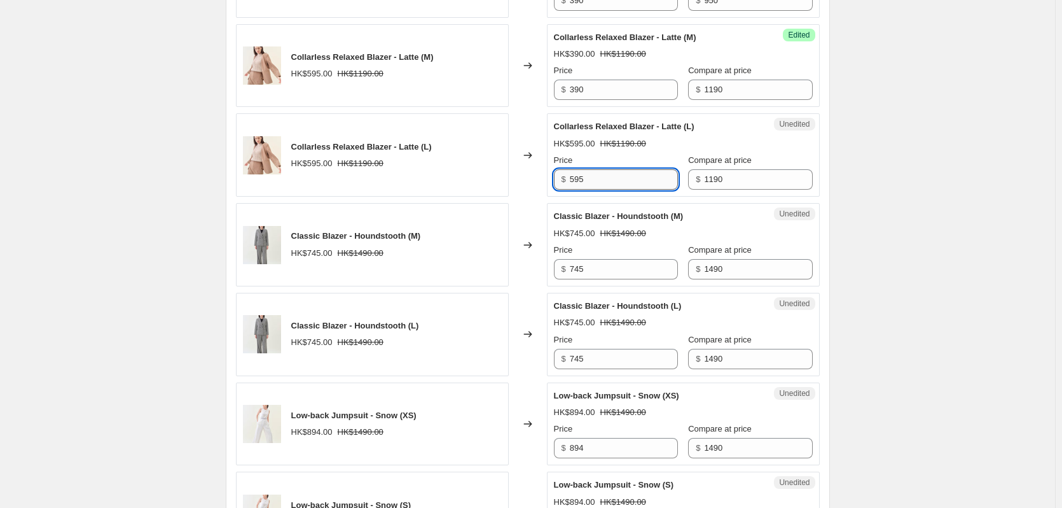
click at [576, 190] on input "595" at bounding box center [624, 179] width 108 height 20
paste input "390"
type input "390"
click at [581, 279] on input "745" at bounding box center [624, 269] width 108 height 20
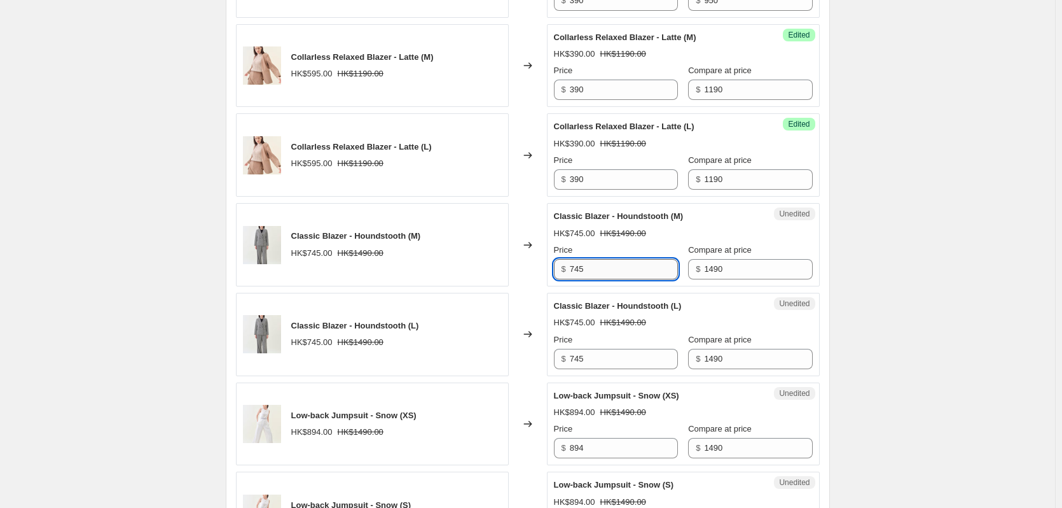
click at [581, 279] on input "745" at bounding box center [624, 269] width 108 height 20
paste input "390"
type input "390"
click at [577, 368] on input "745" at bounding box center [624, 359] width 108 height 20
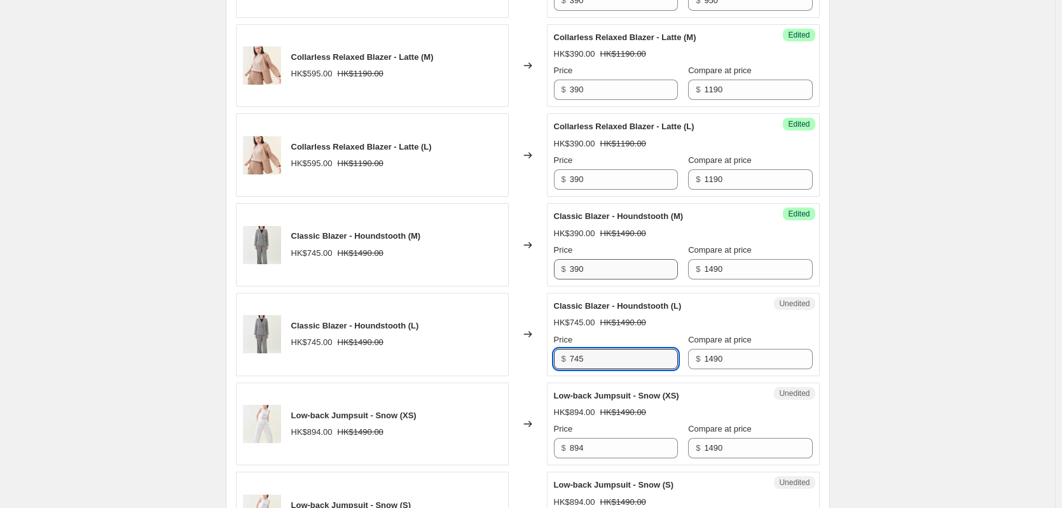
paste input "390"
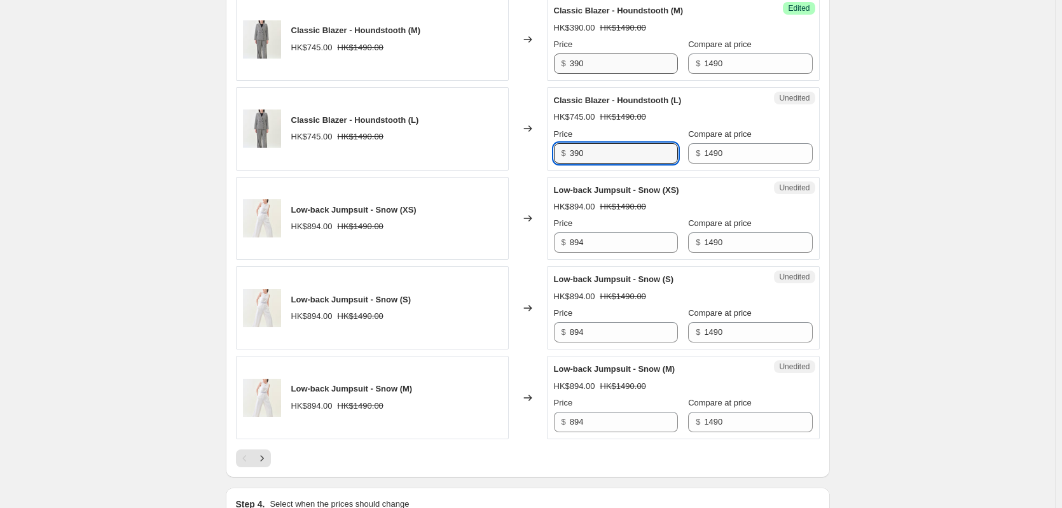
scroll to position [1819, 0]
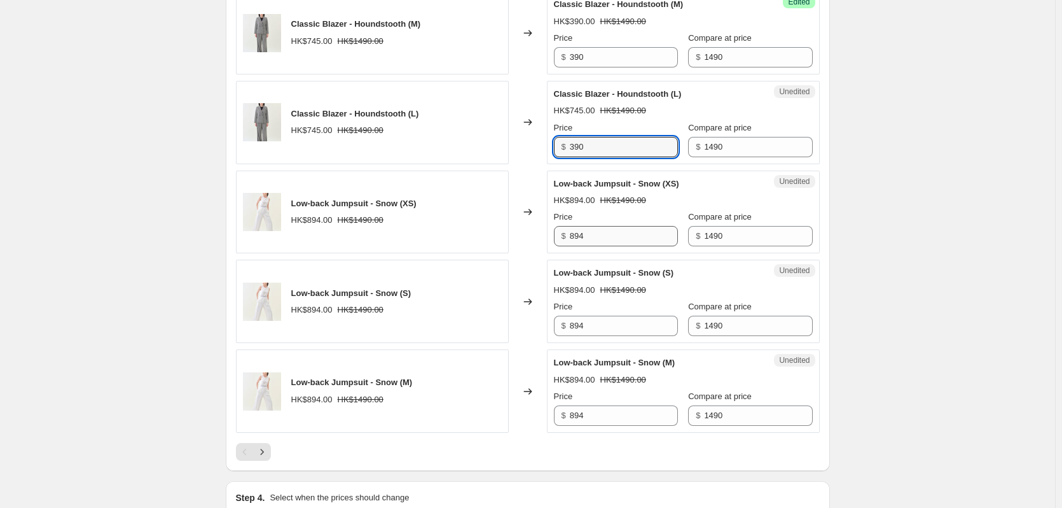
type input "390"
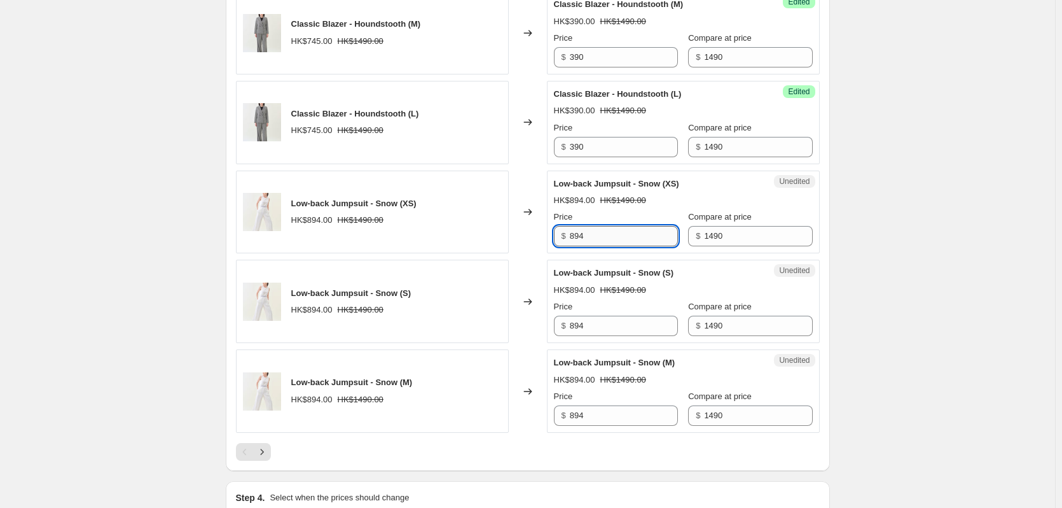
click at [578, 246] on input "894" at bounding box center [624, 236] width 108 height 20
paste input "390"
type input "390"
click at [583, 335] on input "894" at bounding box center [624, 326] width 108 height 20
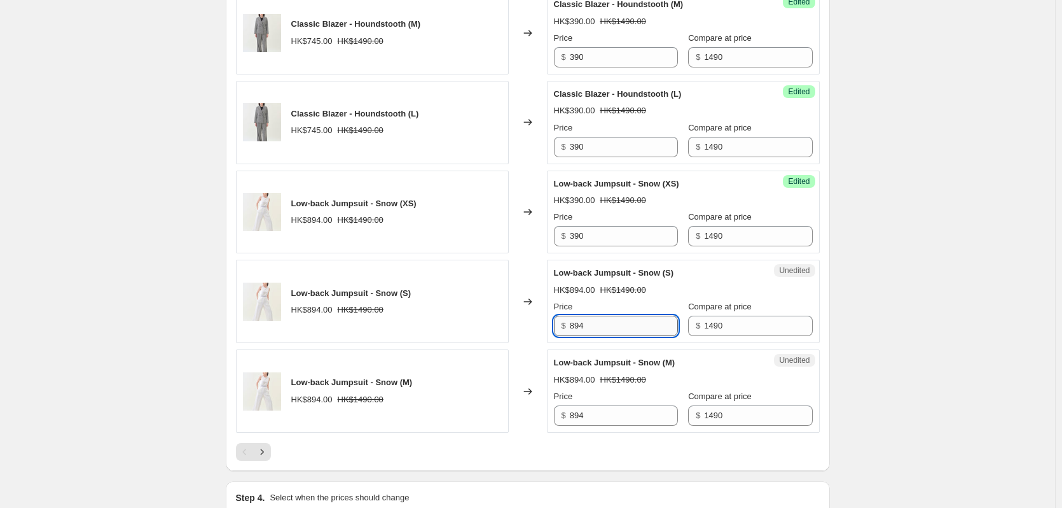
click at [583, 335] on input "894" at bounding box center [624, 326] width 108 height 20
paste input "390"
type input "390"
click at [581, 426] on input "894" at bounding box center [624, 415] width 108 height 20
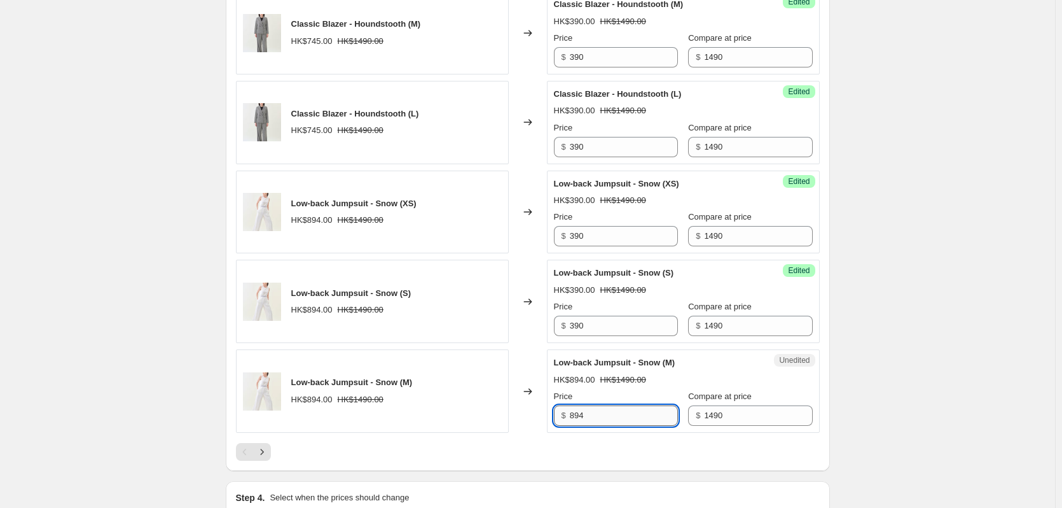
paste input "390"
type input "390"
click at [578, 461] on div at bounding box center [528, 452] width 584 height 18
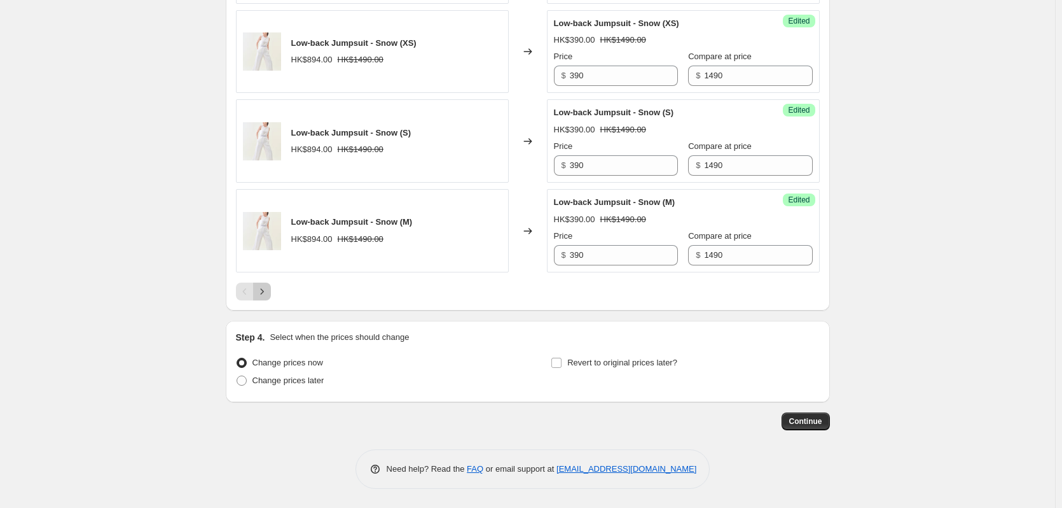
click at [268, 290] on icon "Next" at bounding box center [262, 291] width 13 height 13
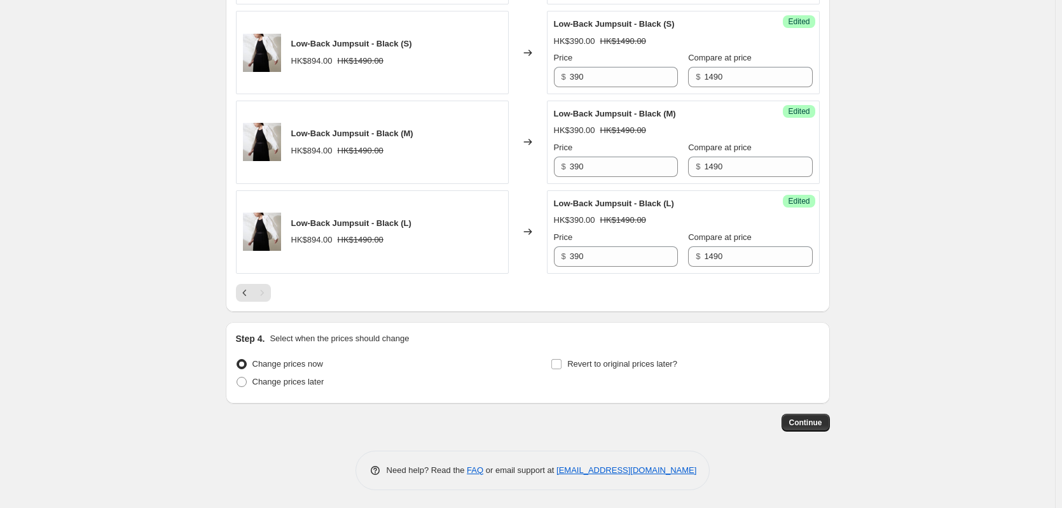
scroll to position [547, 0]
click at [248, 291] on icon "Previous" at bounding box center [245, 291] width 13 height 13
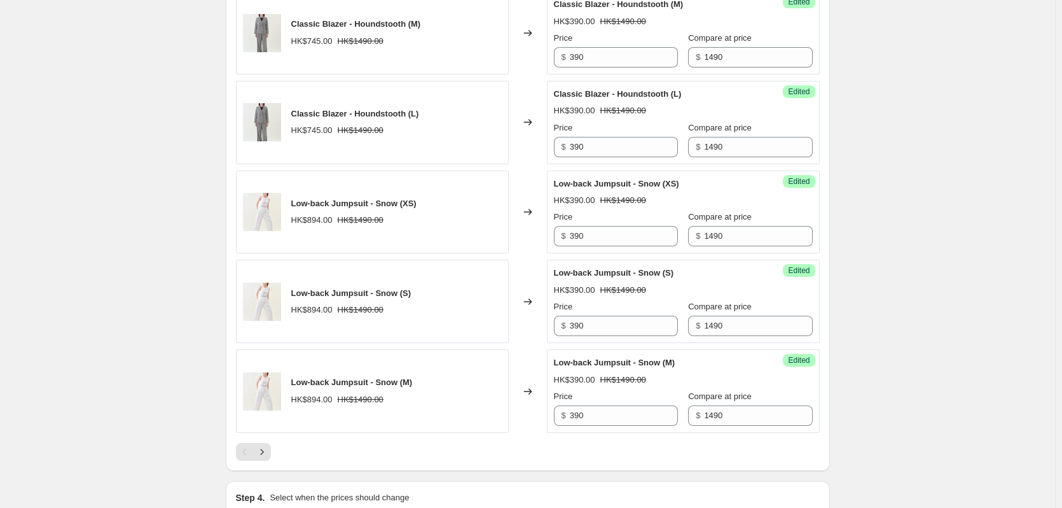
scroll to position [1992, 0]
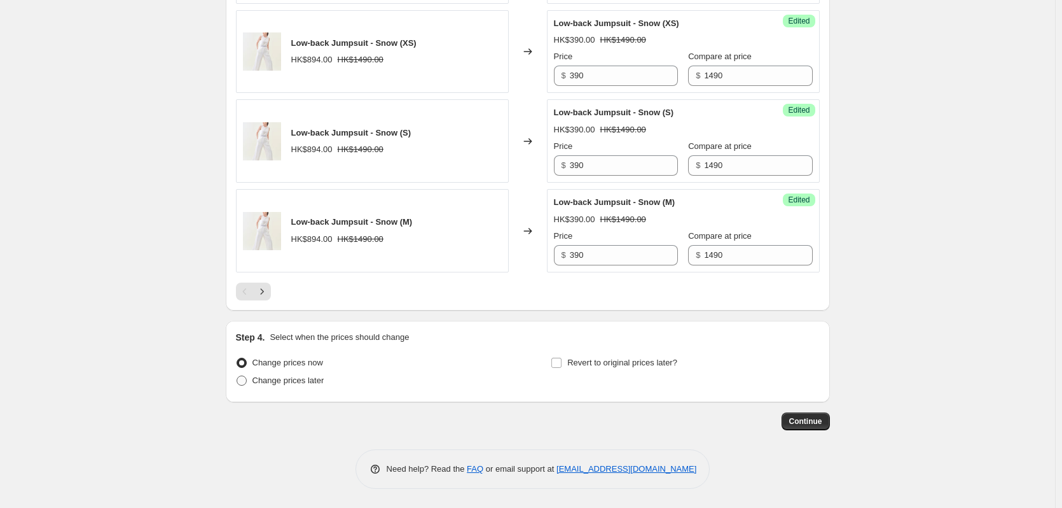
click at [280, 381] on span "Change prices later" at bounding box center [289, 380] width 72 height 10
click at [237, 376] on input "Change prices later" at bounding box center [237, 375] width 1 height 1
radio input "true"
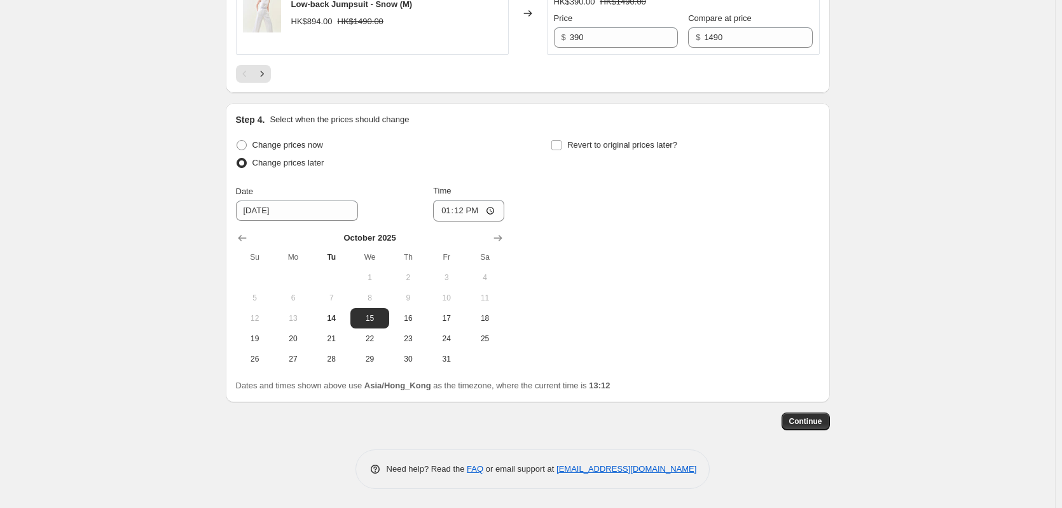
scroll to position [2204, 0]
click at [446, 344] on span "24" at bounding box center [447, 338] width 28 height 10
type input "[DATE]"
click at [475, 218] on input "13:12" at bounding box center [468, 211] width 71 height 22
click at [459, 217] on input "13:12" at bounding box center [468, 211] width 71 height 22
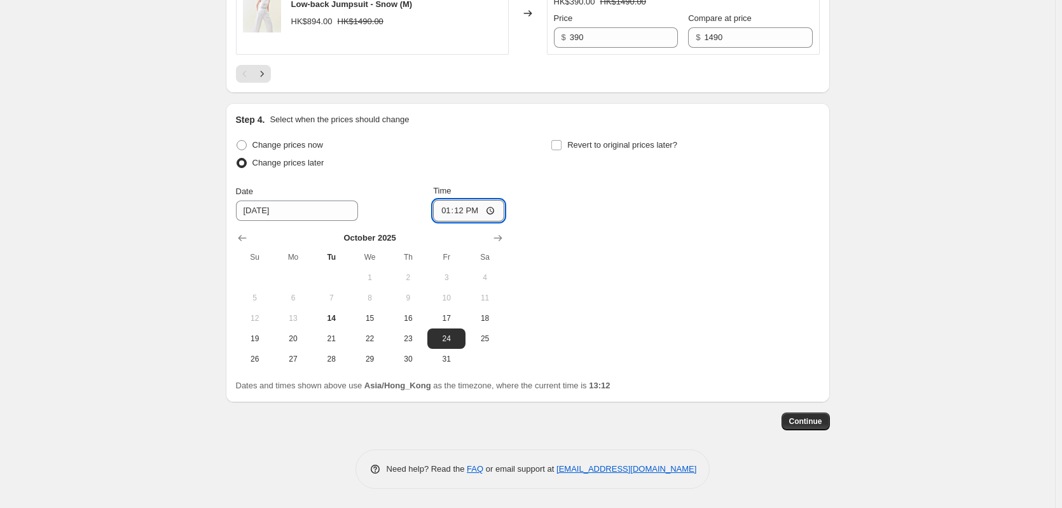
click at [466, 219] on input "13:12" at bounding box center [468, 211] width 71 height 22
type input "00:00"
click at [590, 247] on div "Change prices now Change prices later Date [DATE] Time 00:00 [DATE] Su Mo Tu We…" at bounding box center [528, 252] width 584 height 233
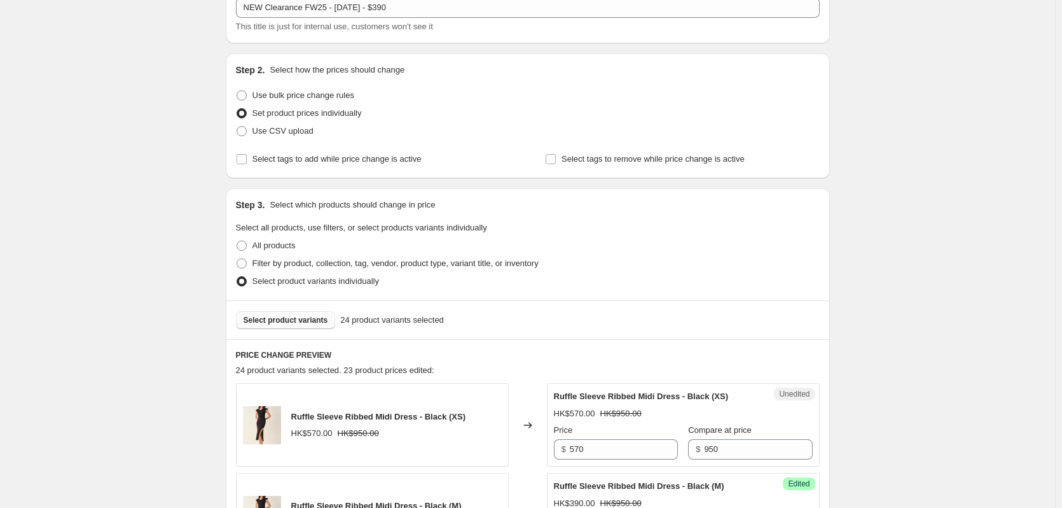
scroll to position [0, 0]
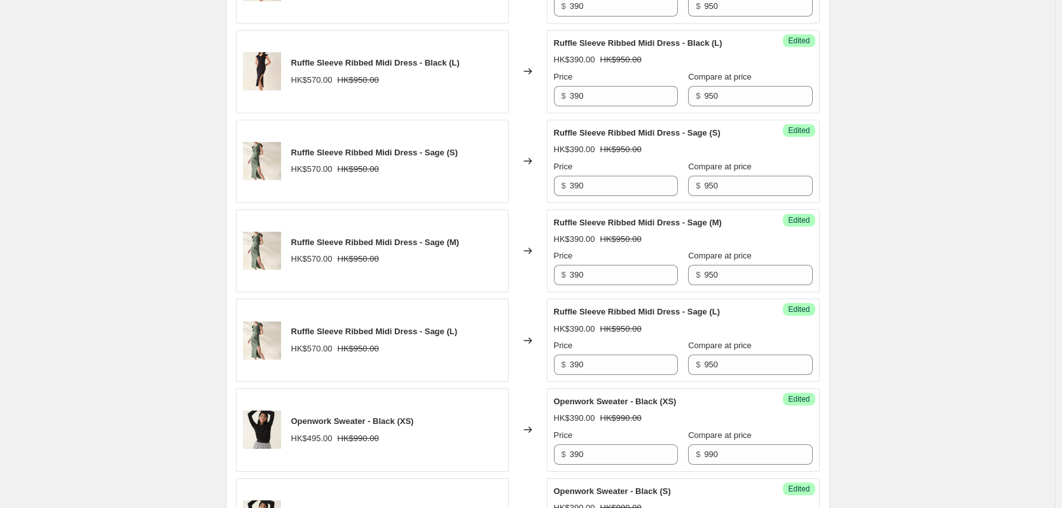
scroll to position [424, 0]
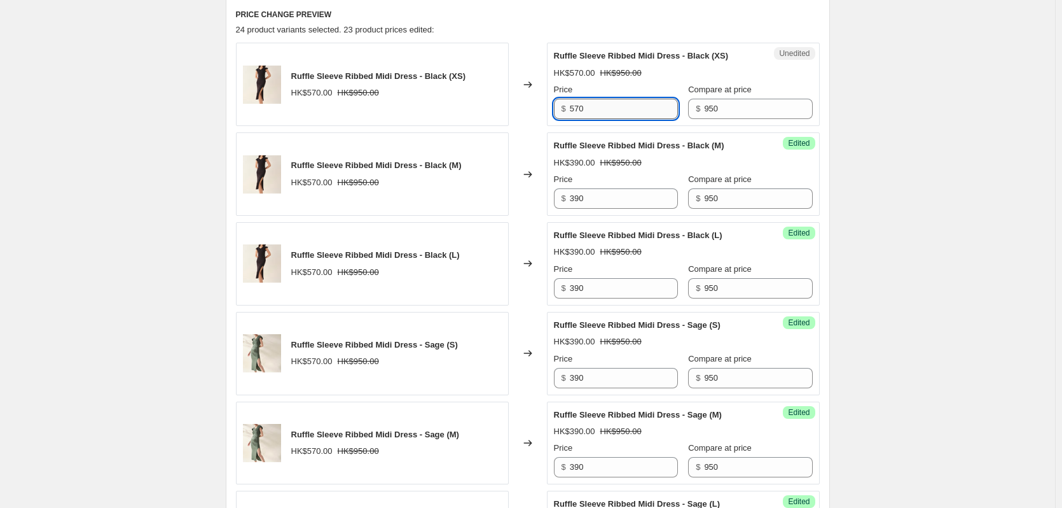
click at [577, 111] on input "570" at bounding box center [624, 109] width 108 height 20
paste input "39"
type input "390"
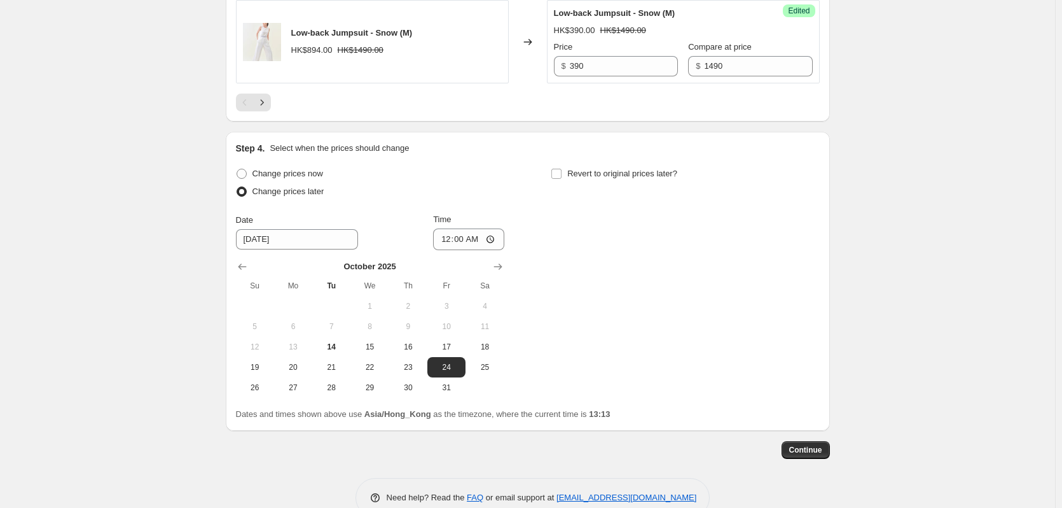
scroll to position [2210, 0]
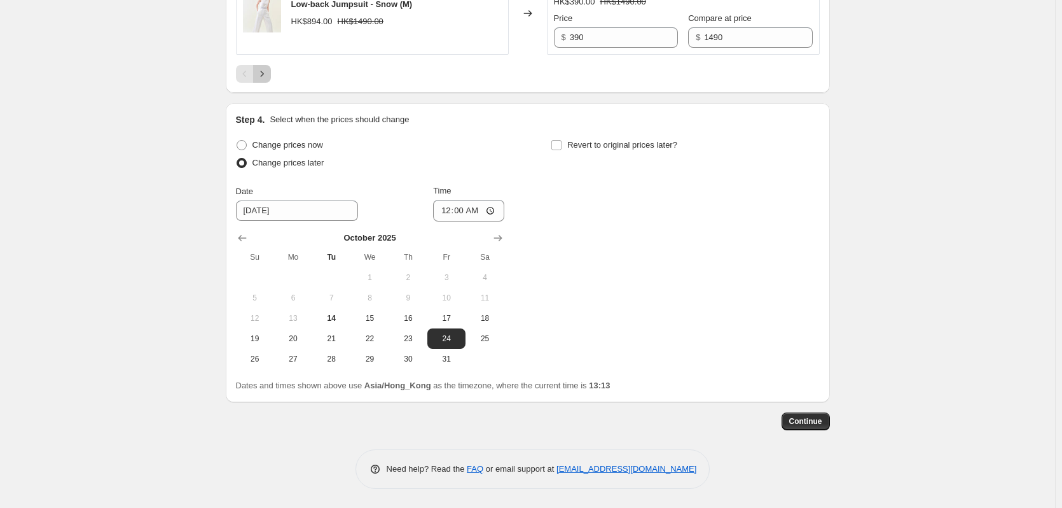
click at [268, 74] on icon "Next" at bounding box center [262, 73] width 13 height 13
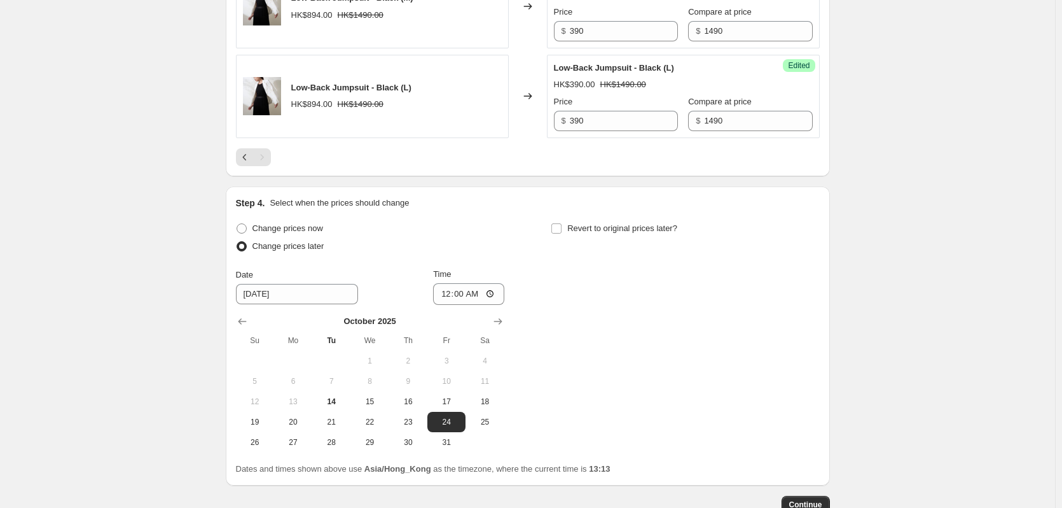
scroll to position [765, 0]
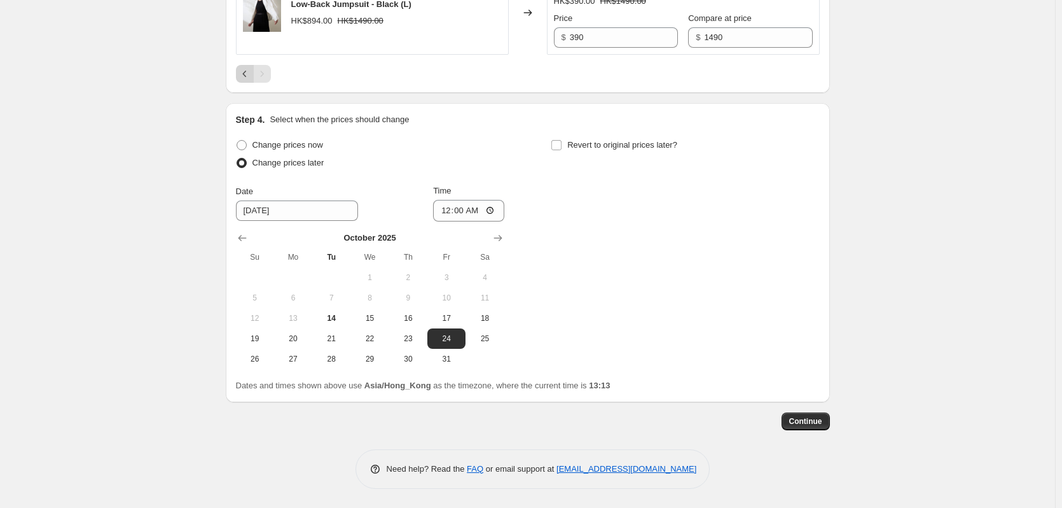
click at [248, 80] on icon "Previous" at bounding box center [245, 73] width 13 height 13
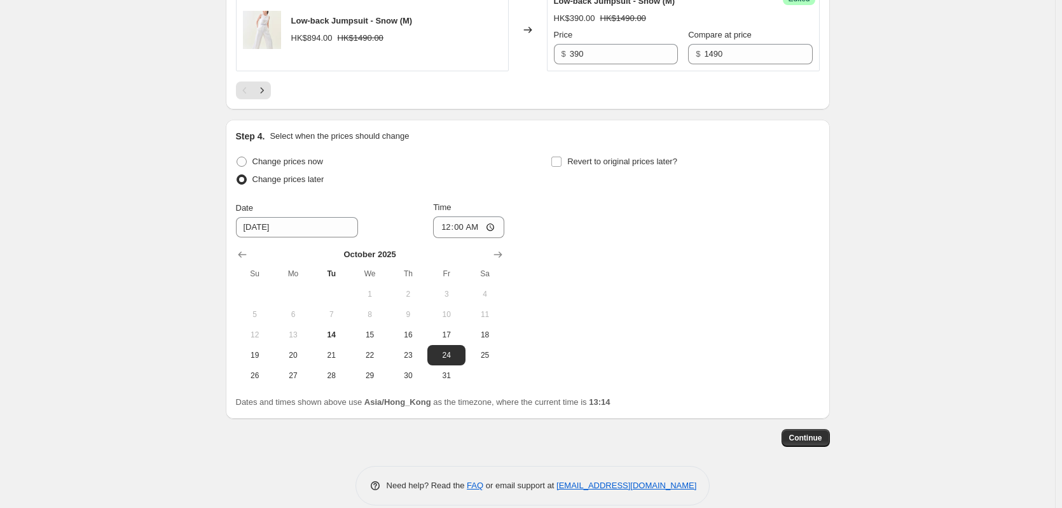
scroll to position [2210, 0]
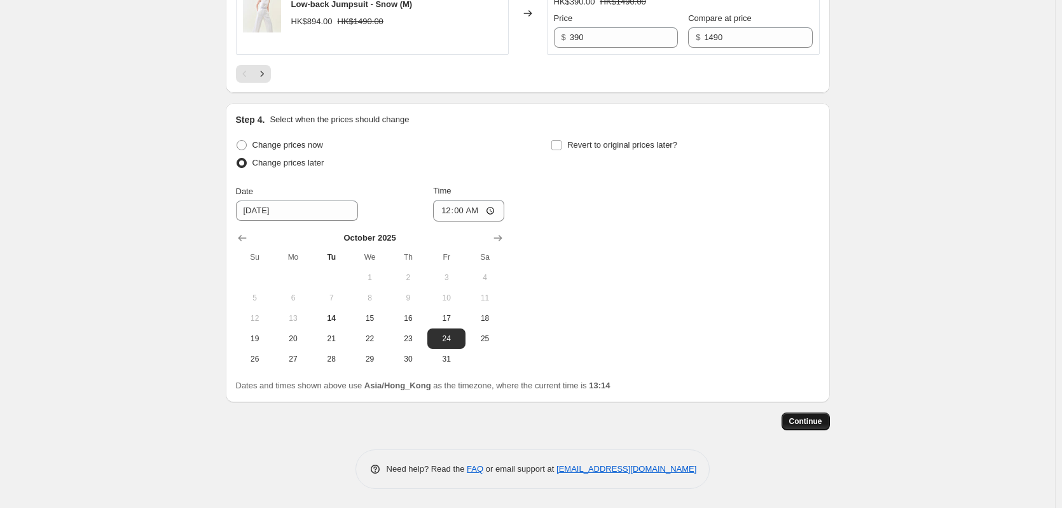
click at [829, 419] on button "Continue" at bounding box center [806, 421] width 48 height 18
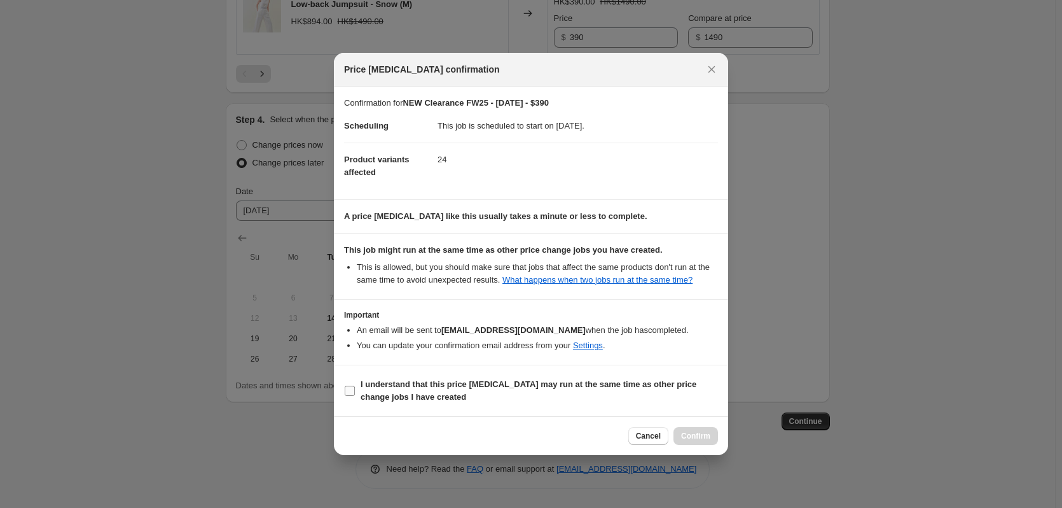
click at [351, 390] on input "I understand that this price [MEDICAL_DATA] may run at the same time as other p…" at bounding box center [350, 390] width 10 height 10
checkbox input "true"
click at [693, 434] on span "Confirm" at bounding box center [695, 436] width 29 height 10
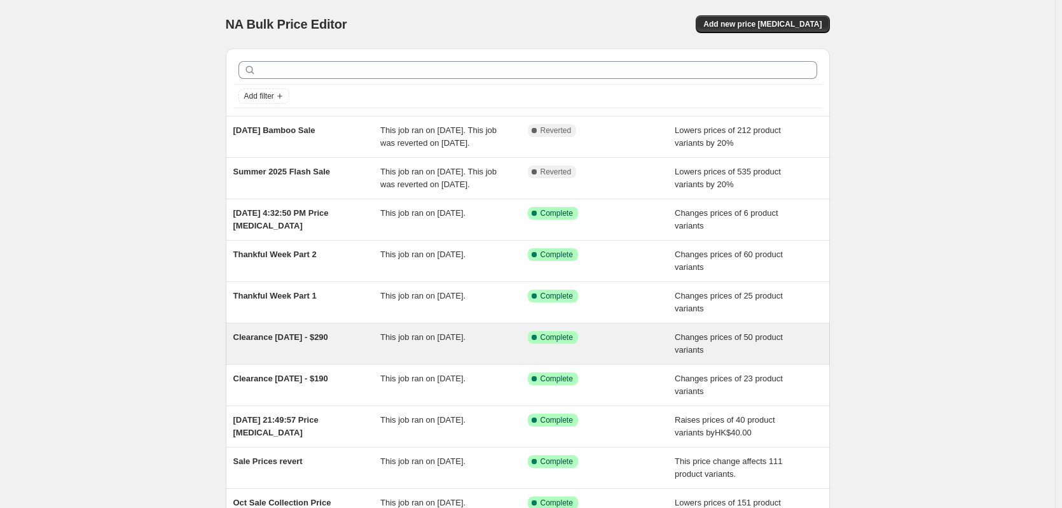
drag, startPoint x: 235, startPoint y: 351, endPoint x: 354, endPoint y: 349, distance: 118.3
click at [354, 349] on div "Clearance 22 Apr 2025 - $290 This job ran on 22 April 2025. Success Complete Co…" at bounding box center [528, 343] width 604 height 41
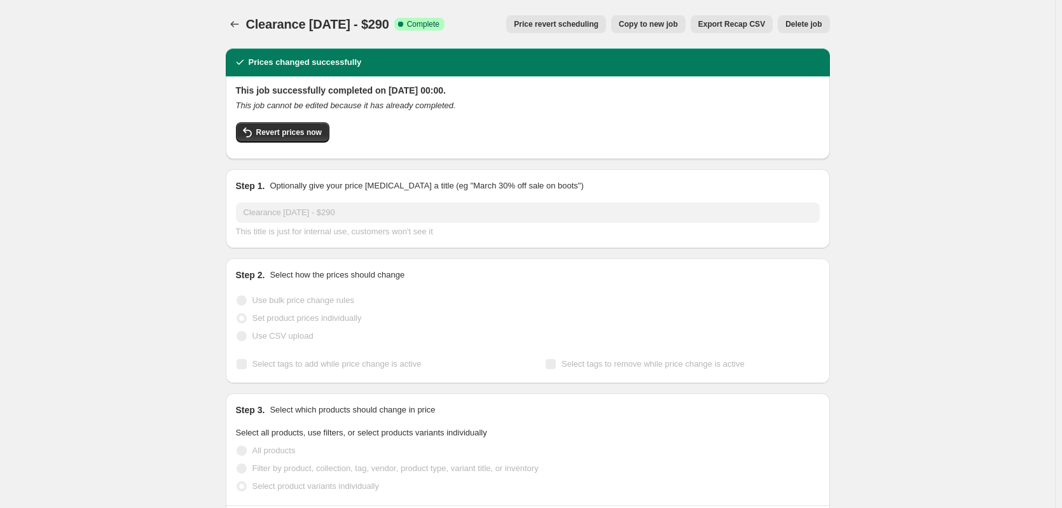
drag, startPoint x: 250, startPoint y: 26, endPoint x: 422, endPoint y: 22, distance: 171.8
click at [422, 22] on div "Clearance 22 Apr 2025 - $290 Success Complete Complete" at bounding box center [345, 24] width 198 height 18
copy span "Clearance [DATE] - $290"
click at [239, 20] on icon "Price change jobs" at bounding box center [234, 24] width 13 height 13
